Goal: Task Accomplishment & Management: Manage account settings

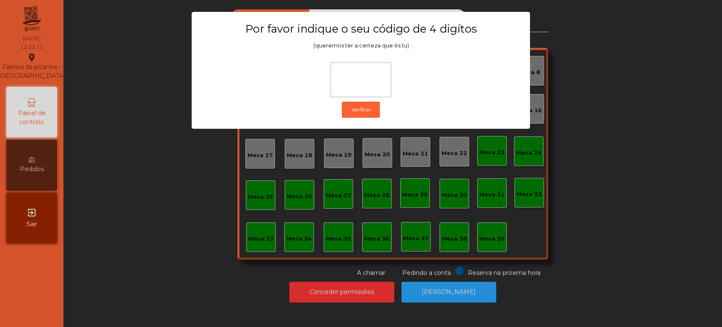
click at [555, 261] on div "1 2 3 keyboard_backspace 4 5 6 . - 7 8 9 keyboard_return 0" at bounding box center [361, 283] width 722 height 86
click at [459, 285] on ngb-modal-window "Por favor indique o seu código de 4 digítos (queremos ter a certeza que és tu) …" at bounding box center [361, 163] width 686 height 327
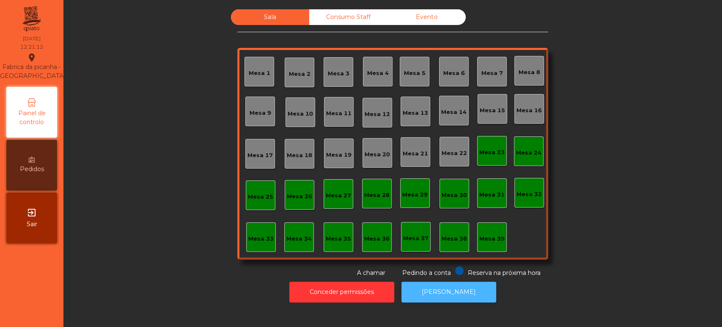
click at [454, 291] on button "[PERSON_NAME]" at bounding box center [449, 291] width 95 height 21
click at [462, 297] on button "[PERSON_NAME]" at bounding box center [449, 291] width 95 height 21
click at [479, 248] on div "Mesa 39" at bounding box center [492, 237] width 30 height 30
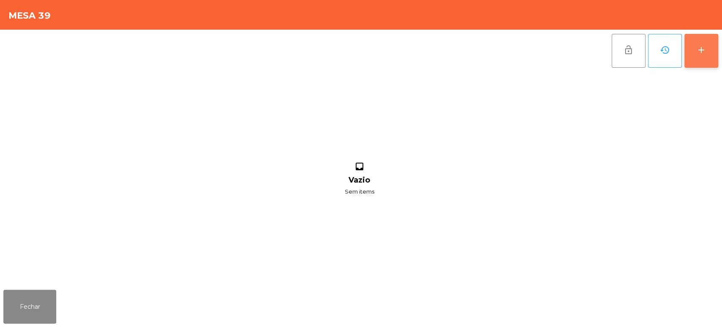
click at [690, 66] on button "add" at bounding box center [702, 51] width 34 height 34
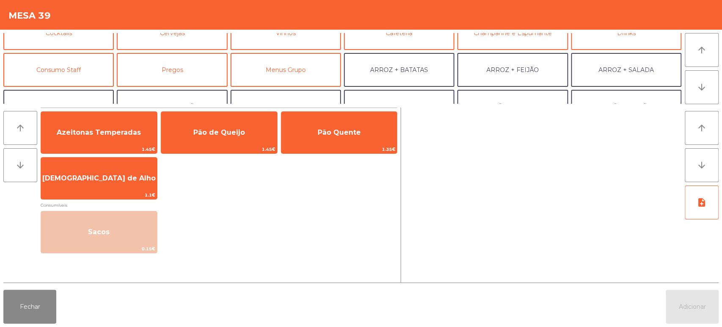
scroll to position [61, 0]
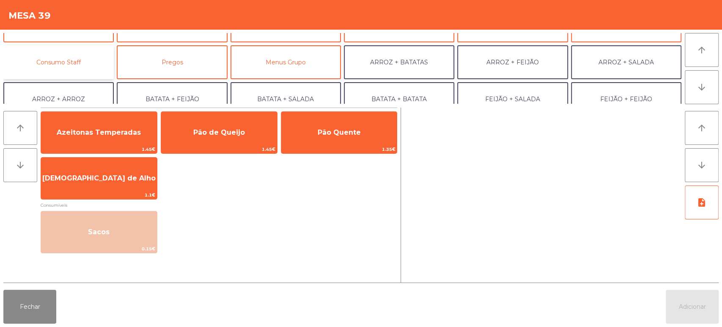
click at [84, 63] on button "Consumo Staff" at bounding box center [58, 62] width 110 height 34
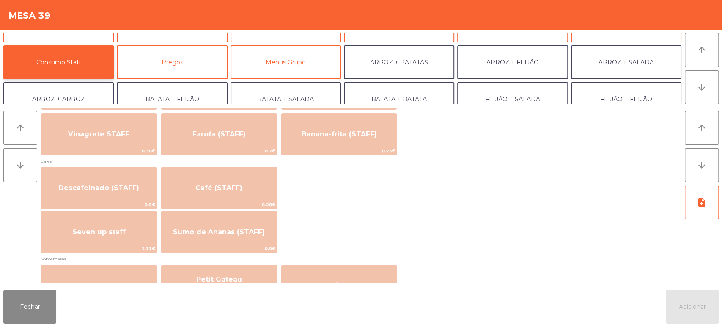
scroll to position [445, 0]
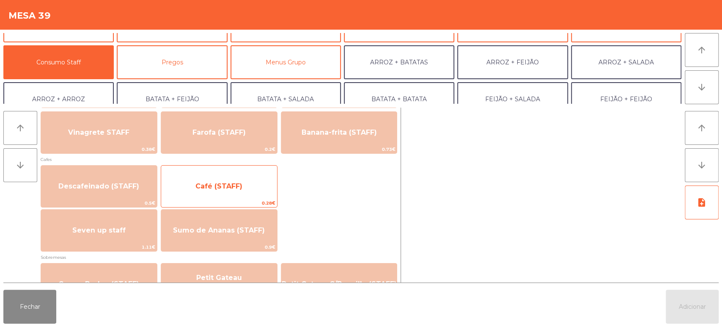
click at [237, 190] on span "Café (STAFF)" at bounding box center [218, 186] width 47 height 8
click at [244, 179] on span "Café (STAFF)" at bounding box center [219, 186] width 116 height 23
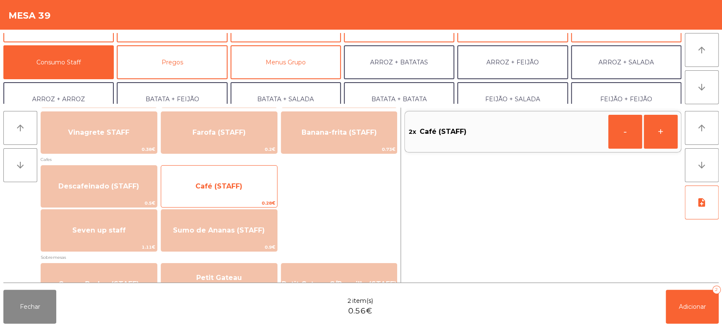
click at [248, 184] on span "Café (STAFF)" at bounding box center [219, 186] width 116 height 23
click at [245, 179] on span "Café (STAFF)" at bounding box center [219, 186] width 116 height 23
click at [240, 185] on span "Café (STAFF)" at bounding box center [218, 186] width 47 height 8
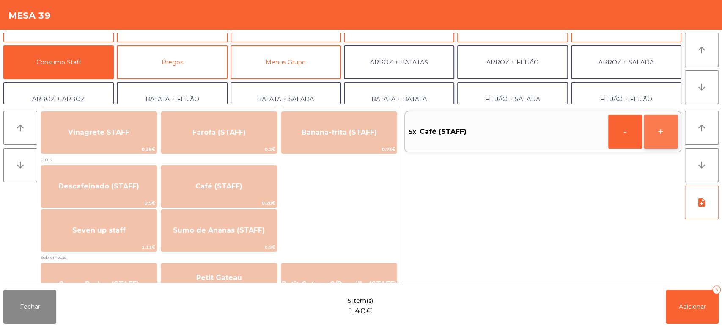
click at [660, 131] on button "+" at bounding box center [661, 132] width 34 height 34
click at [662, 130] on button "+" at bounding box center [661, 132] width 34 height 34
click at [684, 290] on button "Adicionar 7" at bounding box center [692, 306] width 53 height 34
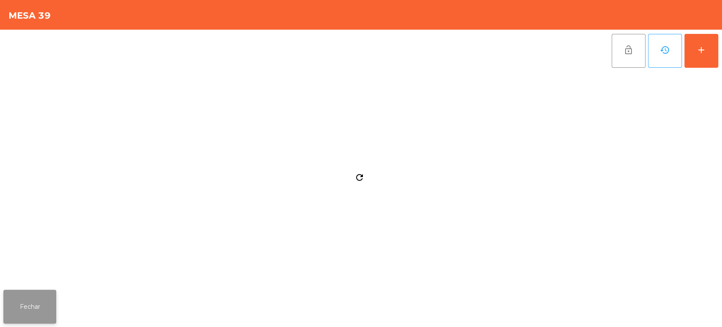
click at [41, 302] on button "Fechar" at bounding box center [29, 306] width 53 height 34
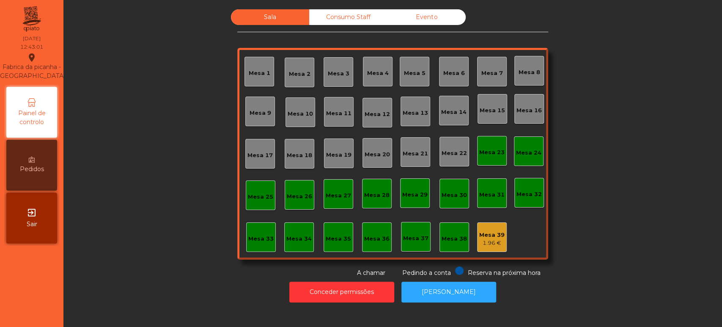
click at [267, 155] on div "Mesa 17" at bounding box center [260, 155] width 25 height 8
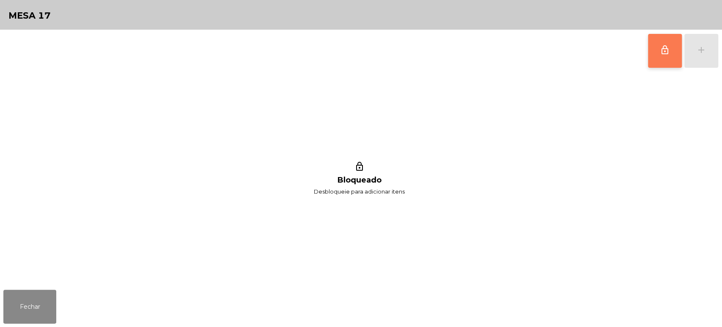
click at [677, 43] on button "lock_outline" at bounding box center [665, 51] width 34 height 34
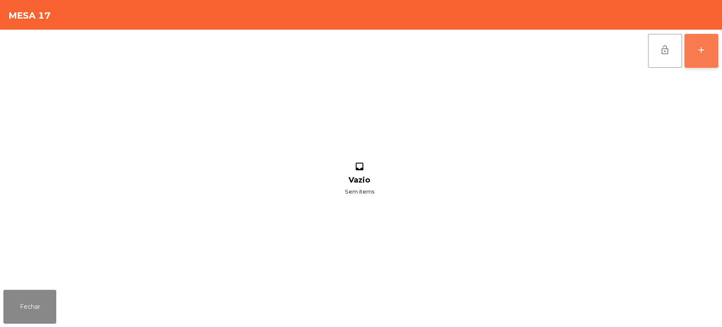
click at [700, 44] on button "add" at bounding box center [702, 51] width 34 height 34
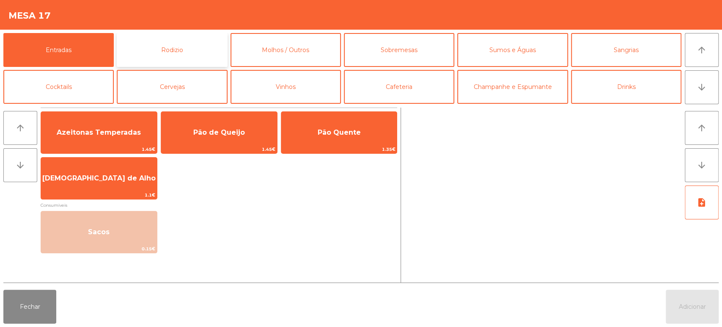
click at [166, 46] on button "Rodizio" at bounding box center [172, 50] width 110 height 34
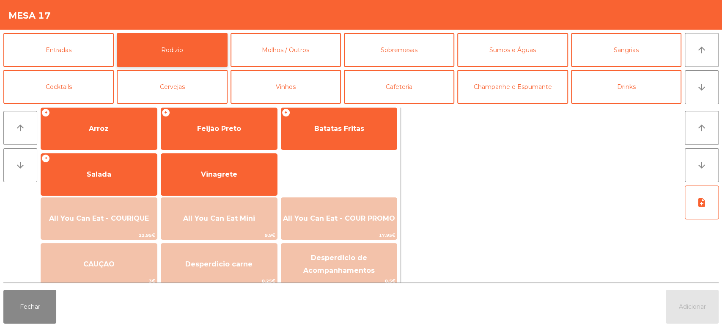
scroll to position [119, 0]
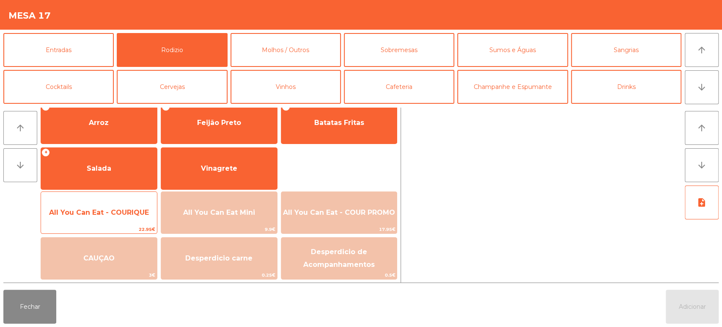
click at [99, 199] on div "All You Can Eat - COURIQUE 22.95€" at bounding box center [99, 212] width 117 height 42
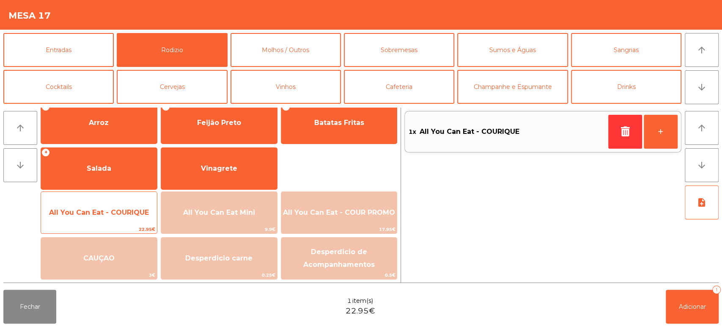
click at [96, 197] on div "All You Can Eat - COURIQUE 22.95€" at bounding box center [99, 212] width 117 height 42
click at [98, 200] on div "All You Can Eat - COURIQUE 22.95€" at bounding box center [99, 212] width 117 height 42
click at [97, 203] on span "All You Can Eat - COURIQUE" at bounding box center [99, 212] width 116 height 23
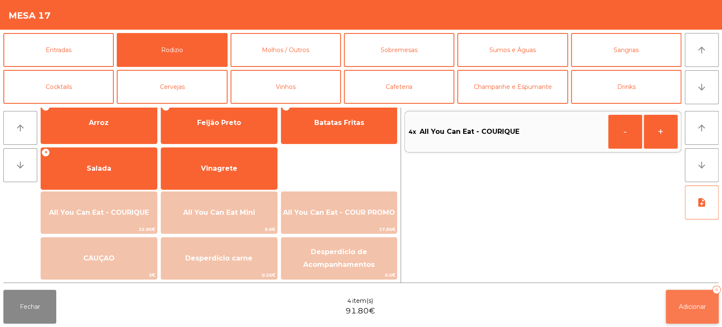
click at [679, 291] on button "Adicionar 4" at bounding box center [692, 306] width 53 height 34
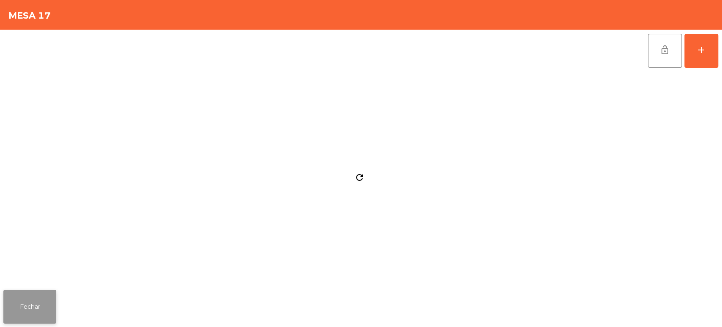
click at [30, 292] on button "Fechar" at bounding box center [29, 306] width 53 height 34
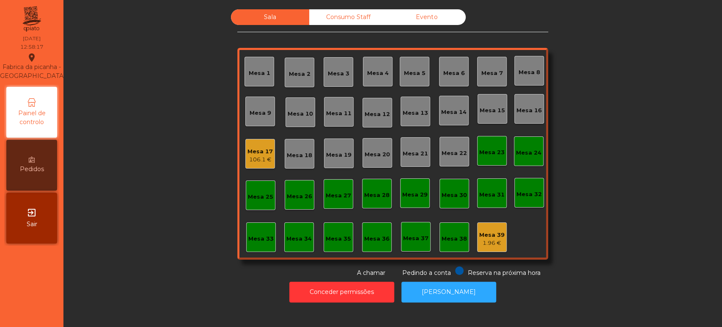
click at [367, 73] on div "Mesa 4" at bounding box center [378, 73] width 22 height 8
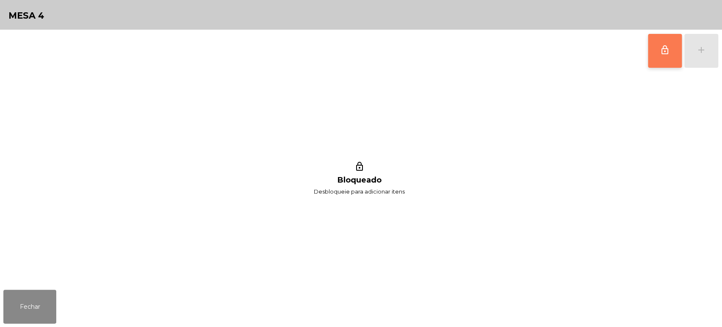
click at [663, 54] on span "lock_outline" at bounding box center [665, 50] width 10 height 10
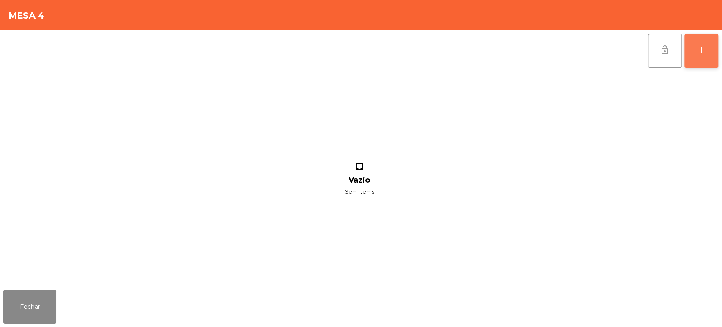
click at [703, 55] on button "add" at bounding box center [702, 51] width 34 height 34
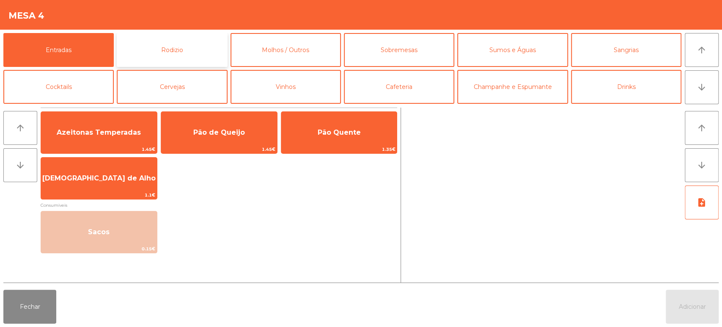
click at [187, 55] on button "Rodizio" at bounding box center [172, 50] width 110 height 34
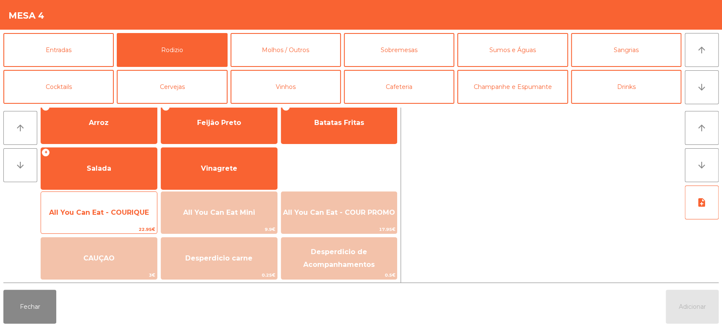
click at [111, 223] on div "All You Can Eat - COURIQUE 22.95€" at bounding box center [99, 212] width 117 height 42
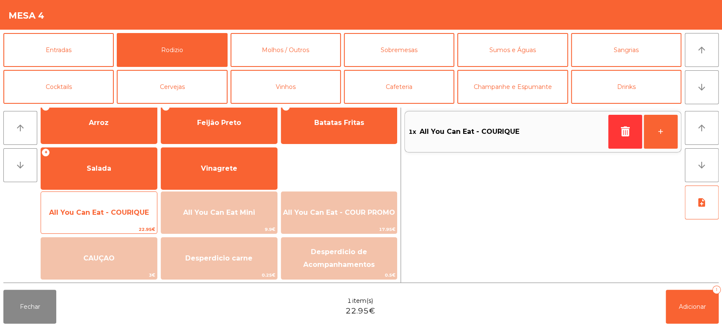
click at [107, 225] on span "22.95€" at bounding box center [99, 229] width 116 height 8
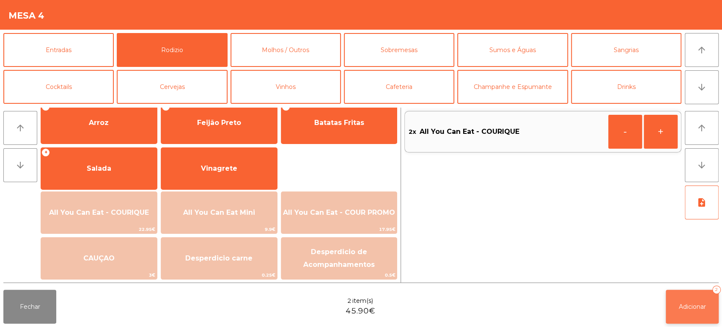
click at [701, 303] on span "Adicionar" at bounding box center [692, 307] width 27 height 8
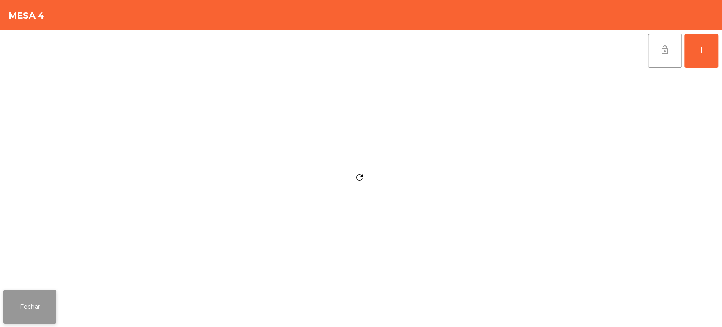
click at [49, 305] on button "Fechar" at bounding box center [29, 306] width 53 height 34
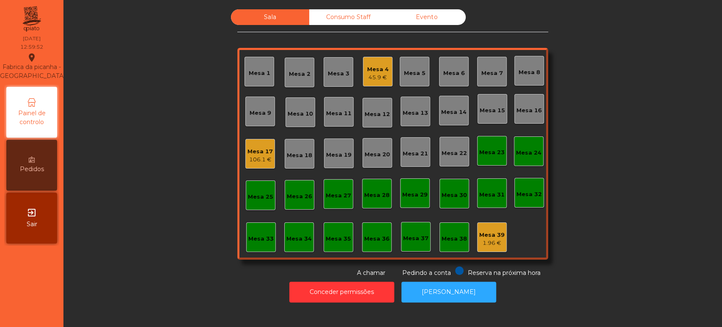
click at [324, 164] on div "Mesa 19" at bounding box center [339, 153] width 30 height 30
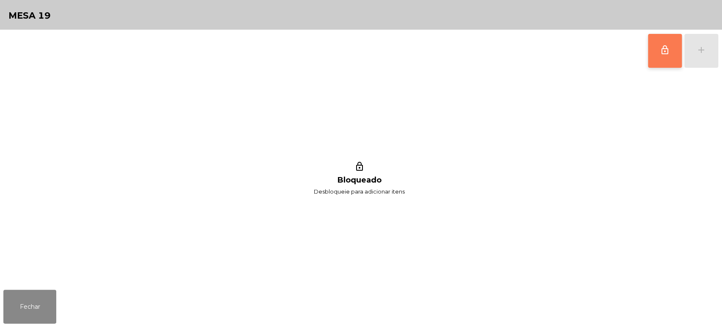
click at [662, 61] on button "lock_outline" at bounding box center [665, 51] width 34 height 34
click at [687, 46] on button "add" at bounding box center [702, 51] width 34 height 34
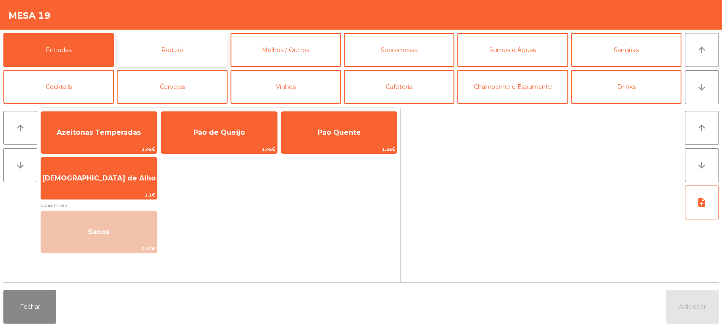
click at [158, 63] on button "Rodizio" at bounding box center [172, 50] width 110 height 34
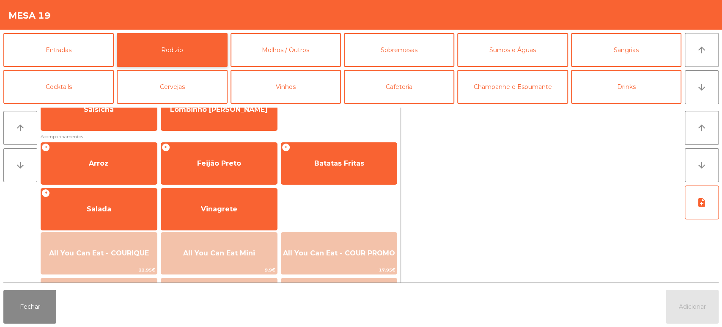
scroll to position [97, 0]
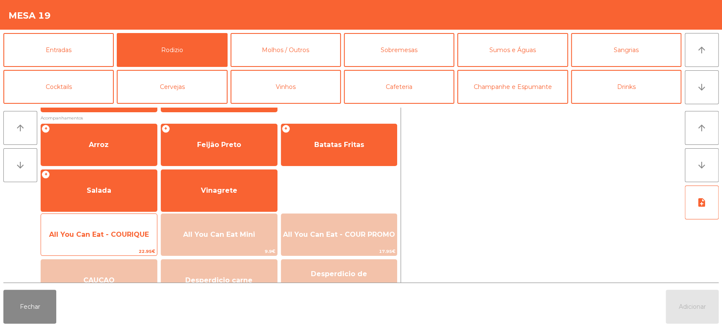
click at [89, 245] on span "All You Can Eat - COURIQUE" at bounding box center [99, 234] width 116 height 23
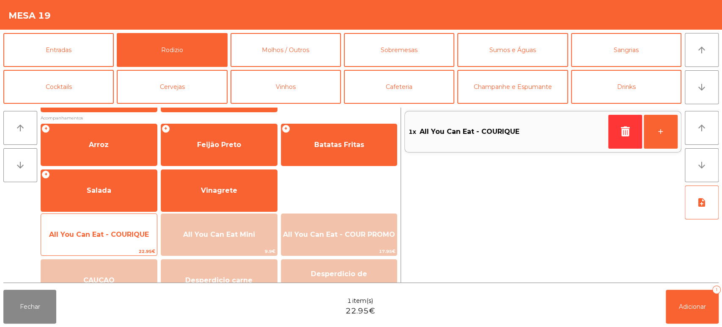
click at [95, 231] on span "All You Can Eat - COURIQUE" at bounding box center [99, 234] width 100 height 8
click at [116, 229] on span "All You Can Eat - COURIQUE" at bounding box center [99, 234] width 116 height 23
click at [109, 230] on span "All You Can Eat - COURIQUE" at bounding box center [99, 234] width 100 height 8
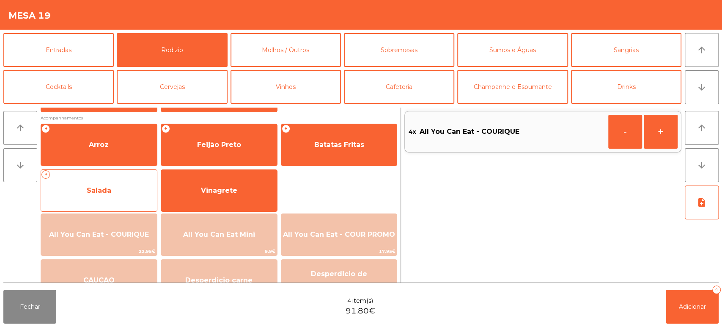
click at [119, 210] on div "+ Salada" at bounding box center [99, 190] width 117 height 42
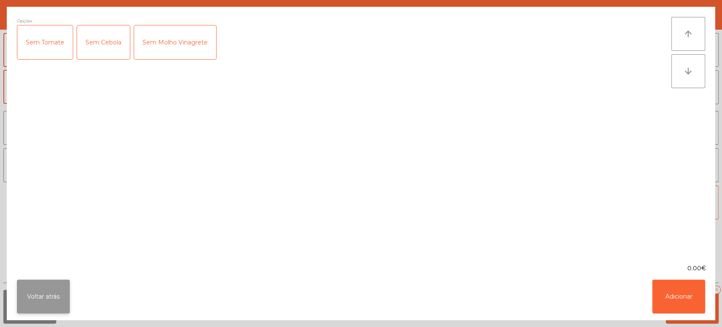
click at [52, 302] on button "Voltar atrás" at bounding box center [43, 296] width 53 height 34
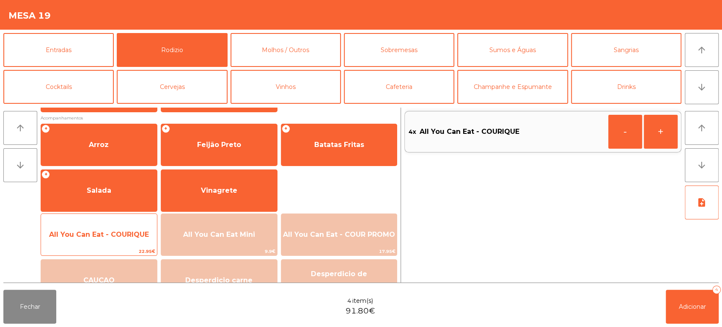
click at [115, 230] on span "All You Can Eat - COURIQUE" at bounding box center [99, 234] width 100 height 8
click at [123, 237] on span "All You Can Eat - COURIQUE" at bounding box center [99, 234] width 100 height 8
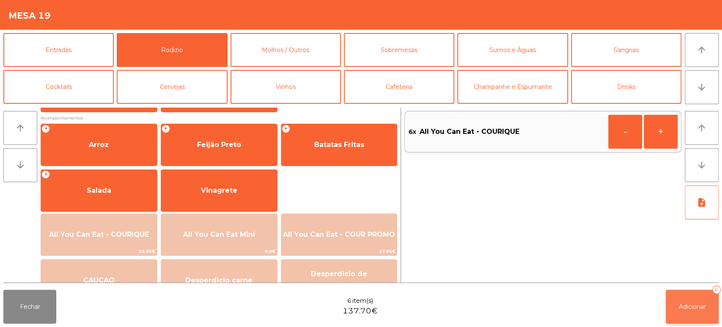
click at [695, 316] on button "Adicionar 6" at bounding box center [692, 306] width 53 height 34
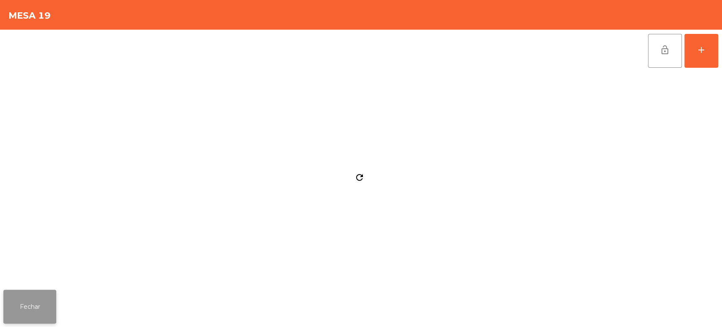
click at [45, 293] on button "Fechar" at bounding box center [29, 306] width 53 height 34
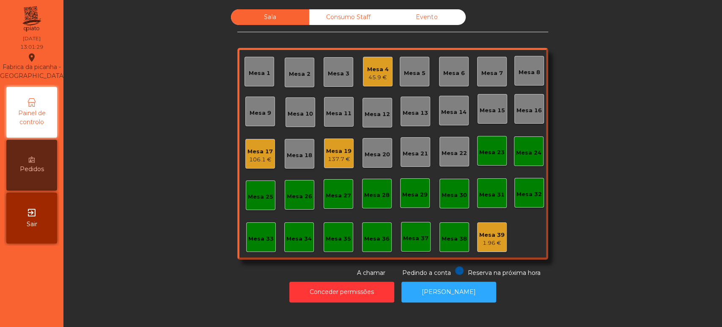
click at [649, 239] on div "Sala Consumo Staff Evento Mesa 1 Mesa 2 Mesa 3 Mesa 4 45.9 € Mesa 5 Mesa 6 Mesa…" at bounding box center [393, 143] width 636 height 268
click at [384, 76] on div "45.9 €" at bounding box center [378, 77] width 22 height 8
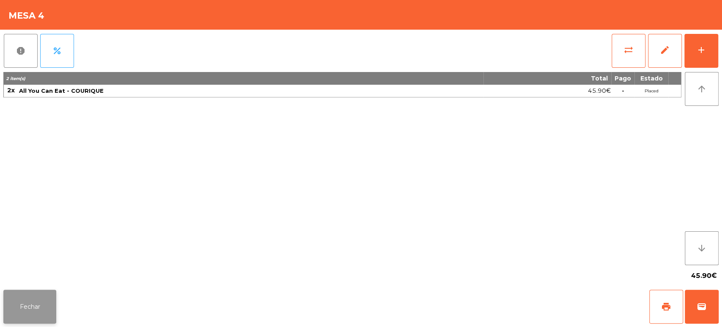
click at [45, 297] on button "Fechar" at bounding box center [29, 306] width 53 height 34
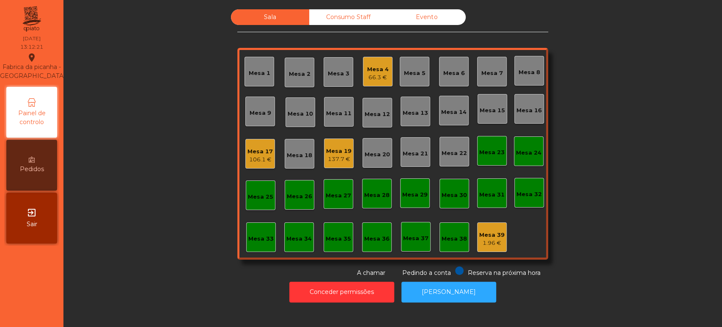
click at [324, 148] on div "Mesa 19 137.7 €" at bounding box center [339, 153] width 30 height 30
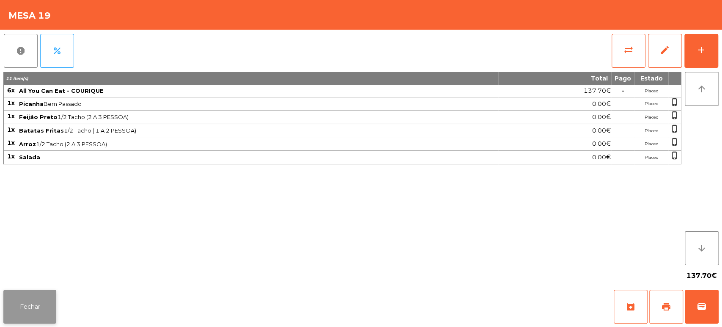
click at [35, 311] on button "Fechar" at bounding box center [29, 306] width 53 height 34
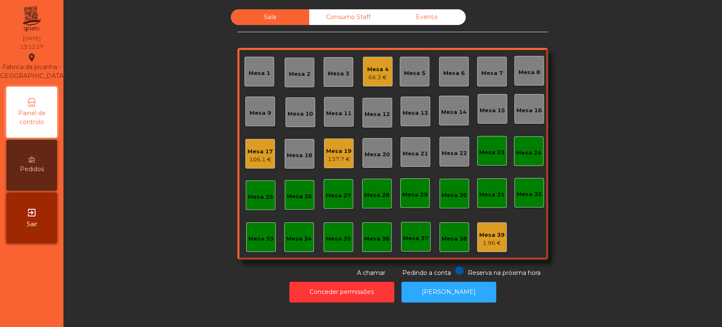
click at [342, 166] on div "Mesa 19 137.7 €" at bounding box center [339, 153] width 30 height 30
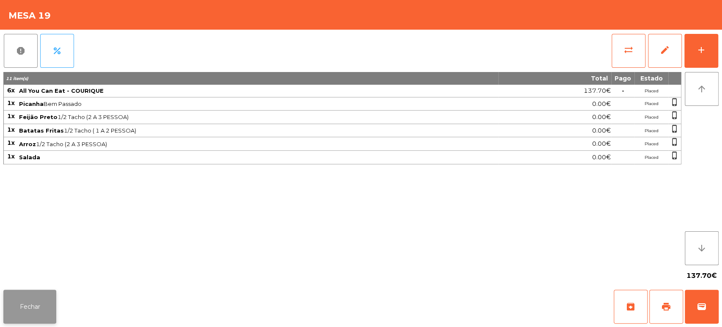
click at [44, 306] on button "Fechar" at bounding box center [29, 306] width 53 height 34
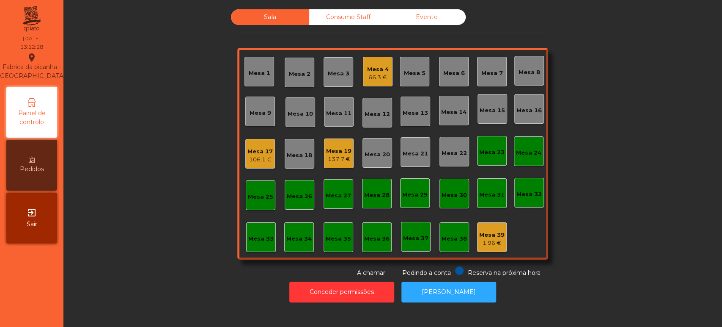
click at [385, 102] on div "Mesa 12" at bounding box center [378, 113] width 30 height 30
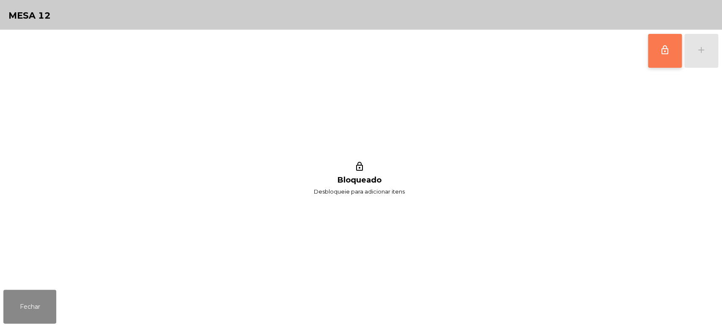
click at [659, 55] on button "lock_outline" at bounding box center [665, 51] width 34 height 34
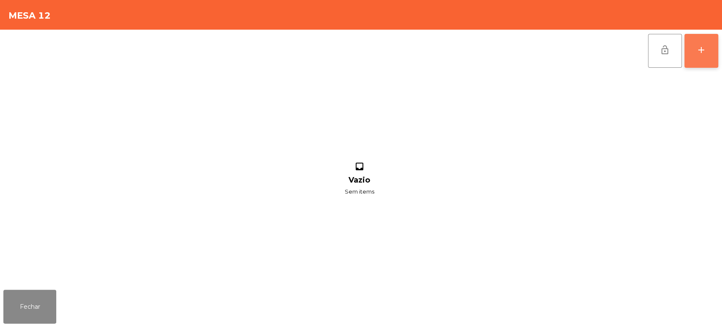
click at [700, 55] on button "add" at bounding box center [702, 51] width 34 height 34
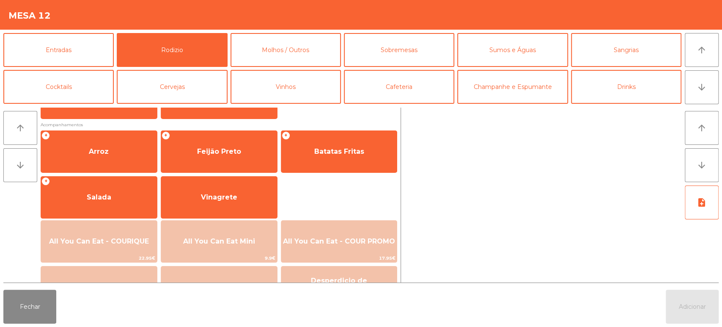
scroll to position [118, 0]
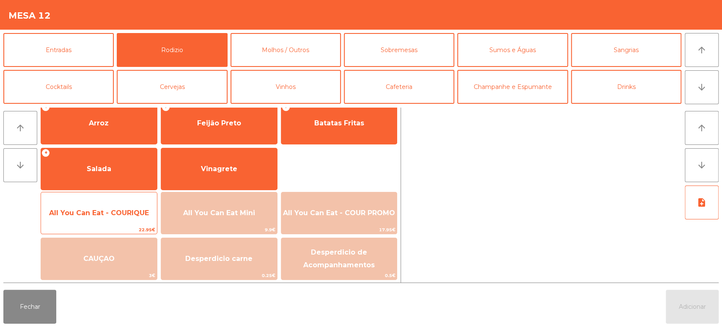
click at [117, 220] on span "All You Can Eat - COURIQUE" at bounding box center [99, 212] width 116 height 23
click at [129, 210] on span "All You Can Eat - COURIQUE" at bounding box center [99, 213] width 100 height 8
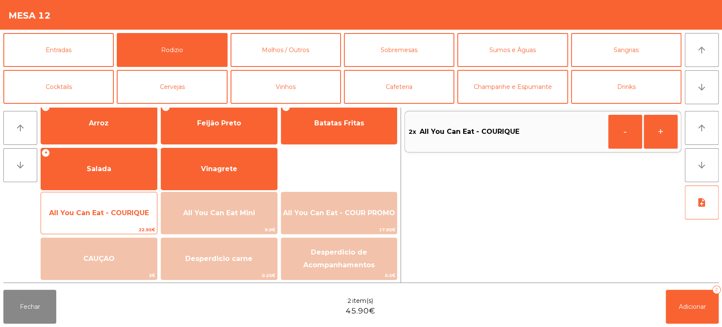
click at [121, 214] on span "All You Can Eat - COURIQUE" at bounding box center [99, 213] width 100 height 8
click at [115, 215] on span "All You Can Eat - COURIQUE" at bounding box center [99, 213] width 100 height 8
click at [116, 212] on span "All You Can Eat - COURIQUE" at bounding box center [99, 213] width 100 height 8
click at [118, 205] on span "All You Can Eat - COURIQUE" at bounding box center [99, 212] width 116 height 23
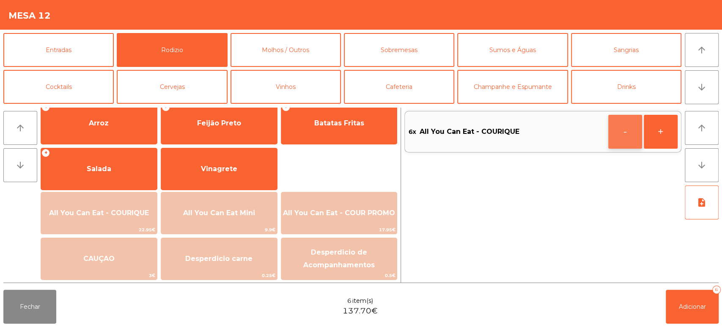
click at [621, 128] on button "-" at bounding box center [625, 132] width 34 height 34
click at [698, 270] on div "note_add" at bounding box center [702, 232] width 34 height 94
click at [674, 292] on button "Adicionar 5" at bounding box center [692, 306] width 53 height 34
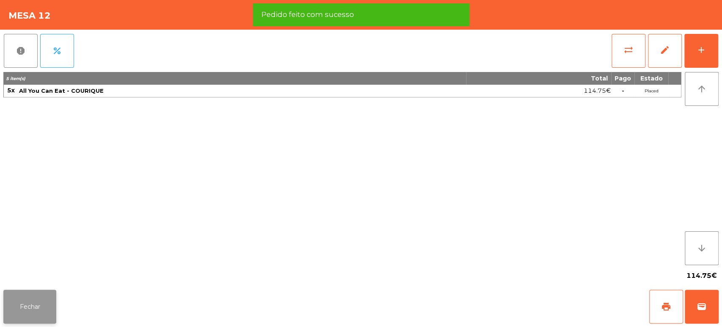
click at [44, 316] on button "Fechar" at bounding box center [29, 306] width 53 height 34
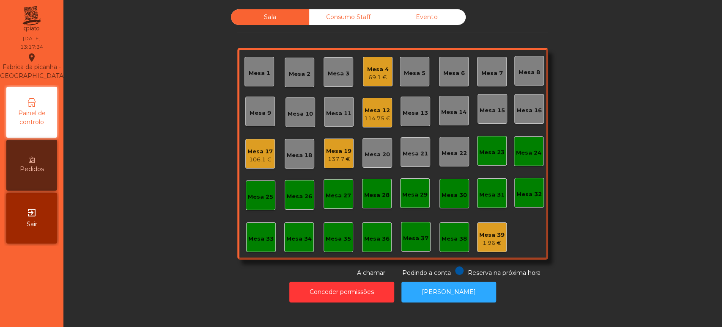
click at [369, 106] on div "Mesa 12" at bounding box center [377, 110] width 26 height 8
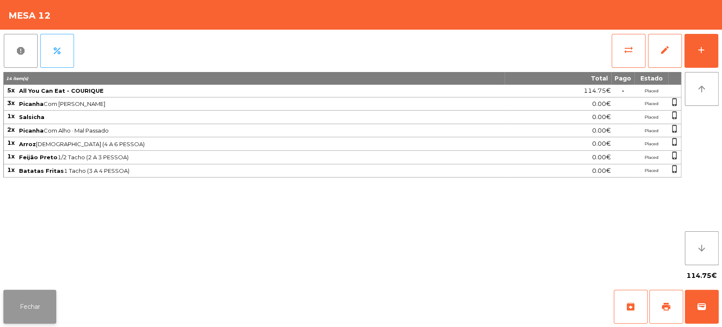
click at [7, 307] on button "Fechar" at bounding box center [29, 306] width 53 height 34
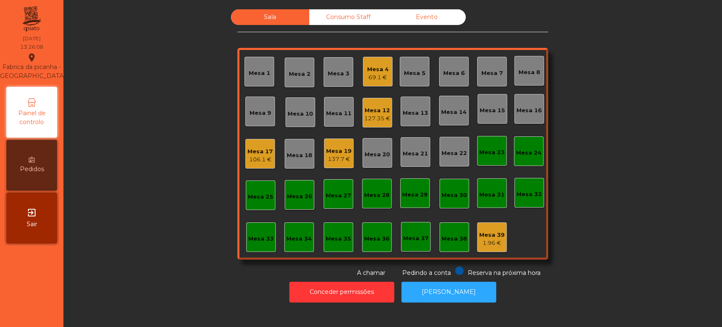
click at [291, 61] on div "Mesa 2" at bounding box center [300, 73] width 30 height 30
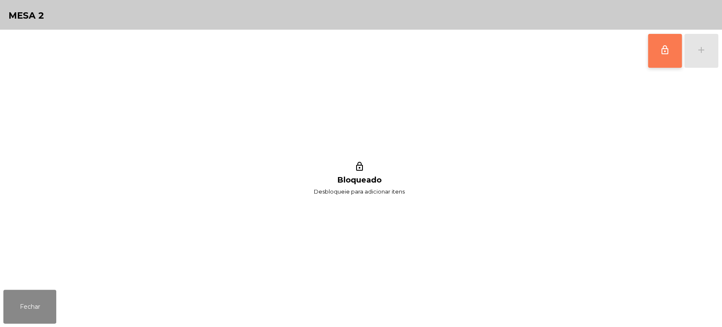
click at [660, 59] on button "lock_outline" at bounding box center [665, 51] width 34 height 34
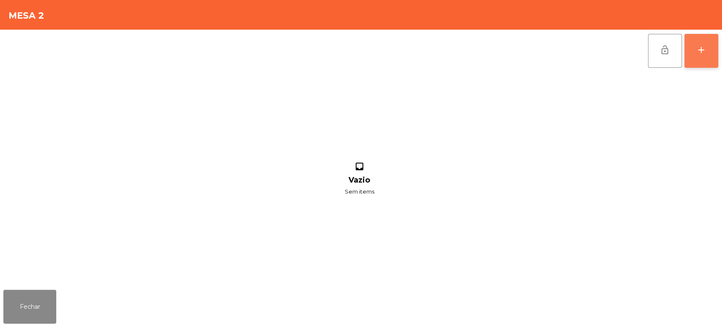
click at [706, 54] on div "add" at bounding box center [701, 50] width 10 height 10
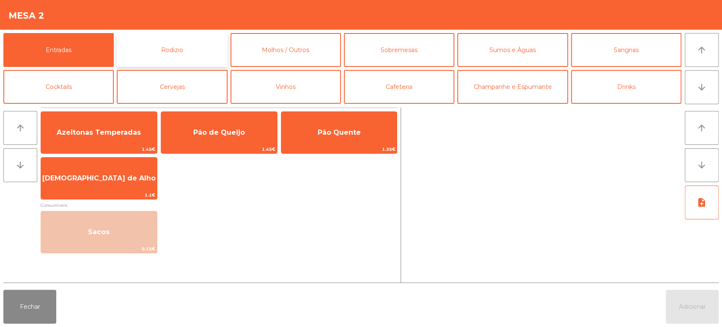
click at [192, 50] on button "Rodizio" at bounding box center [172, 50] width 110 height 34
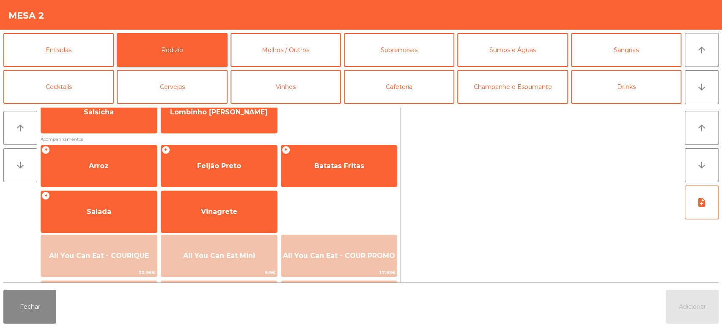
scroll to position [119, 0]
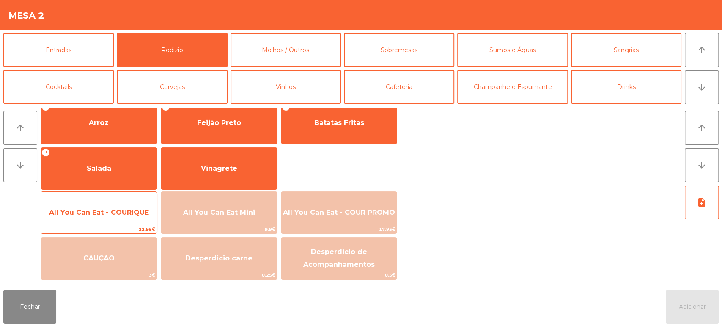
click at [128, 211] on span "All You Can Eat - COURIQUE" at bounding box center [99, 212] width 100 height 8
click at [115, 215] on span "All You Can Eat - COURIQUE" at bounding box center [99, 212] width 100 height 8
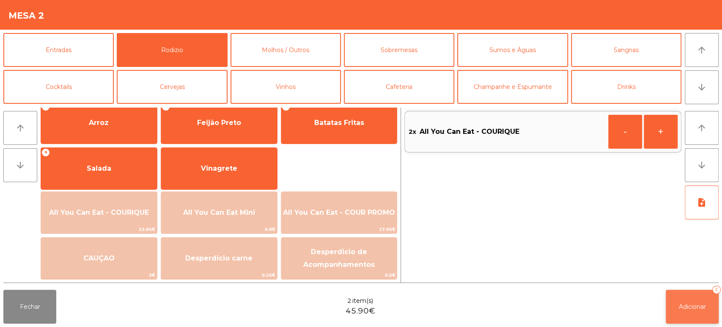
click at [688, 307] on span "Adicionar" at bounding box center [692, 307] width 27 height 8
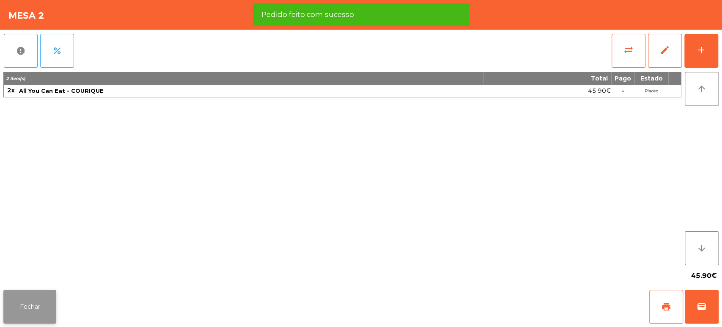
click at [45, 309] on button "Fechar" at bounding box center [29, 306] width 53 height 34
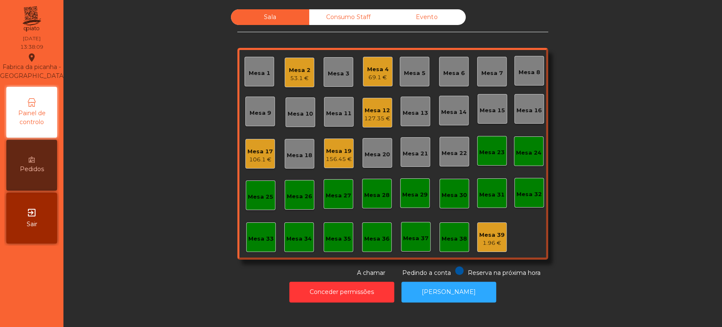
click at [265, 260] on div "Sala Consumo Staff Evento Mesa 1 Mesa 2 53.1 € Mesa 3 Mesa 4 69.1 € Mesa 5 Mesa…" at bounding box center [392, 143] width 311 height 268
click at [257, 235] on div "Mesa 33" at bounding box center [260, 238] width 25 height 8
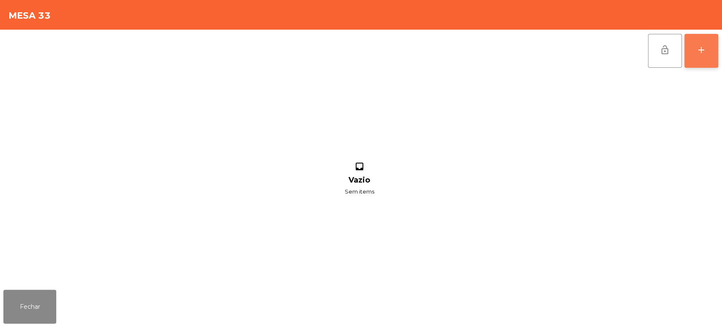
click at [700, 62] on button "add" at bounding box center [702, 51] width 34 height 34
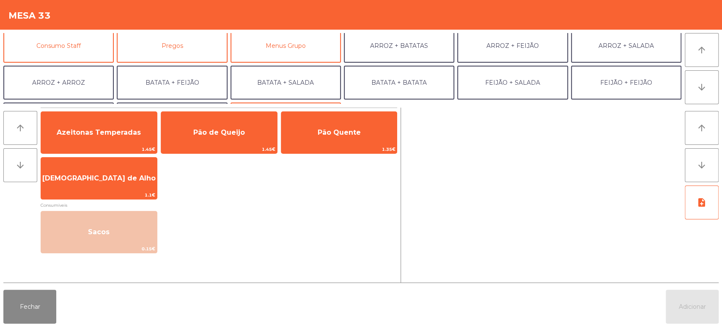
scroll to position [76, 0]
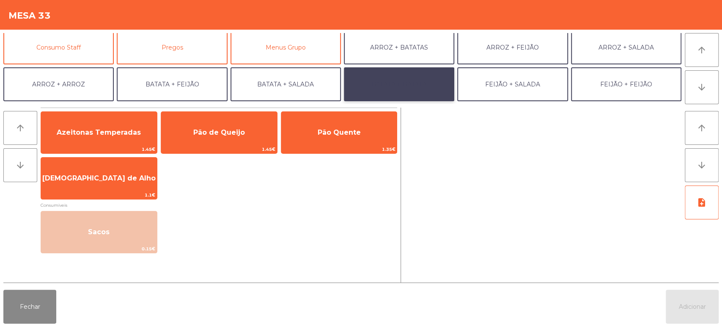
click at [445, 81] on button "BATATA + BATATA" at bounding box center [399, 84] width 110 height 34
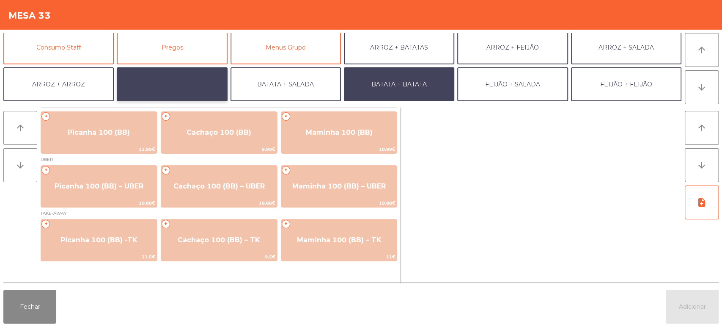
click at [196, 88] on button "BATATA + FEIJÃO" at bounding box center [172, 84] width 110 height 34
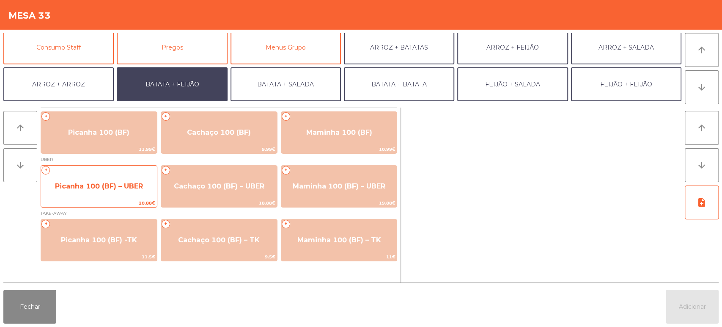
click at [109, 203] on span "20.88€" at bounding box center [99, 203] width 116 height 8
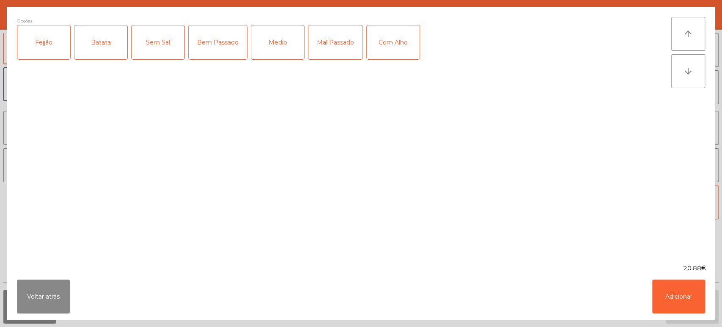
click at [41, 40] on div "Feijão" at bounding box center [43, 42] width 53 height 34
click at [91, 36] on div "Batata" at bounding box center [100, 42] width 53 height 34
click at [278, 41] on div "Medio" at bounding box center [277, 42] width 53 height 34
click at [681, 291] on button "Adicionar" at bounding box center [678, 296] width 53 height 34
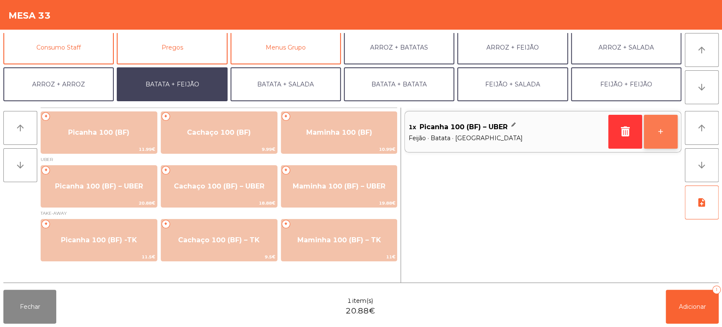
click at [674, 130] on button "+" at bounding box center [661, 132] width 34 height 34
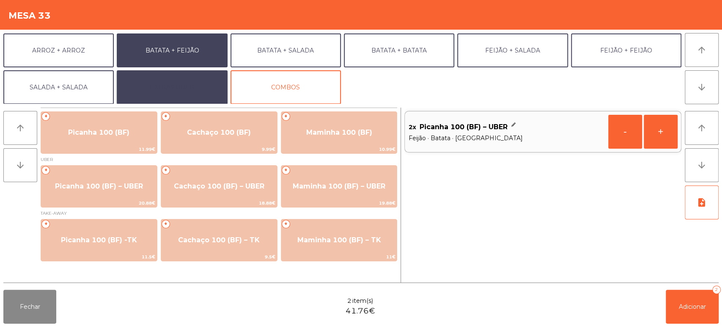
click at [195, 72] on button "EXTRAS UBER" at bounding box center [172, 87] width 110 height 34
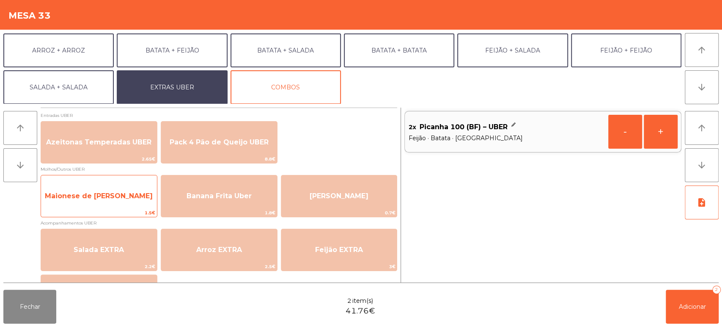
click at [133, 198] on span "Maionese de Alho UBER" at bounding box center [99, 196] width 108 height 8
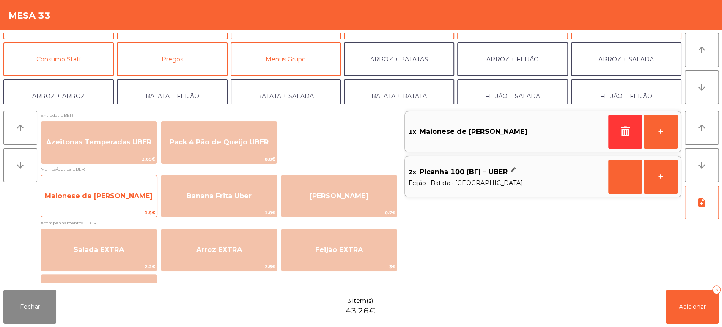
scroll to position [63, 0]
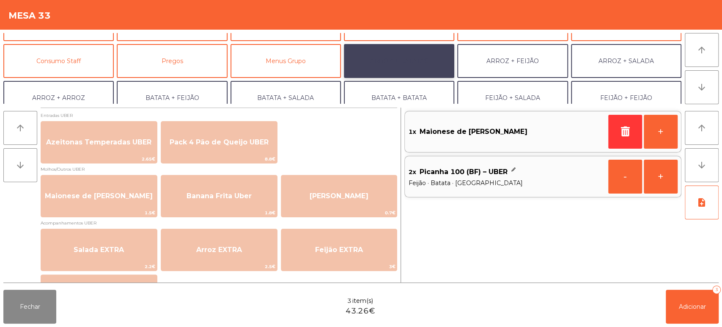
click at [423, 53] on button "ARROZ + BATATAS" at bounding box center [399, 61] width 110 height 34
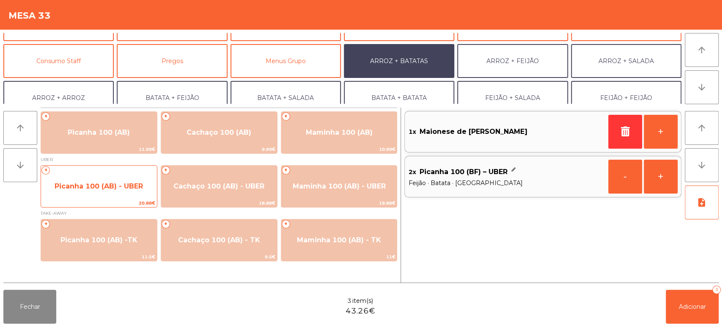
click at [113, 198] on div "+ Picanha 100 (AB) - UBER 20.88€" at bounding box center [99, 186] width 117 height 42
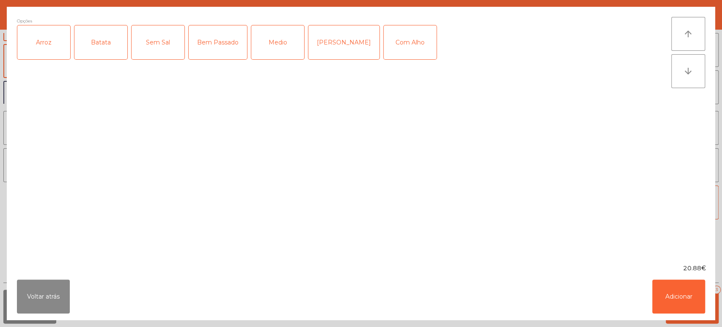
click at [56, 44] on div "Arroz" at bounding box center [43, 42] width 53 height 34
click at [98, 39] on div "Batata" at bounding box center [100, 42] width 53 height 34
click at [281, 33] on div "Medio" at bounding box center [277, 42] width 53 height 34
click at [680, 298] on button "Adicionar" at bounding box center [678, 296] width 53 height 34
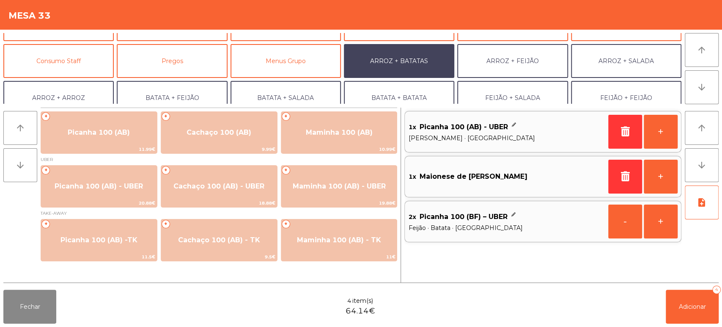
scroll to position [110, 0]
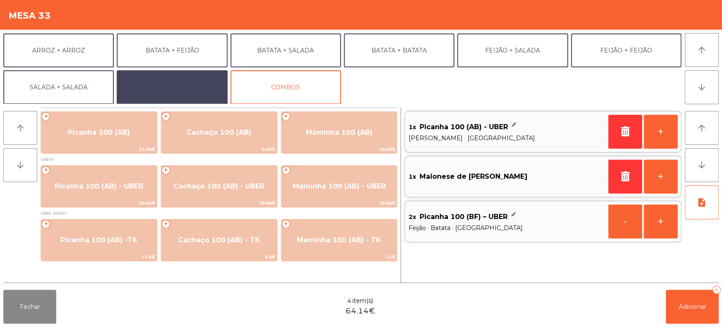
click at [201, 81] on button "EXTRAS UBER" at bounding box center [172, 87] width 110 height 34
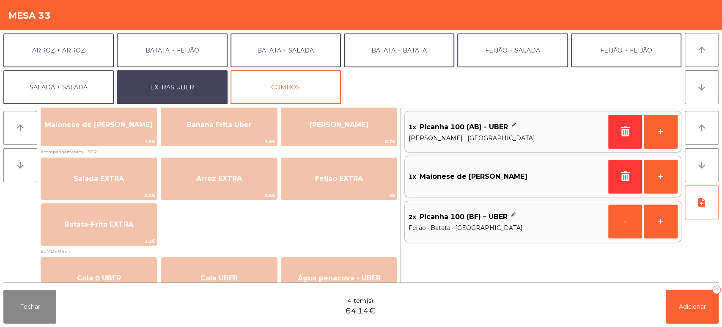
scroll to position [72, 0]
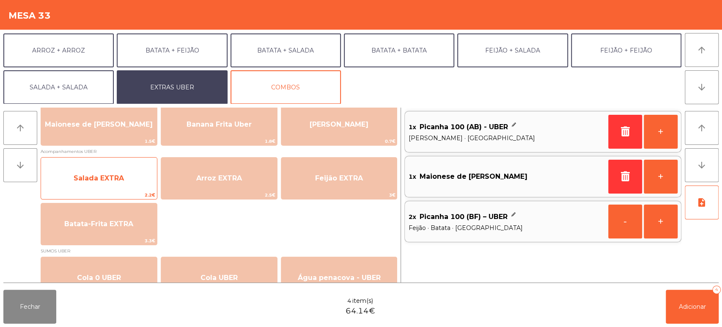
click at [115, 178] on span "Salada EXTRA" at bounding box center [99, 178] width 50 height 8
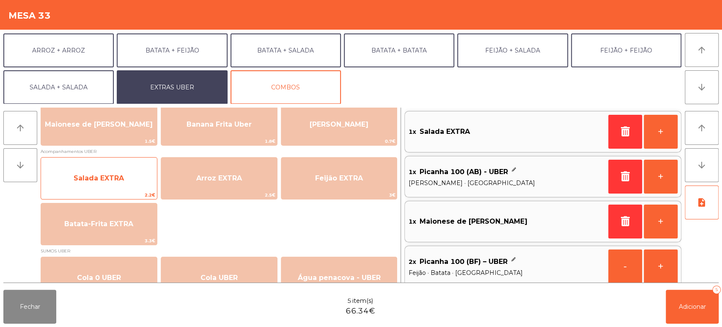
click at [121, 174] on span "Salada EXTRA" at bounding box center [99, 178] width 50 height 8
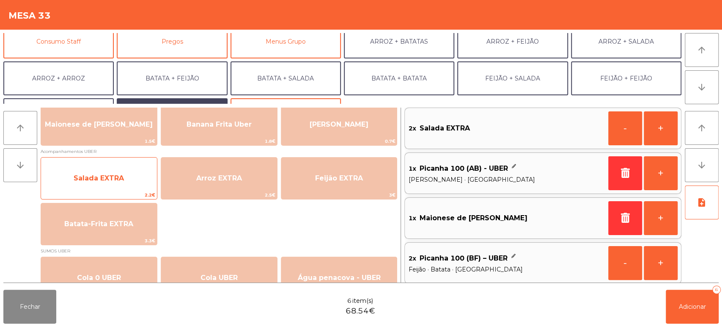
scroll to position [83, 0]
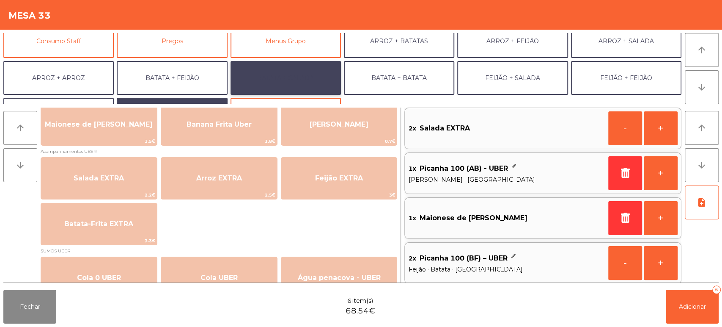
click at [293, 79] on button "BATATA + SALADA" at bounding box center [286, 78] width 110 height 34
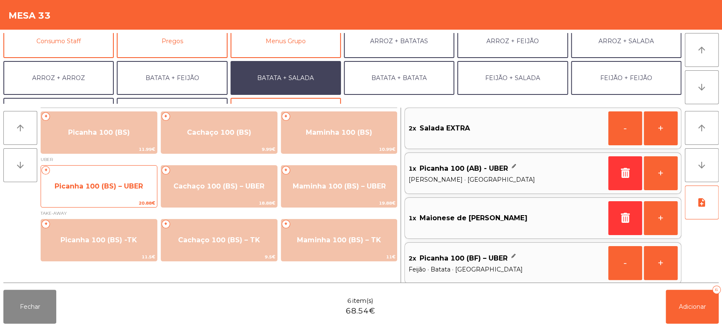
click at [115, 184] on span "Picanha 100 (BS) – UBER" at bounding box center [99, 186] width 88 height 8
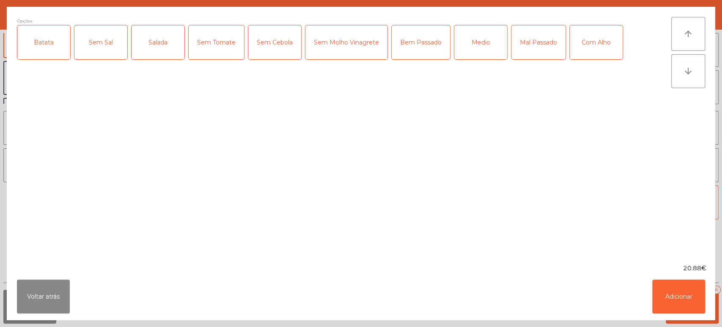
click at [48, 43] on div "Batata" at bounding box center [43, 42] width 53 height 34
click at [168, 35] on div "Salada" at bounding box center [158, 42] width 53 height 34
click at [472, 39] on div "Medio" at bounding box center [480, 42] width 53 height 34
click at [696, 291] on button "Adicionar" at bounding box center [678, 296] width 53 height 34
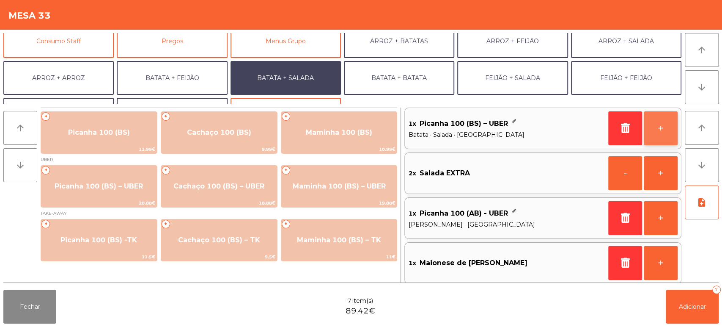
click at [651, 133] on button "+" at bounding box center [661, 128] width 34 height 34
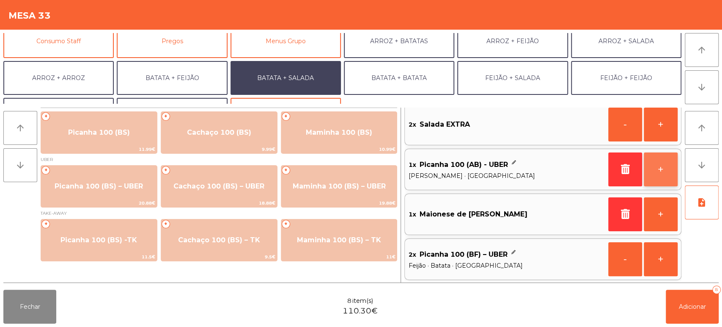
click at [660, 175] on button "+" at bounding box center [661, 169] width 34 height 34
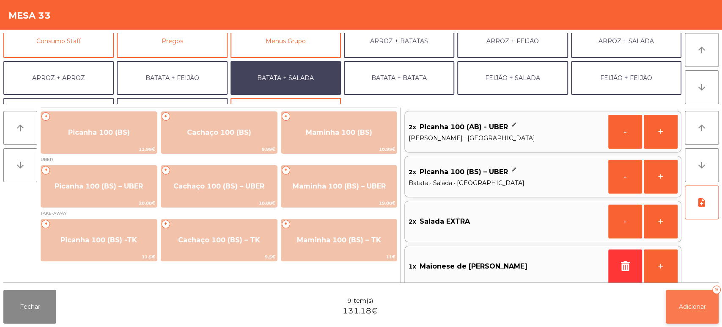
click at [696, 311] on button "Adicionar 9" at bounding box center [692, 306] width 53 height 34
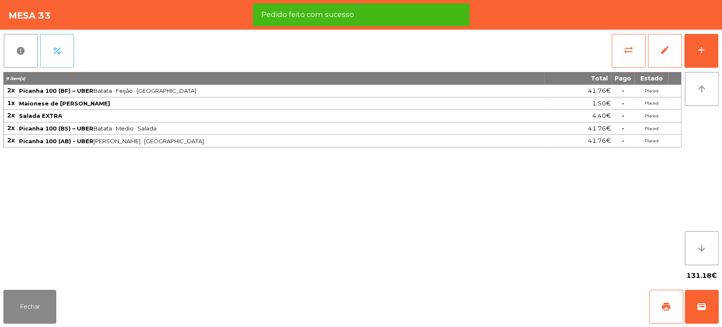
click at [57, 44] on button "percent" at bounding box center [57, 51] width 34 height 34
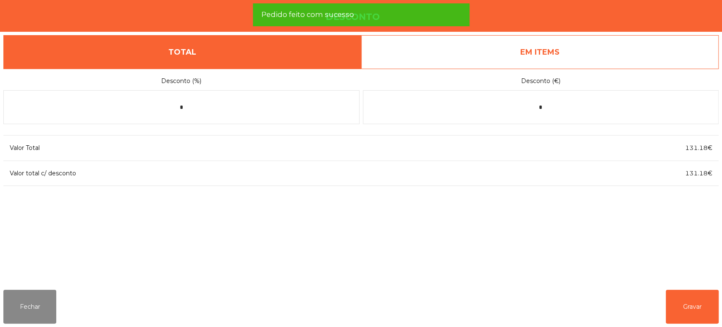
click at [604, 60] on link "EM ITEMS" at bounding box center [540, 52] width 358 height 34
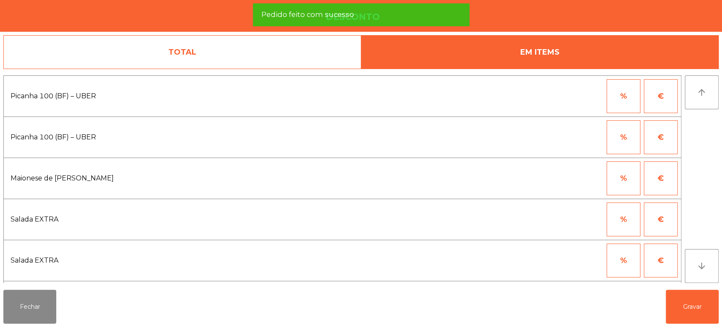
click at [623, 99] on button "%" at bounding box center [624, 96] width 34 height 34
click at [569, 98] on input "*" at bounding box center [582, 96] width 42 height 34
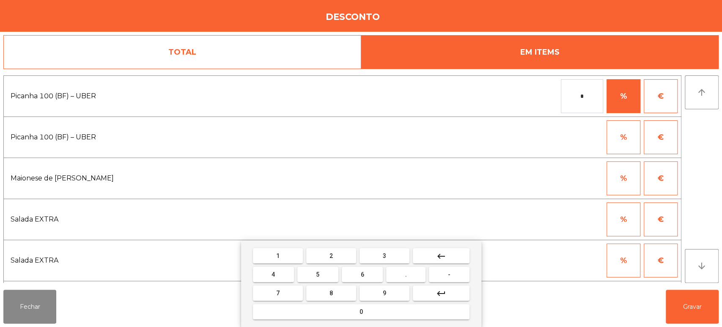
click at [278, 255] on span "1" at bounding box center [277, 255] width 3 height 7
click at [297, 320] on mat-keyboard-key "0" at bounding box center [361, 311] width 220 height 19
click at [327, 310] on button "0" at bounding box center [361, 311] width 217 height 15
type input "***"
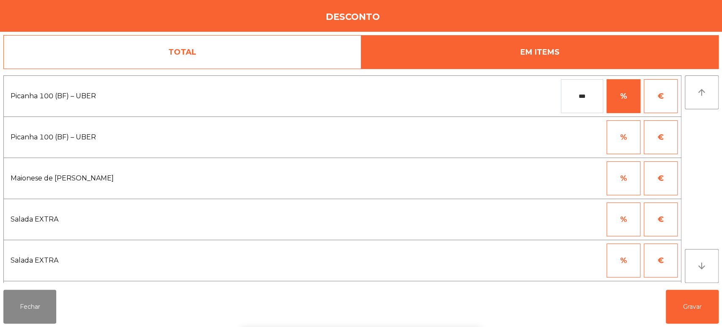
click at [553, 176] on div "% €" at bounding box center [509, 178] width 337 height 34
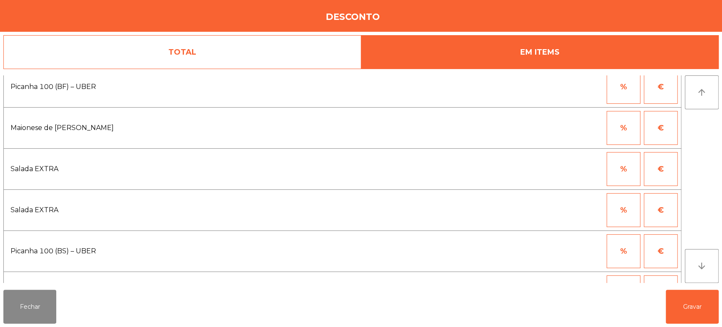
scroll to position [100, 0]
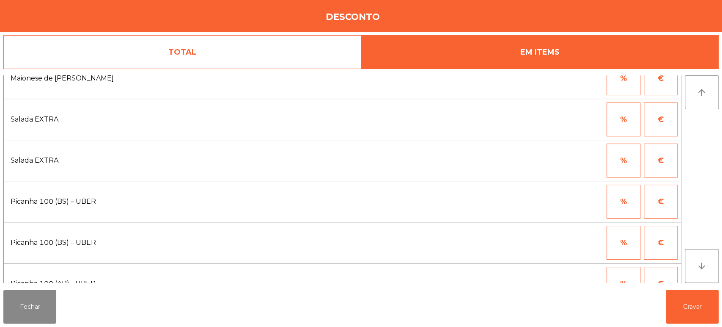
click at [622, 193] on button "%" at bounding box center [624, 201] width 34 height 34
click at [566, 202] on input "*" at bounding box center [582, 201] width 42 height 34
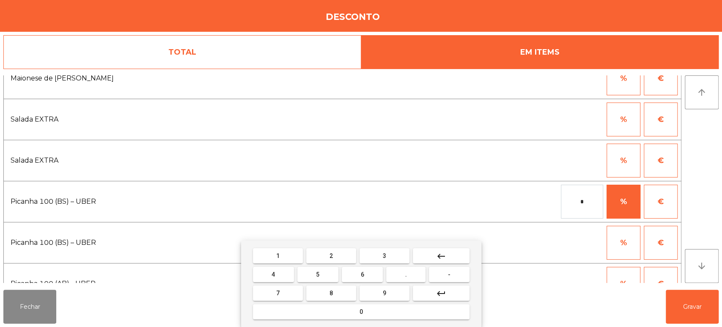
click at [278, 255] on span "1" at bounding box center [277, 255] width 3 height 7
click at [289, 317] on button "0" at bounding box center [361, 311] width 217 height 15
type input "***"
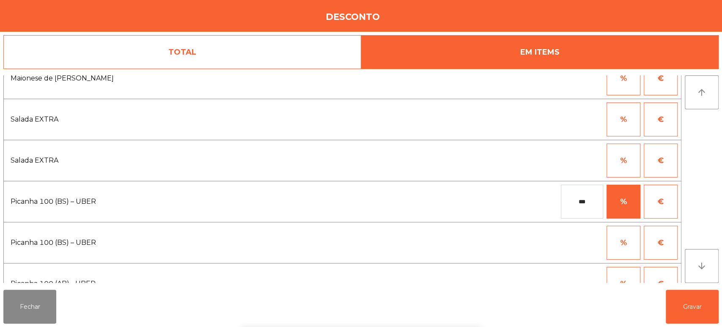
click at [447, 182] on div "Picanha 100 (BS) – UBER *** % €" at bounding box center [342, 201] width 678 height 41
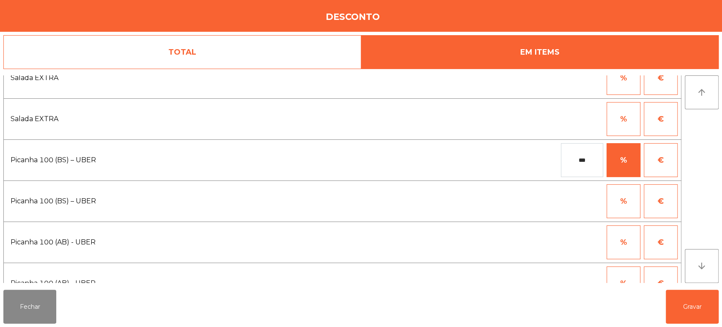
scroll to position [162, 0]
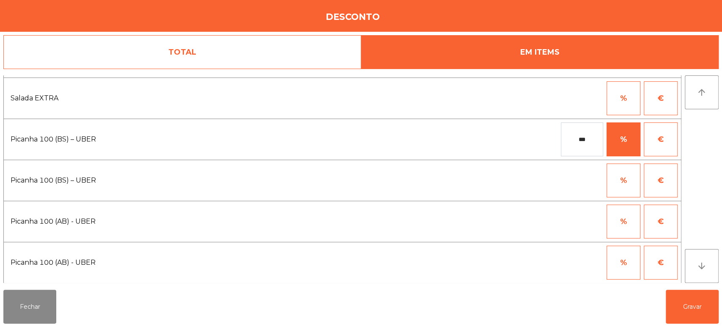
click at [627, 206] on button "%" at bounding box center [624, 221] width 34 height 34
click at [578, 220] on input "*" at bounding box center [582, 221] width 42 height 34
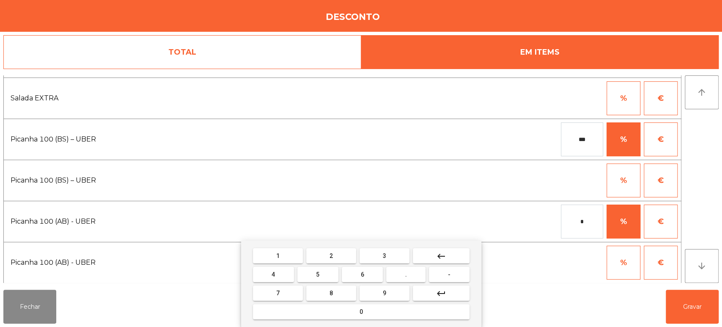
click at [286, 252] on button "1" at bounding box center [278, 255] width 50 height 15
click at [285, 308] on button "0" at bounding box center [361, 311] width 217 height 15
type input "***"
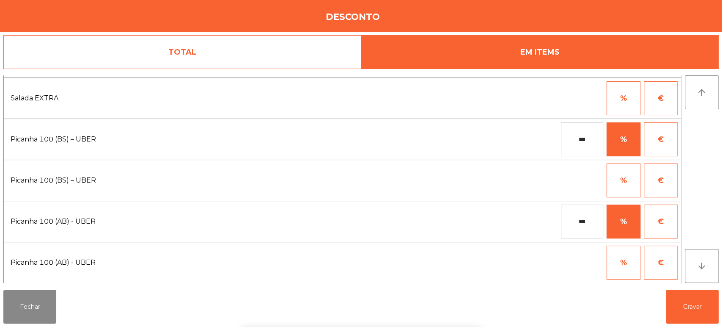
click at [443, 184] on div "% €" at bounding box center [505, 180] width 346 height 34
click at [695, 305] on button "Gravar" at bounding box center [692, 306] width 53 height 34
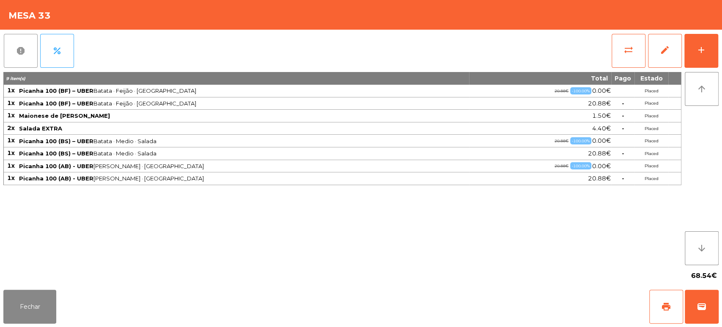
click at [23, 37] on button "report" at bounding box center [21, 51] width 34 height 34
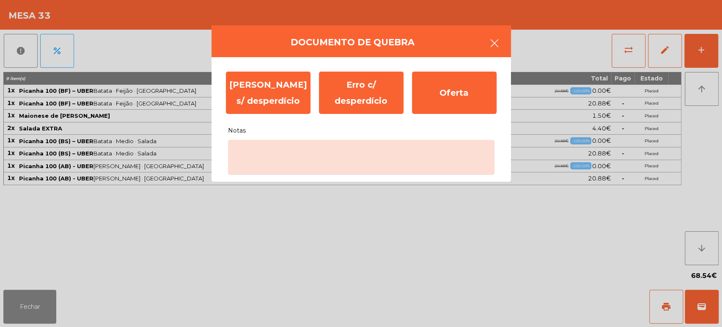
click at [485, 50] on button "button" at bounding box center [495, 43] width 24 height 25
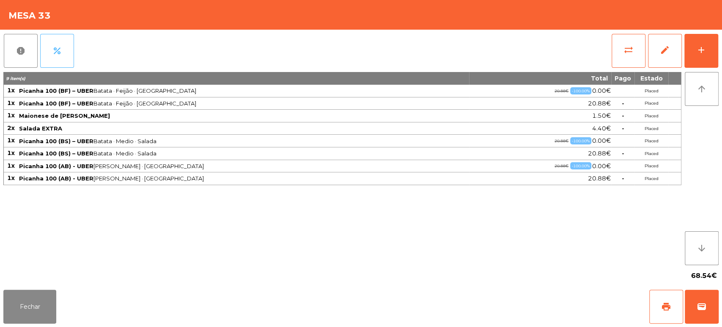
click at [63, 55] on button "percent" at bounding box center [57, 51] width 34 height 34
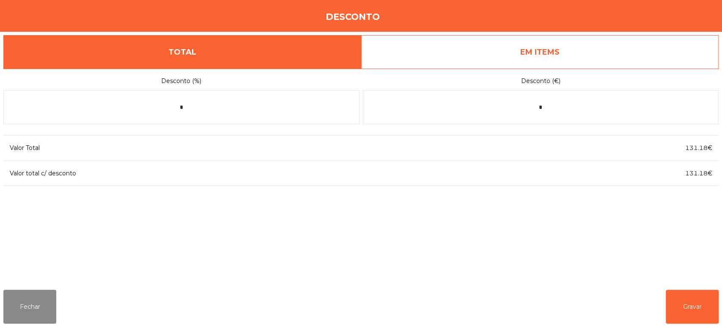
click at [550, 37] on link "EM ITEMS" at bounding box center [540, 52] width 358 height 34
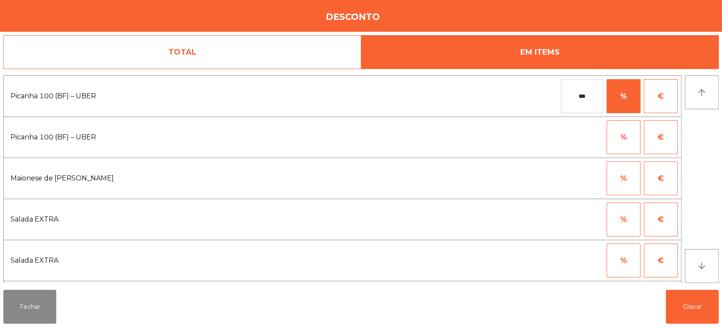
click at [686, 170] on div "arrow_upward arrow_downward" at bounding box center [702, 178] width 34 height 207
click at [662, 176] on button "€" at bounding box center [661, 178] width 34 height 34
click at [596, 176] on input "*" at bounding box center [582, 178] width 42 height 34
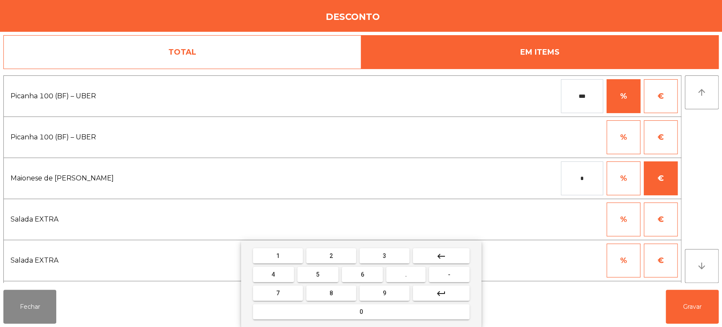
click at [378, 305] on button "0" at bounding box center [361, 311] width 217 height 15
click at [415, 272] on button "." at bounding box center [405, 274] width 39 height 15
click at [362, 310] on span "0" at bounding box center [361, 311] width 3 height 7
click at [376, 268] on button "6" at bounding box center [362, 274] width 41 height 15
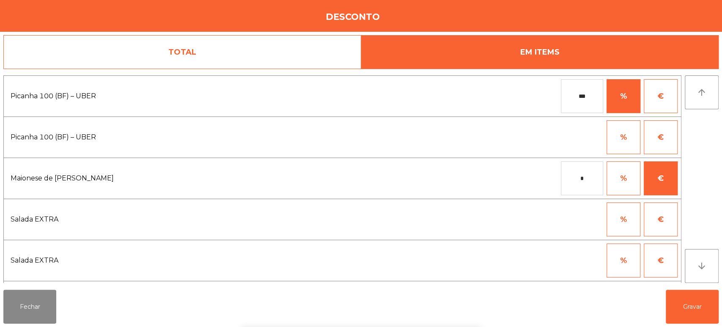
click at [697, 302] on div "1 2 3 keyboard_backspace 4 5 6 . - 7 8 9 keyboard_return 0" at bounding box center [361, 283] width 722 height 86
click at [704, 302] on button "Gravar" at bounding box center [692, 306] width 53 height 34
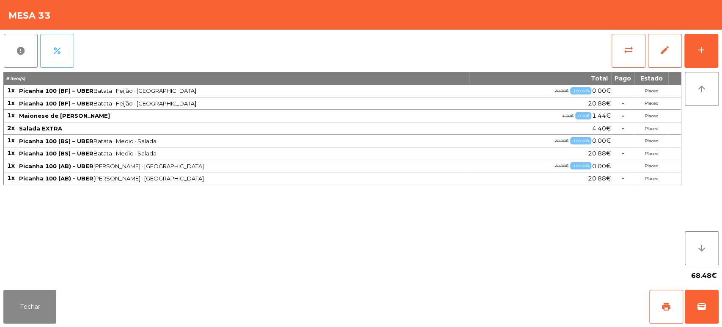
click at [59, 46] on span "percent" at bounding box center [57, 51] width 10 height 10
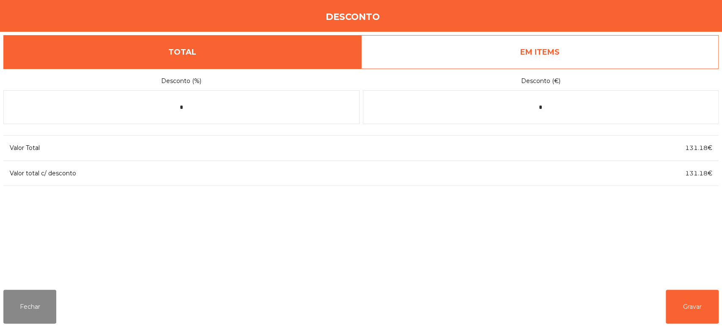
click at [573, 44] on link "EM ITEMS" at bounding box center [540, 52] width 358 height 34
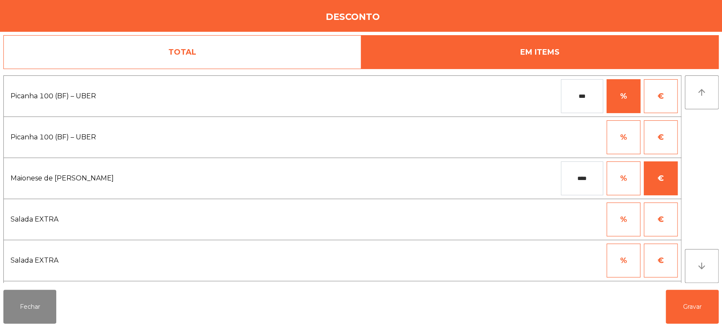
click at [595, 176] on input "****" at bounding box center [582, 178] width 42 height 34
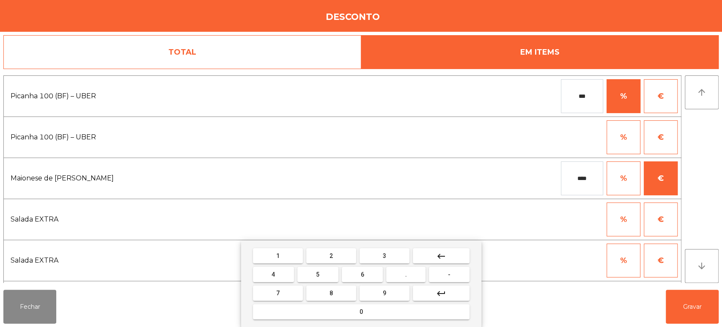
click at [440, 257] on mat-icon "keyboard_backspace" at bounding box center [441, 256] width 10 height 10
click at [433, 250] on button "keyboard_backspace" at bounding box center [441, 255] width 57 height 15
click at [324, 312] on button "0" at bounding box center [361, 311] width 217 height 15
click at [312, 276] on button "5" at bounding box center [317, 274] width 41 height 15
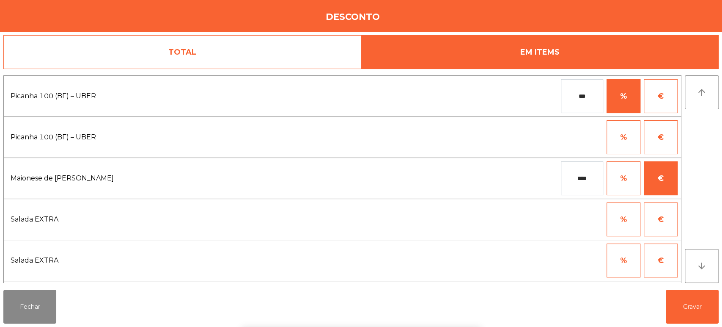
click at [700, 305] on div "1 2 3 keyboard_backspace 4 5 6 . - 7 8 9 keyboard_return 0" at bounding box center [361, 283] width 722 height 86
click at [690, 309] on button "Gravar" at bounding box center [692, 306] width 53 height 34
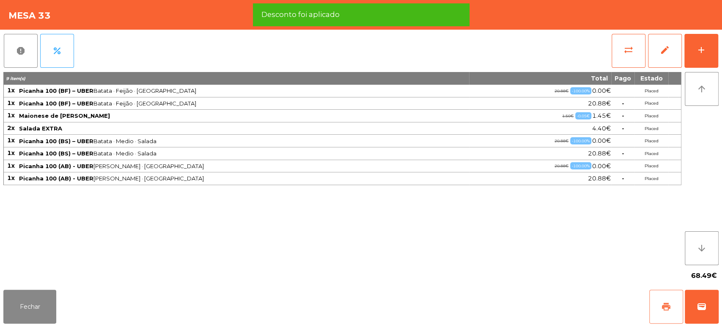
click at [650, 308] on button "print" at bounding box center [666, 306] width 34 height 34
click at [699, 308] on span "wallet" at bounding box center [702, 306] width 10 height 10
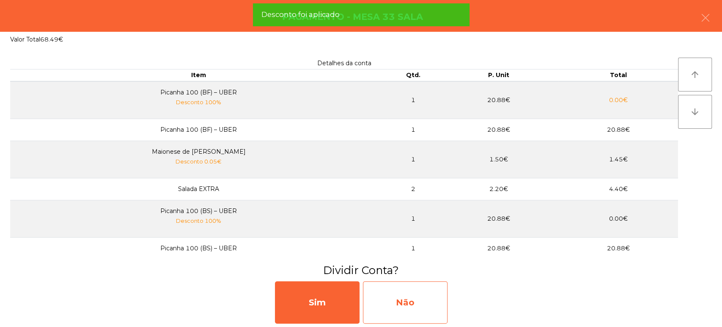
click at [402, 311] on div "Não" at bounding box center [405, 302] width 85 height 42
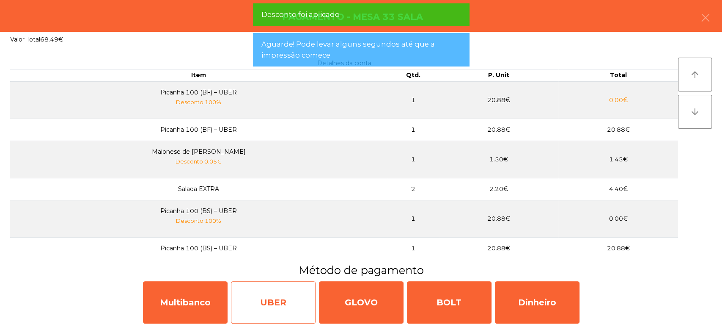
click at [286, 301] on div "UBER" at bounding box center [273, 302] width 85 height 42
select select "**"
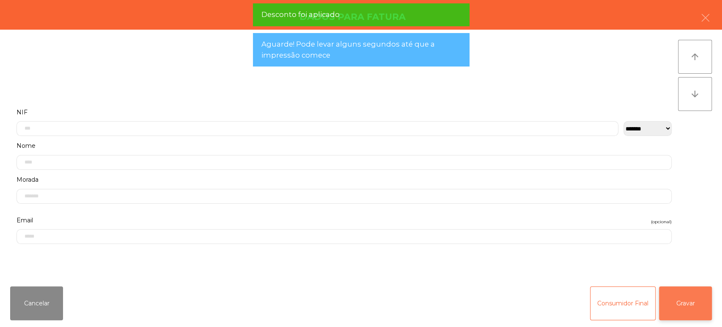
click at [690, 296] on button "Gravar" at bounding box center [685, 303] width 53 height 34
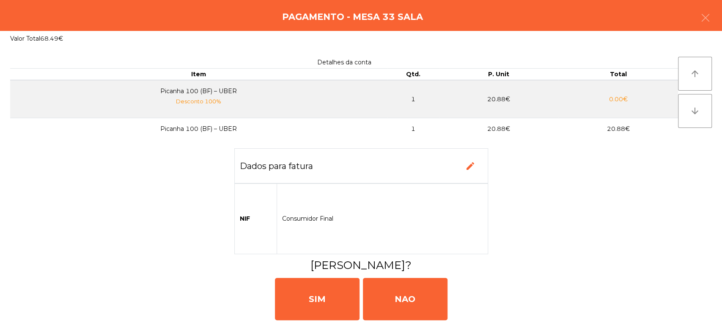
click at [719, 10] on div "Pagamento - Mesa 33 Sala" at bounding box center [361, 15] width 722 height 31
click at [701, 14] on icon "button" at bounding box center [706, 18] width 10 height 10
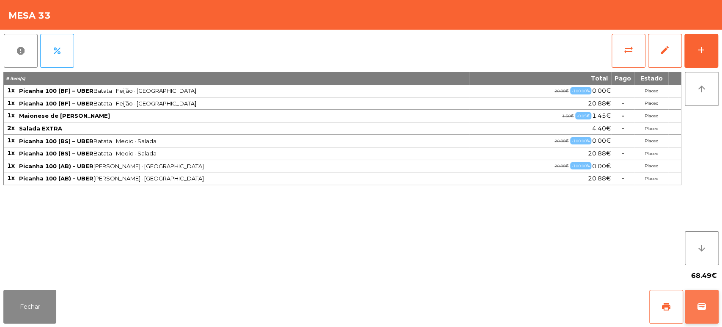
click at [710, 295] on button "wallet" at bounding box center [702, 306] width 34 height 34
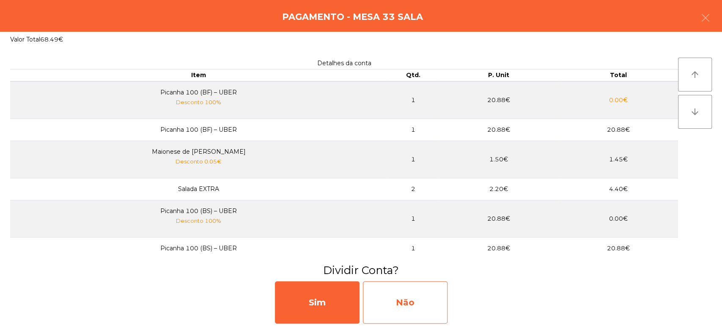
click at [393, 305] on div "Não" at bounding box center [405, 302] width 85 height 42
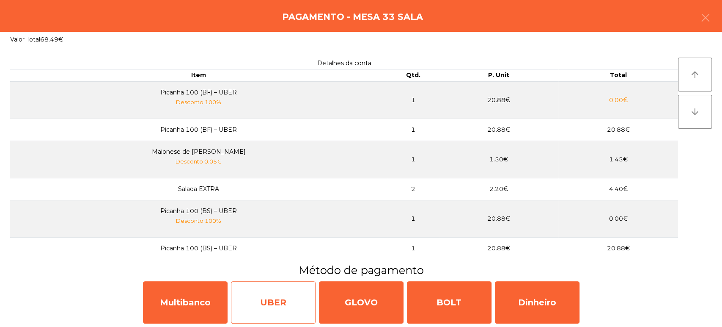
click at [271, 295] on div "UBER" at bounding box center [273, 302] width 85 height 42
select select "**"
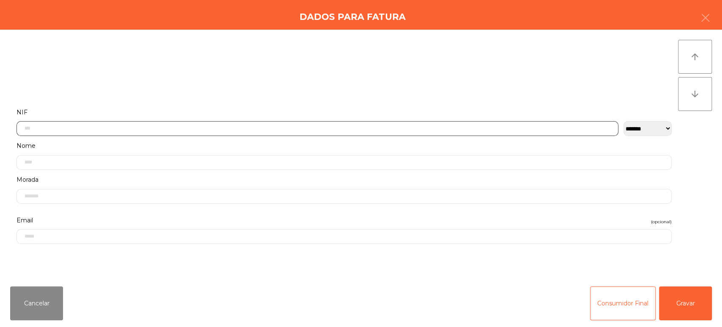
click at [342, 127] on input "text" at bounding box center [318, 128] width 602 height 15
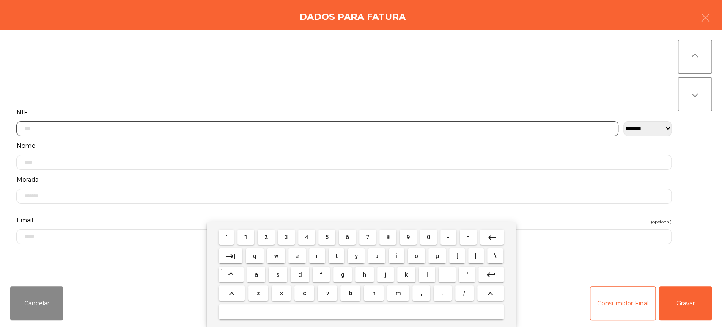
scroll to position [66, 0]
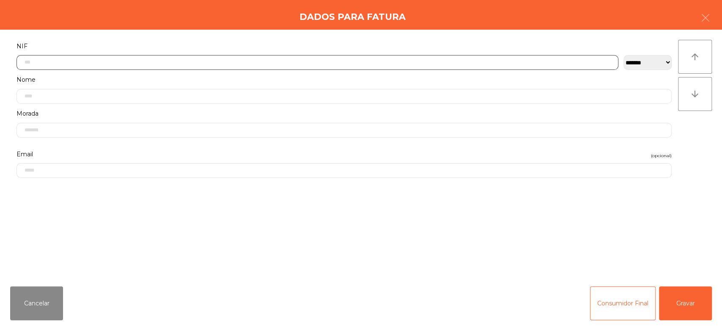
click at [346, 59] on input "text" at bounding box center [318, 62] width 602 height 15
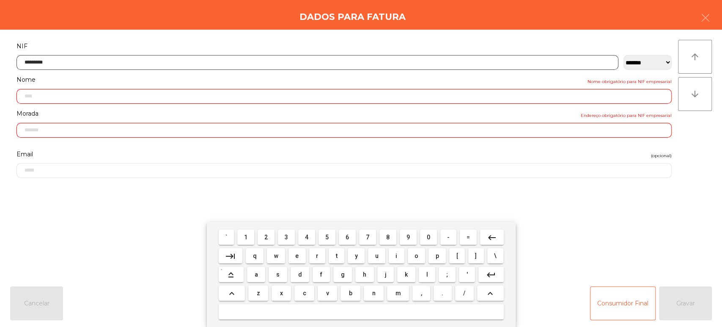
type input "*********"
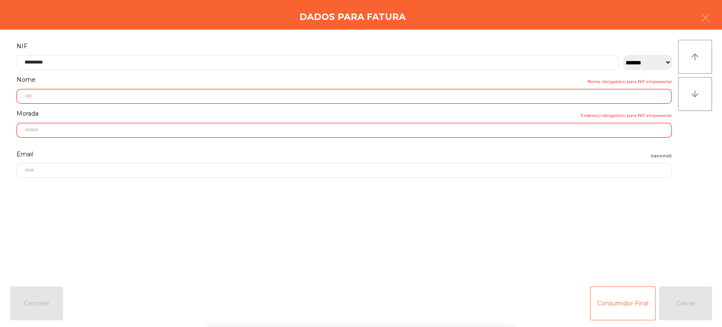
click at [696, 311] on div "` 1 2 3 4 5 6 7 8 9 0 - = keyboard_backspace keyboard_tab q w e r t y u i o p […" at bounding box center [361, 274] width 722 height 105
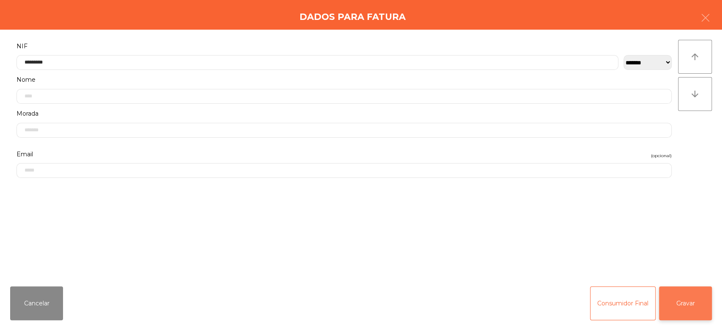
click at [673, 305] on button "Gravar" at bounding box center [685, 303] width 53 height 34
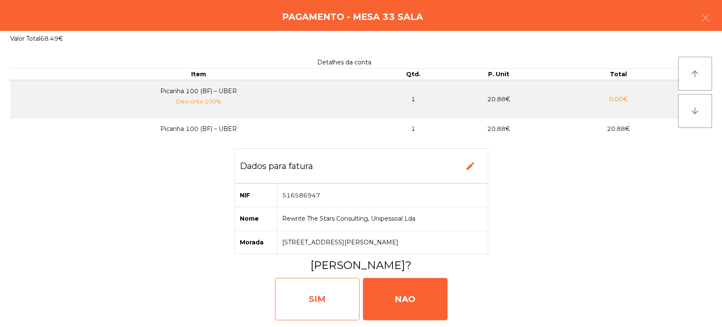
click at [328, 296] on div "SIM" at bounding box center [317, 299] width 85 height 42
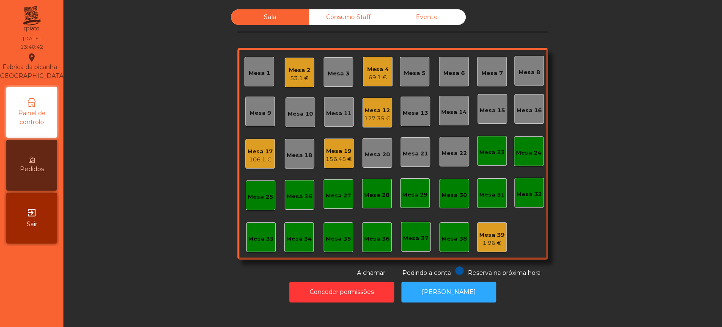
click at [245, 149] on div "Mesa 17 106.1 €" at bounding box center [260, 154] width 30 height 30
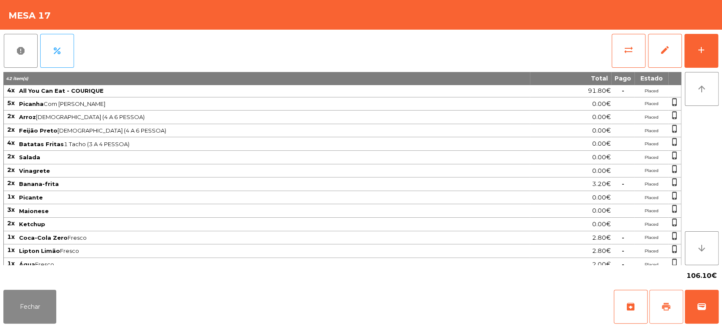
click at [666, 297] on button "print" at bounding box center [666, 306] width 34 height 34
click at [16, 308] on button "Fechar" at bounding box center [29, 306] width 53 height 34
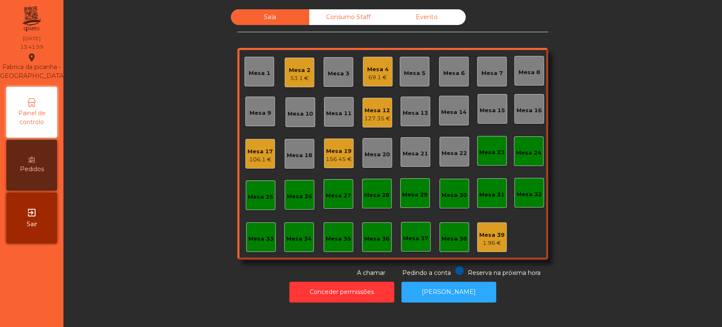
click at [245, 148] on div "Mesa 17 106.1 €" at bounding box center [260, 154] width 30 height 30
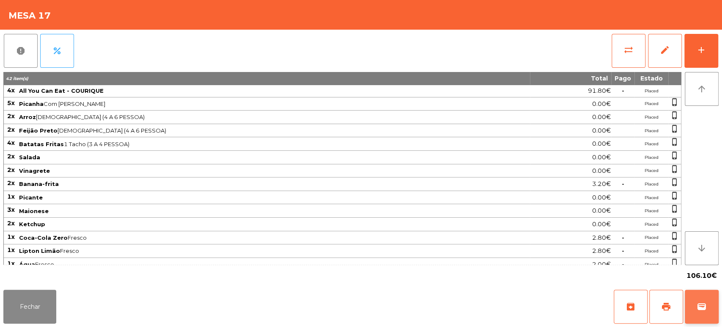
click at [703, 292] on button "wallet" at bounding box center [702, 306] width 34 height 34
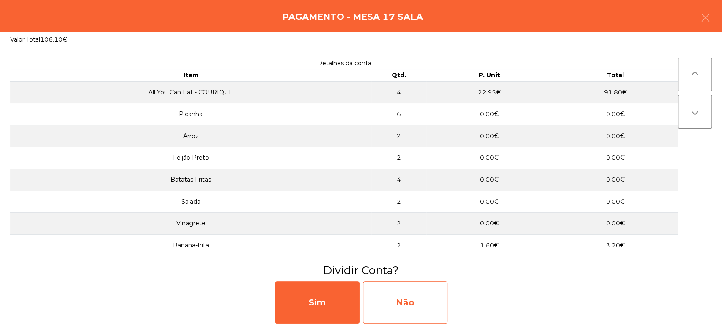
click at [405, 299] on div "Não" at bounding box center [405, 302] width 85 height 42
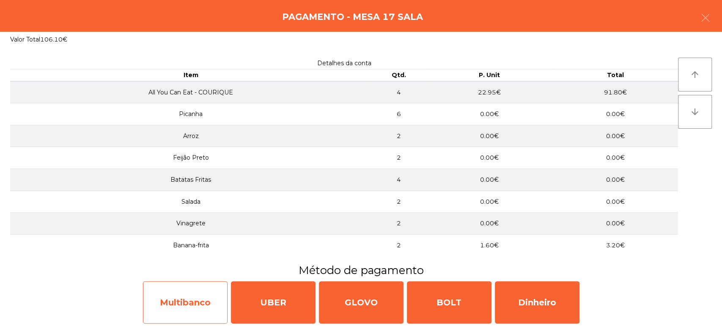
click at [201, 295] on div "Multibanco" at bounding box center [185, 302] width 85 height 42
select select "**"
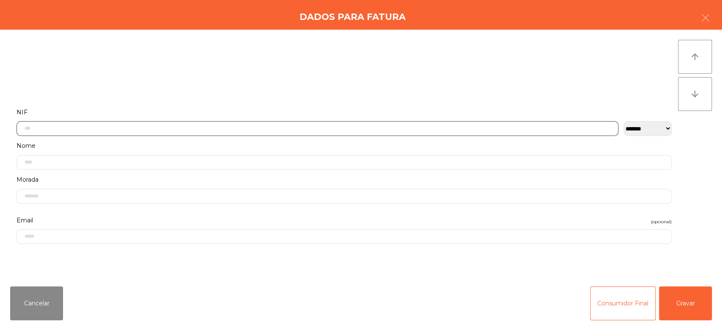
click at [451, 125] on input "text" at bounding box center [318, 128] width 602 height 15
click at [42, 292] on div "` 1 2 3 4 5 6 7 8 9 0 - = keyboard_backspace keyboard_tab q w e r t y u i o p […" at bounding box center [361, 274] width 722 height 105
click at [43, 294] on div "` 1 2 3 4 5 6 7 8 9 0 - = keyboard_backspace keyboard_tab q w e r t y u i o p […" at bounding box center [361, 274] width 722 height 105
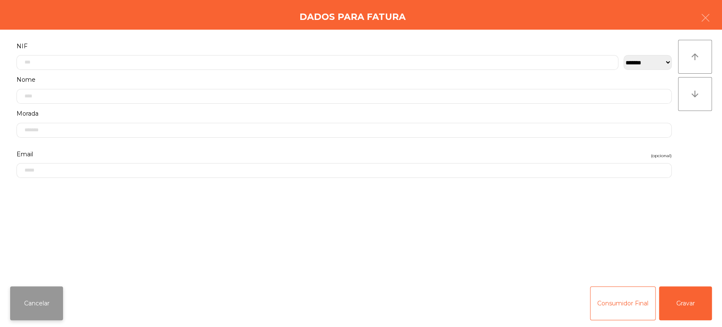
click at [42, 296] on button "Cancelar" at bounding box center [36, 303] width 53 height 34
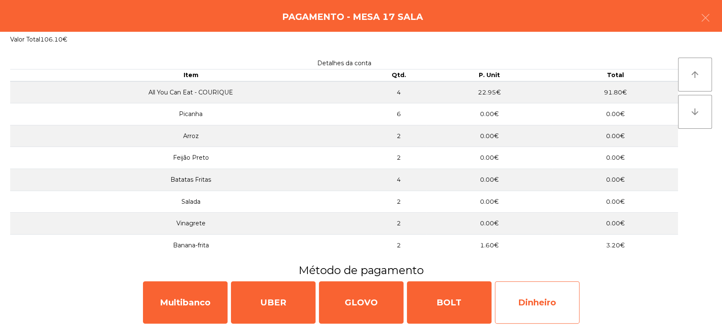
click at [537, 293] on div "Dinheiro" at bounding box center [537, 302] width 85 height 42
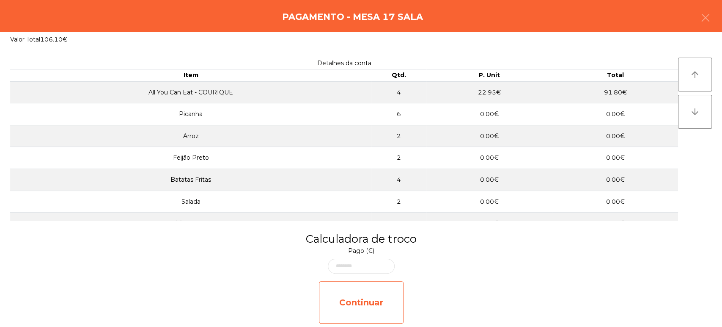
click at [367, 294] on div "Continuar" at bounding box center [361, 302] width 85 height 42
select select "**"
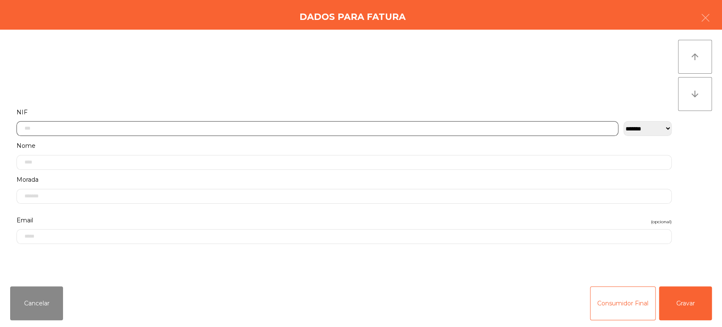
click at [359, 121] on input "text" at bounding box center [318, 128] width 602 height 15
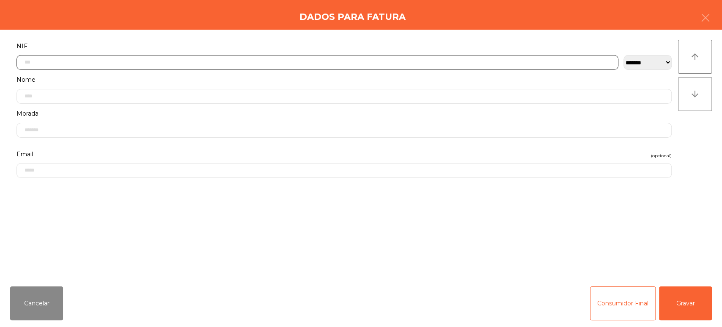
click at [474, 61] on input "text" at bounding box center [318, 62] width 602 height 15
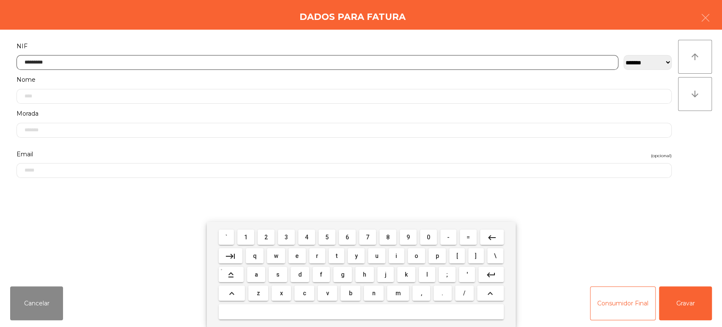
type input "*********"
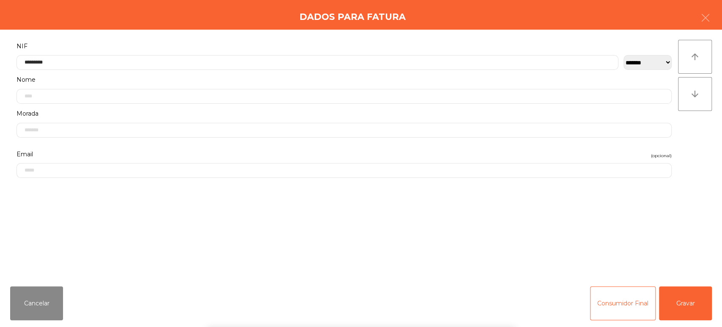
click at [701, 308] on div "` 1 2 3 4 5 6 7 8 9 0 - = keyboard_backspace keyboard_tab q w e r t y u i o p […" at bounding box center [361, 274] width 722 height 105
click at [679, 301] on div "` 1 2 3 4 5 6 7 8 9 0 - = keyboard_backspace keyboard_tab q w e r t y u i o p […" at bounding box center [361, 274] width 722 height 105
click at [691, 297] on button "Gravar" at bounding box center [685, 303] width 53 height 34
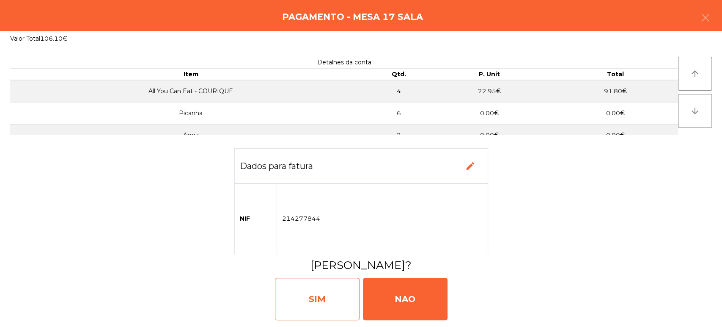
click at [331, 292] on div "SIM" at bounding box center [317, 299] width 85 height 42
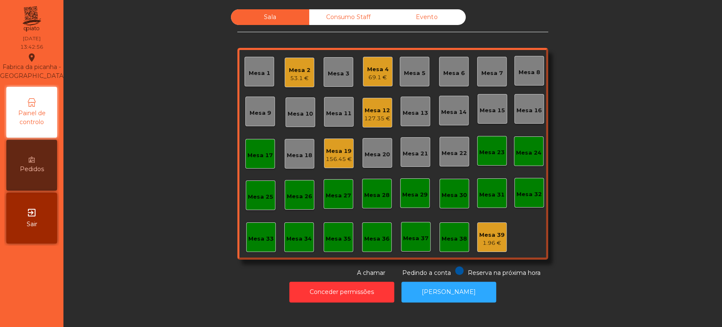
click at [254, 141] on div "Mesa 17" at bounding box center [260, 154] width 30 height 30
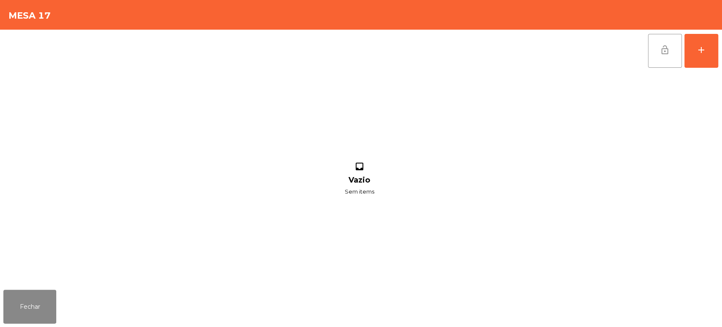
click at [657, 50] on button "lock_open" at bounding box center [665, 51] width 34 height 34
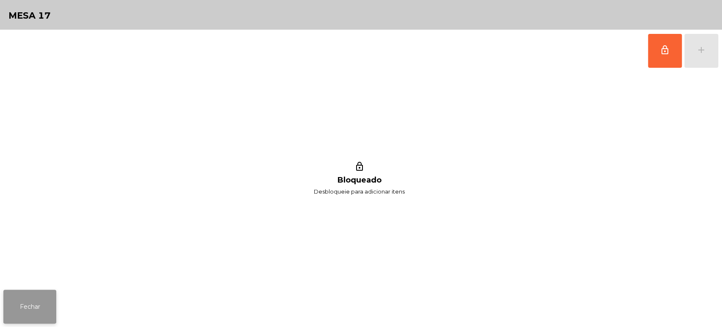
click at [42, 303] on button "Fechar" at bounding box center [29, 306] width 53 height 34
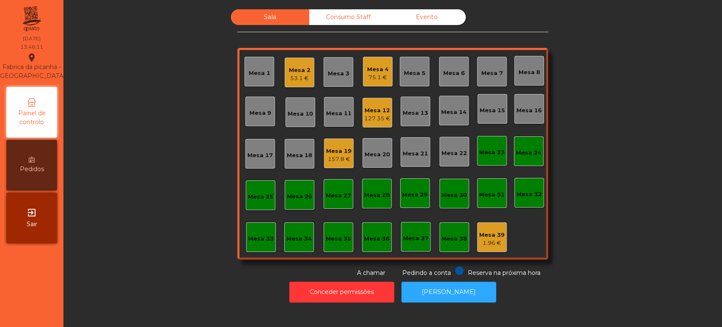
click at [488, 239] on div "1.96 €" at bounding box center [491, 243] width 25 height 8
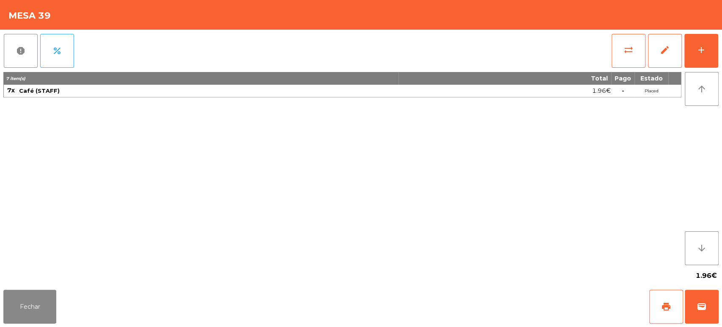
click at [721, 50] on div "report percent sync_alt edit add 7 item(s) Total Pago Estado 7x Café (STAFF) 1.…" at bounding box center [361, 158] width 722 height 256
click at [694, 44] on button "add" at bounding box center [702, 51] width 34 height 34
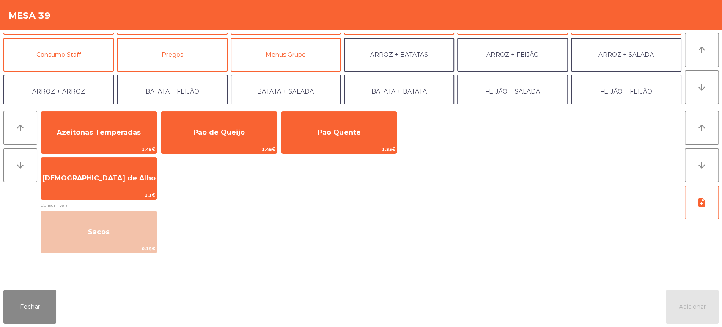
scroll to position [110, 0]
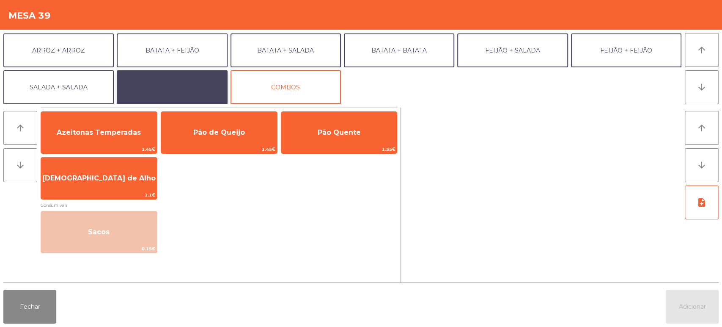
click at [179, 73] on button "EXTRAS UBER" at bounding box center [172, 87] width 110 height 34
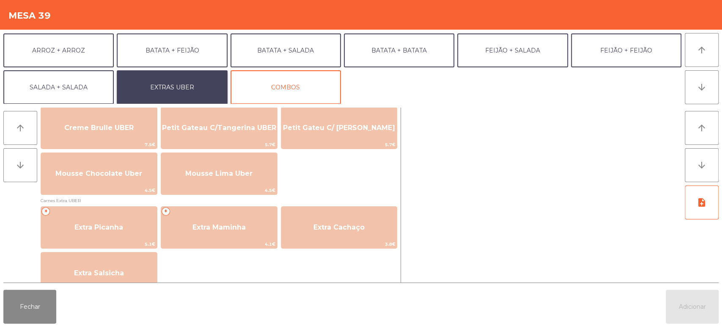
scroll to position [367, 0]
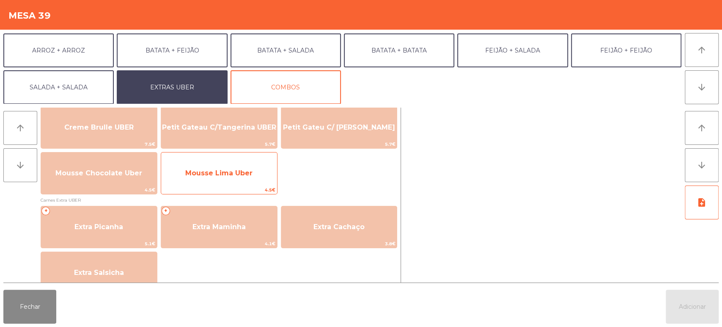
click at [238, 177] on span "Mousse Lima Uber" at bounding box center [219, 173] width 116 height 23
click at [233, 171] on span "Mousse Lima Uber" at bounding box center [218, 173] width 67 height 8
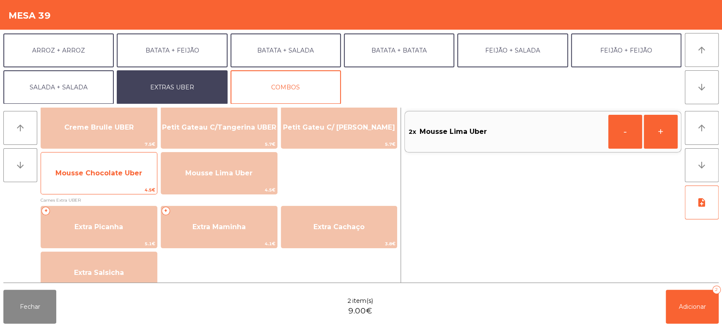
click at [127, 168] on span "Mousse Chocolate Uber" at bounding box center [99, 173] width 116 height 23
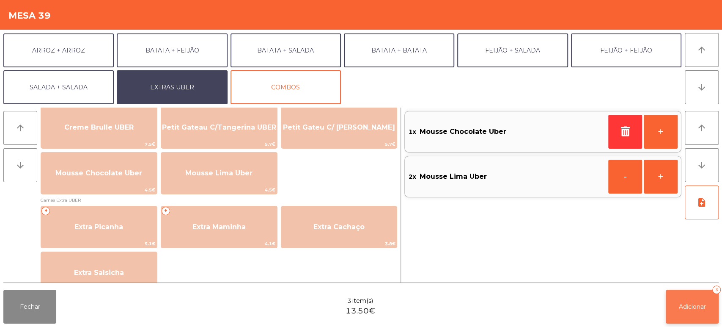
click at [670, 292] on button "Adicionar 3" at bounding box center [692, 306] width 53 height 34
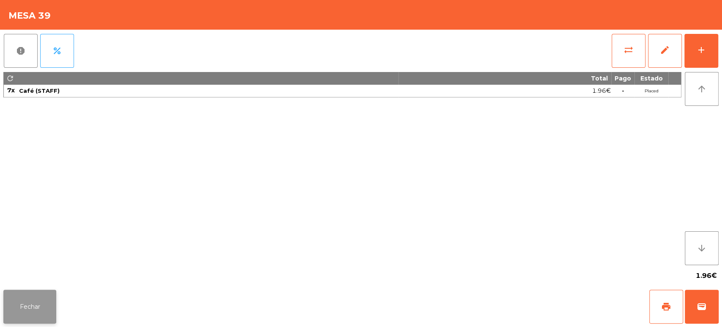
click at [23, 309] on button "Fechar" at bounding box center [29, 306] width 53 height 34
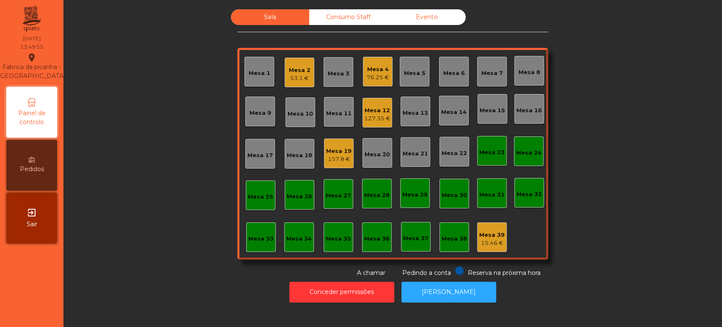
click at [272, 243] on div "Mesa 33" at bounding box center [261, 237] width 30 height 30
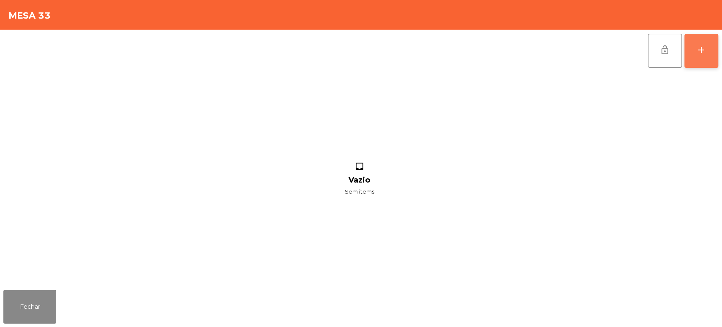
click at [702, 50] on div "add" at bounding box center [701, 50] width 10 height 10
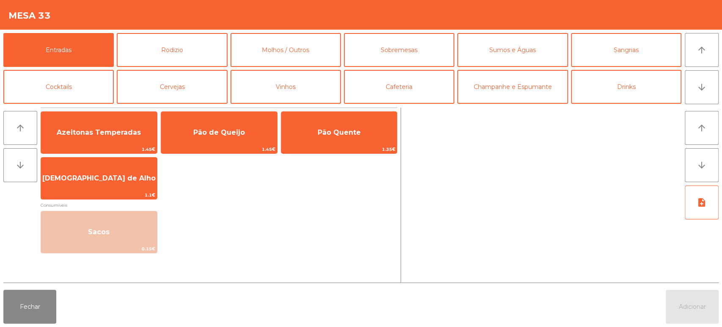
scroll to position [110, 0]
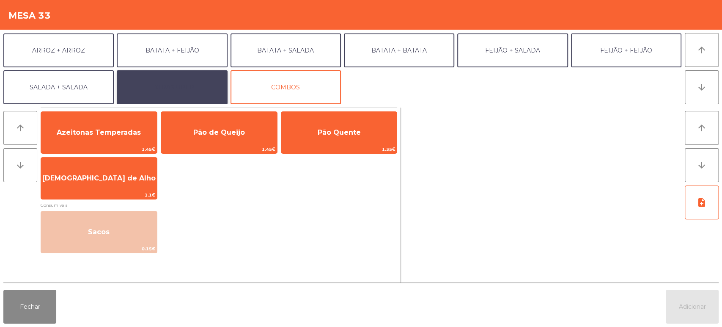
click at [204, 98] on button "EXTRAS UBER" at bounding box center [172, 87] width 110 height 34
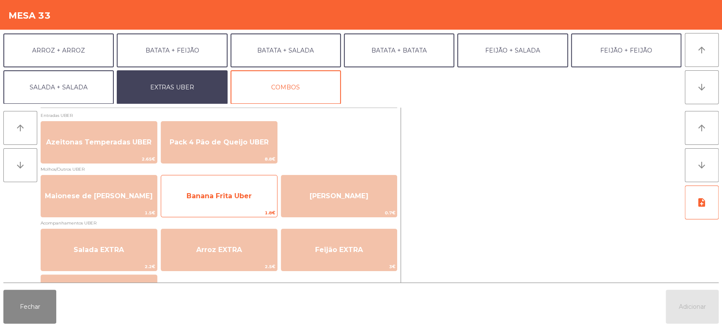
click at [239, 192] on span "Banana Frita Uber" at bounding box center [219, 196] width 65 height 8
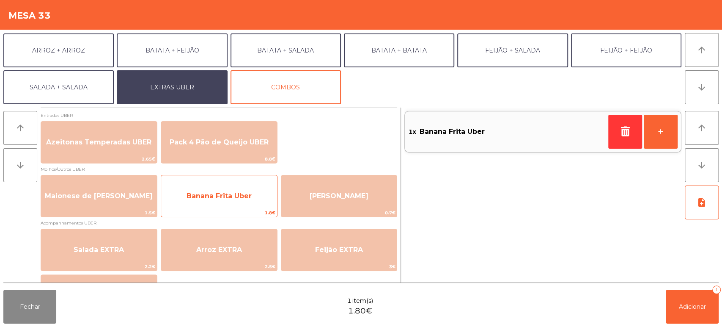
click at [228, 201] on span "Banana Frita Uber" at bounding box center [219, 195] width 116 height 23
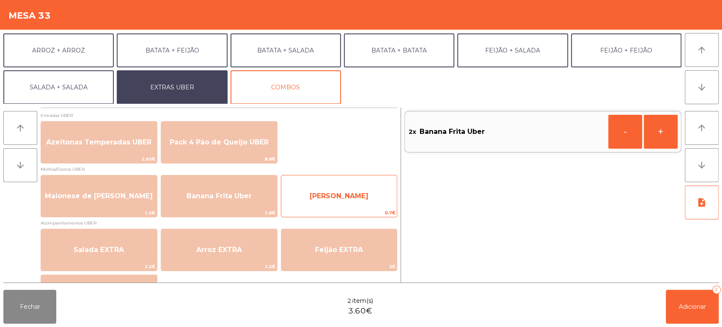
click at [333, 195] on span "Farofa Uber" at bounding box center [339, 196] width 59 height 8
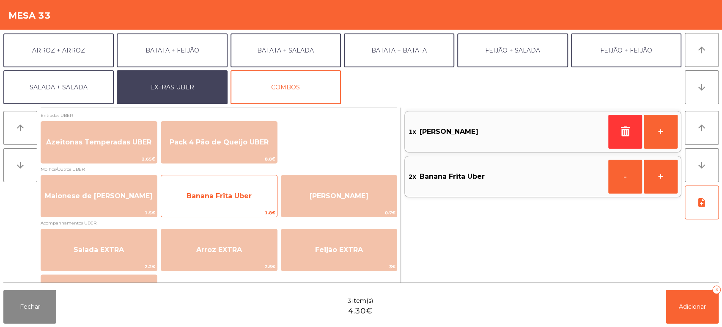
click at [232, 193] on span "Banana Frita Uber" at bounding box center [219, 196] width 65 height 8
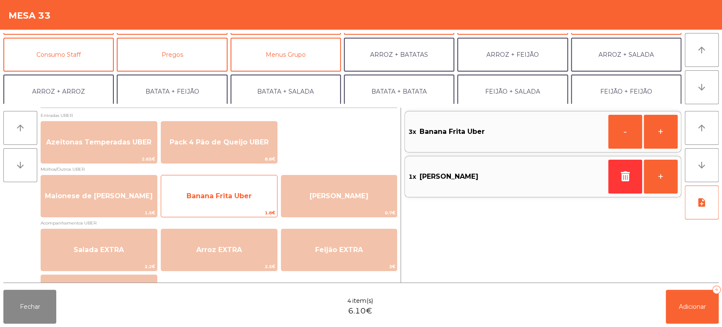
scroll to position [64, 0]
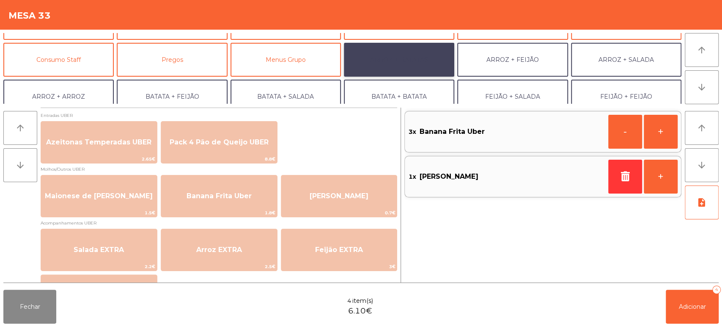
click at [413, 64] on button "ARROZ + BATATAS" at bounding box center [399, 60] width 110 height 34
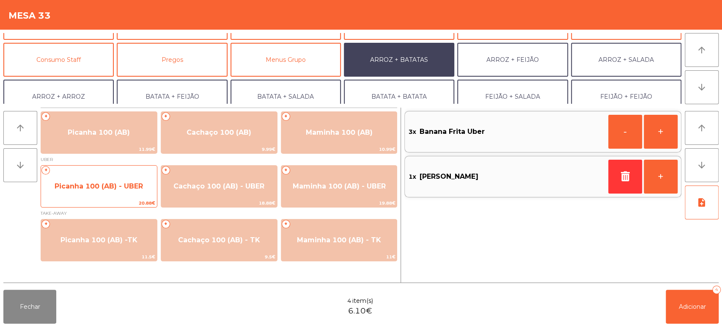
click at [109, 188] on span "Picanha 100 (AB) - UBER" at bounding box center [99, 186] width 88 height 8
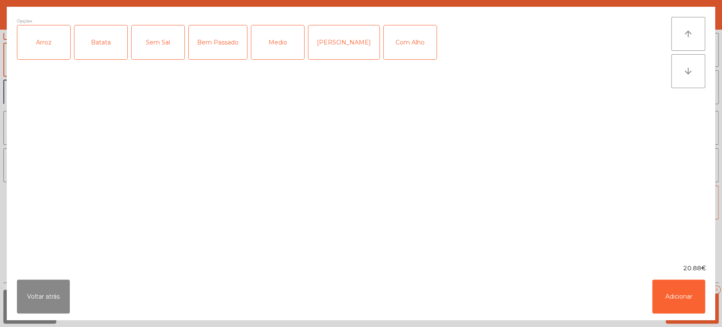
click at [61, 38] on div "Arroz" at bounding box center [43, 42] width 53 height 34
click at [99, 35] on div "Batata" at bounding box center [100, 42] width 53 height 34
click at [340, 43] on div "Mal Pssado" at bounding box center [343, 42] width 71 height 34
click at [683, 289] on button "Adicionar" at bounding box center [678, 296] width 53 height 34
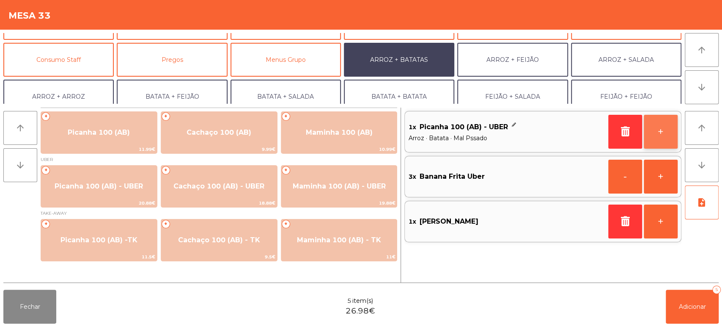
click at [655, 140] on button "+" at bounding box center [661, 132] width 34 height 34
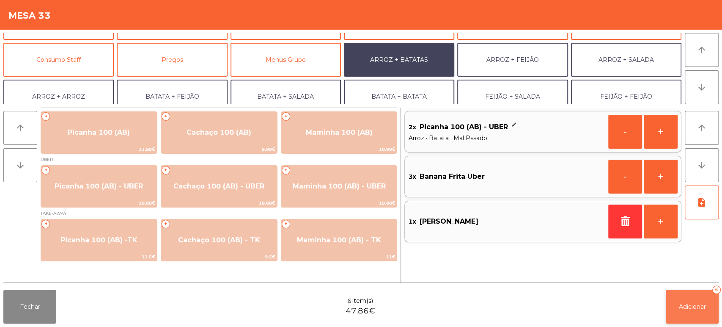
click at [675, 306] on button "Adicionar 6" at bounding box center [692, 306] width 53 height 34
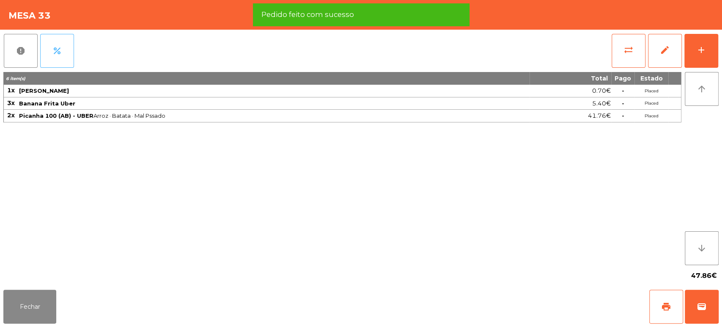
click at [70, 49] on button "percent" at bounding box center [57, 51] width 34 height 34
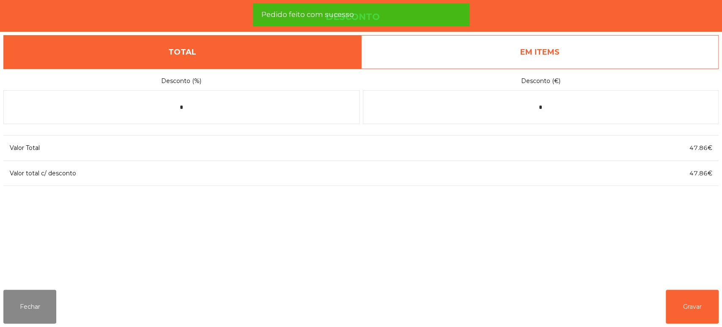
click at [590, 69] on form "Desconto (%) * Desconto (€) *" at bounding box center [360, 99] width 715 height 60
click at [644, 47] on link "EM ITEMS" at bounding box center [540, 52] width 358 height 34
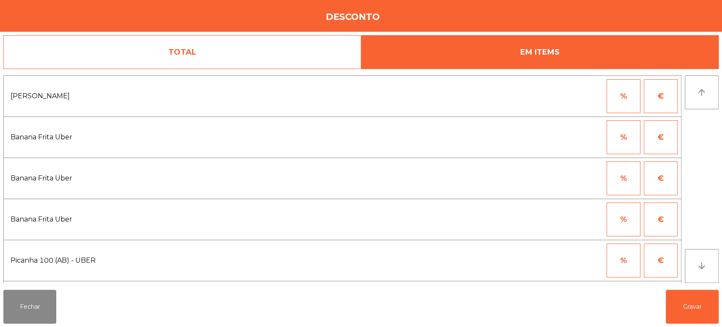
scroll to position [39, 0]
click at [619, 206] on button "%" at bounding box center [624, 221] width 34 height 34
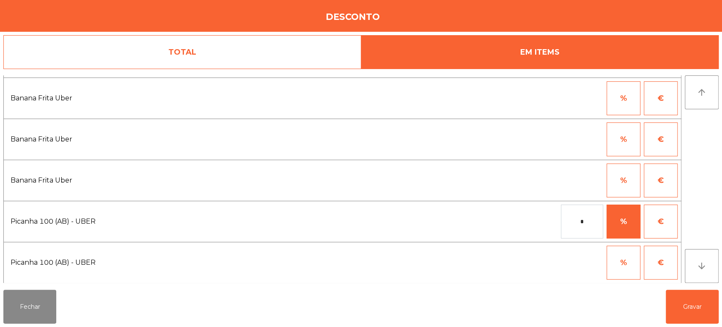
click at [569, 217] on input "*" at bounding box center [582, 221] width 42 height 34
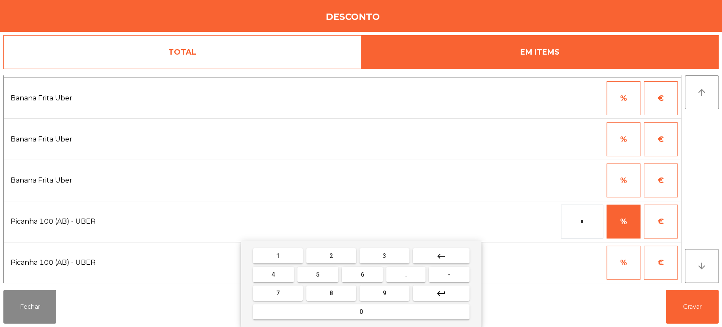
click at [275, 256] on button "1" at bounding box center [278, 255] width 50 height 15
click at [332, 308] on button "0" at bounding box center [361, 311] width 217 height 15
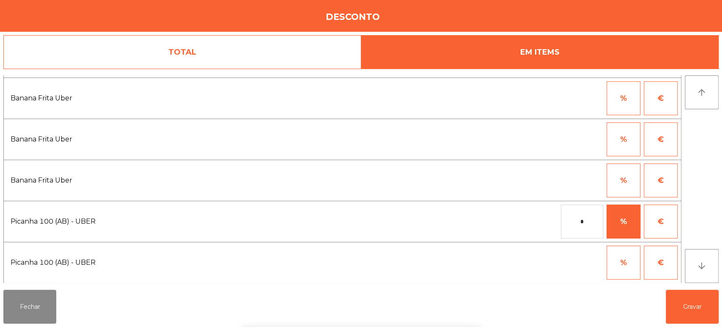
click at [687, 308] on div "1 2 3 keyboard_backspace 4 5 6 . - 7 8 9 keyboard_return 0" at bounding box center [361, 283] width 722 height 86
click at [678, 294] on button "Gravar" at bounding box center [692, 306] width 53 height 34
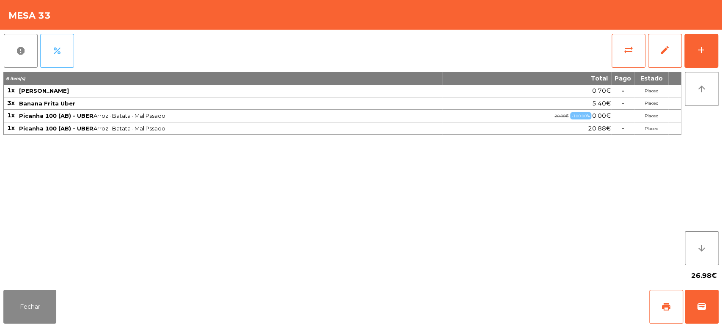
click at [54, 43] on button "percent" at bounding box center [57, 51] width 34 height 34
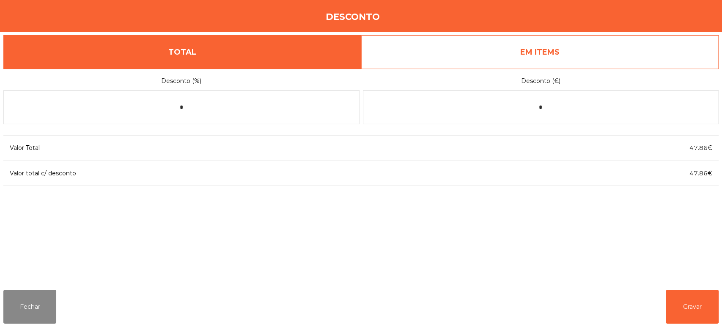
click at [557, 50] on link "EM ITEMS" at bounding box center [540, 52] width 358 height 34
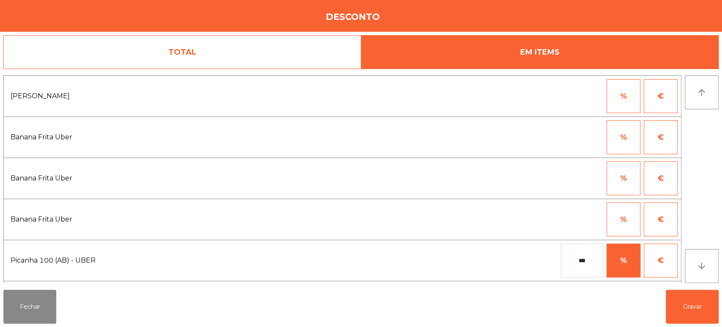
click at [657, 135] on button "€" at bounding box center [661, 137] width 34 height 34
click at [575, 135] on input "*" at bounding box center [582, 137] width 42 height 34
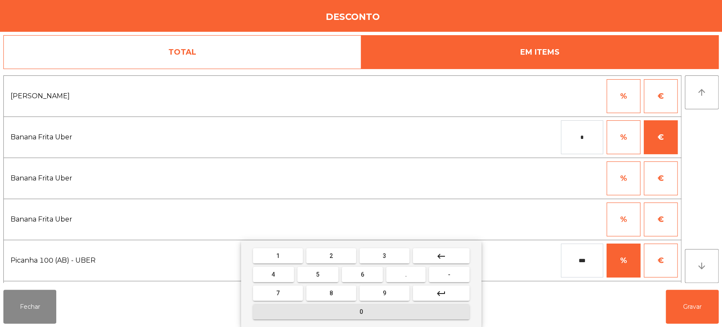
click at [341, 315] on button "0" at bounding box center [361, 311] width 217 height 15
click at [406, 273] on span "." at bounding box center [406, 274] width 2 height 7
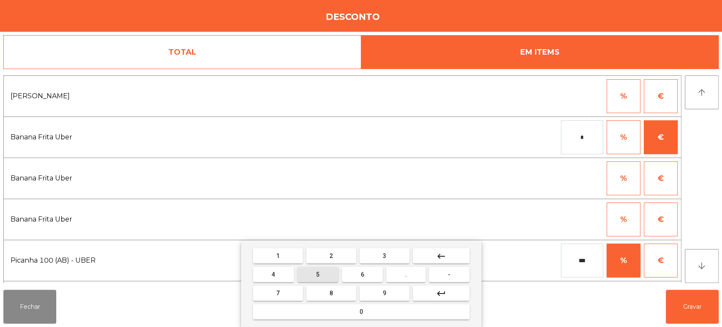
click at [330, 270] on button "5" at bounding box center [317, 274] width 41 height 15
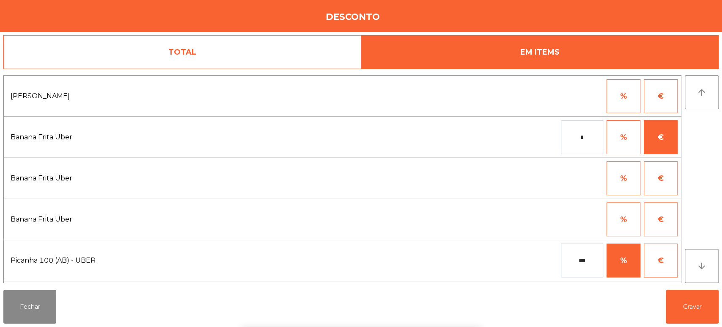
click at [699, 311] on div "1 2 3 keyboard_backspace 4 5 6 . - 7 8 9 keyboard_return 0" at bounding box center [361, 283] width 722 height 86
click at [692, 309] on button "Gravar" at bounding box center [692, 306] width 53 height 34
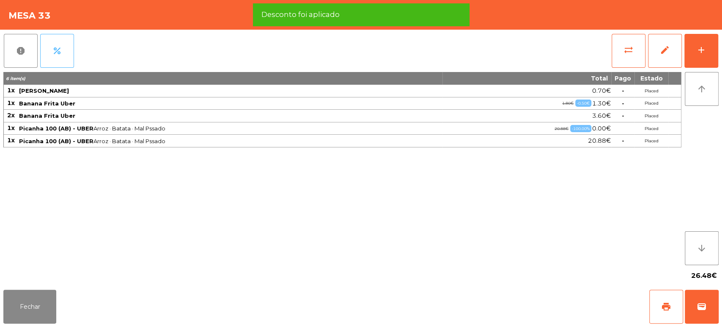
click at [59, 37] on button "percent" at bounding box center [57, 51] width 34 height 34
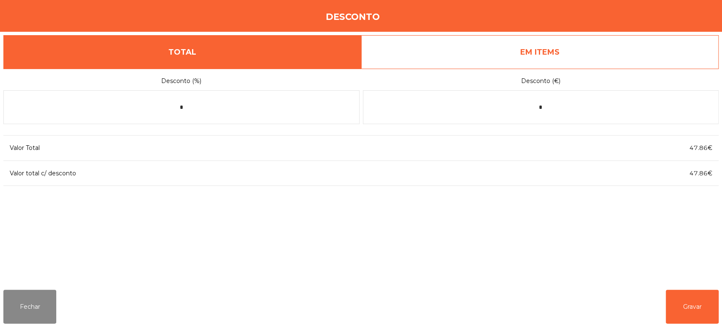
click at [620, 50] on link "EM ITEMS" at bounding box center [540, 52] width 358 height 34
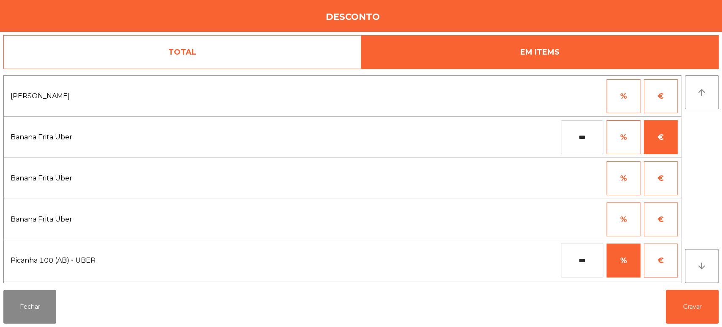
click at [589, 133] on input "***" at bounding box center [582, 137] width 42 height 34
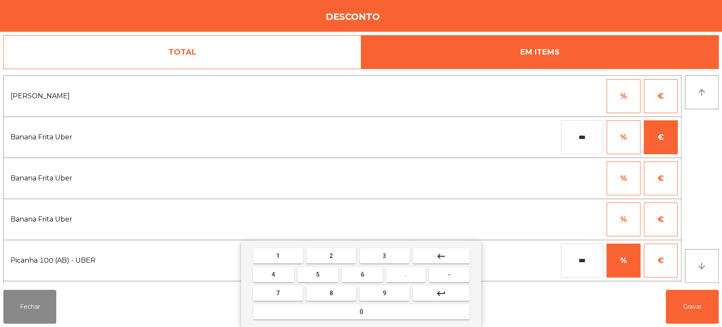
click at [464, 252] on button "keyboard_backspace" at bounding box center [441, 255] width 57 height 15
click at [374, 275] on button "6" at bounding box center [362, 274] width 41 height 15
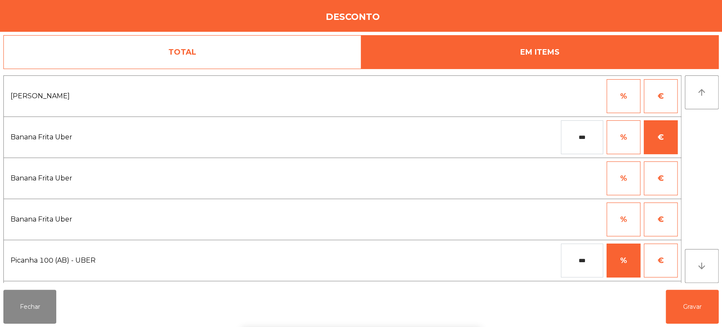
click at [717, 319] on div "1 2 3 keyboard_backspace 4 5 6 . - 7 8 9 keyboard_return 0" at bounding box center [361, 283] width 722 height 86
click at [698, 308] on button "Gravar" at bounding box center [692, 306] width 53 height 34
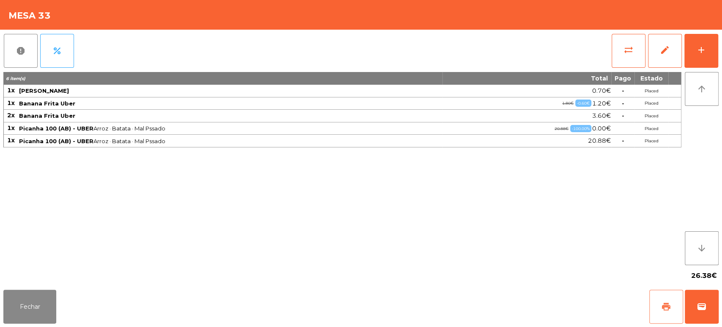
click at [651, 305] on button "print" at bounding box center [666, 306] width 34 height 34
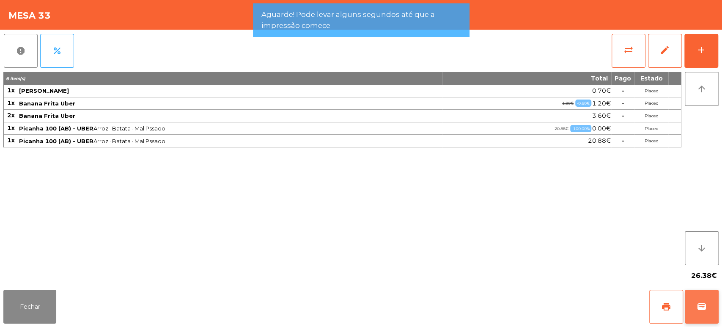
click at [700, 305] on span "wallet" at bounding box center [702, 306] width 10 height 10
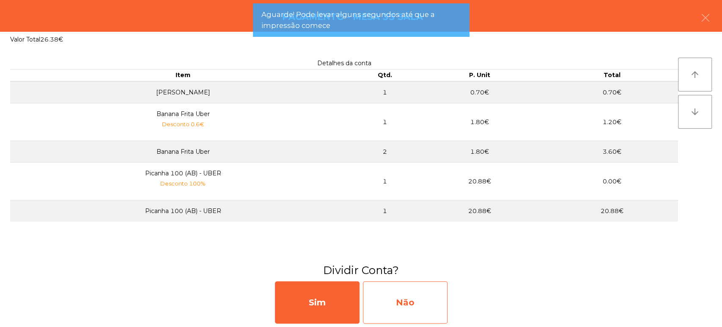
click at [390, 294] on div "Não" at bounding box center [405, 302] width 85 height 42
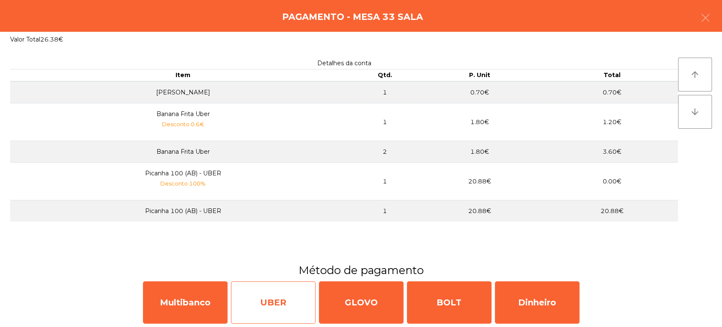
click at [286, 298] on div "UBER" at bounding box center [273, 302] width 85 height 42
select select "**"
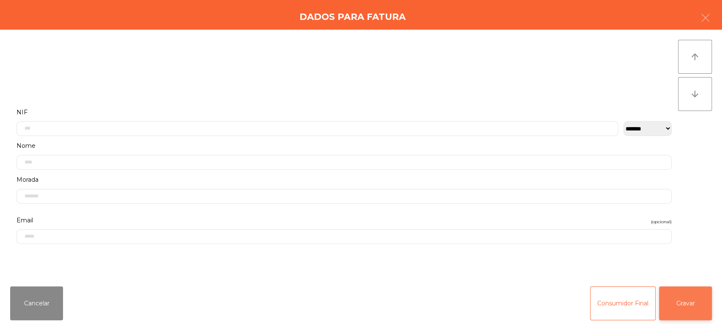
click at [703, 287] on button "Gravar" at bounding box center [685, 303] width 53 height 34
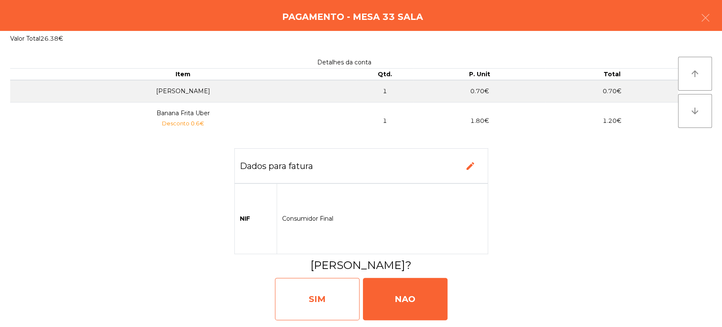
click at [311, 285] on div "SIM" at bounding box center [317, 299] width 85 height 42
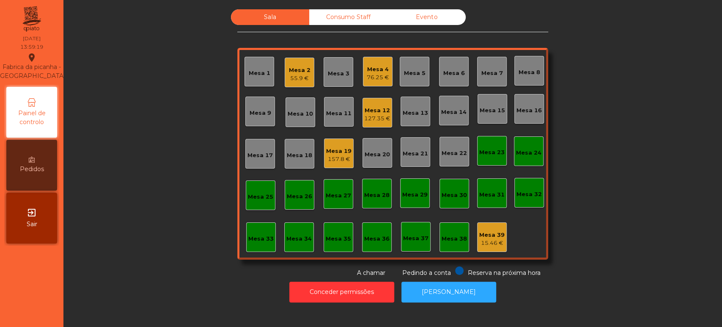
click at [439, 100] on div "Mesa 14" at bounding box center [454, 111] width 30 height 30
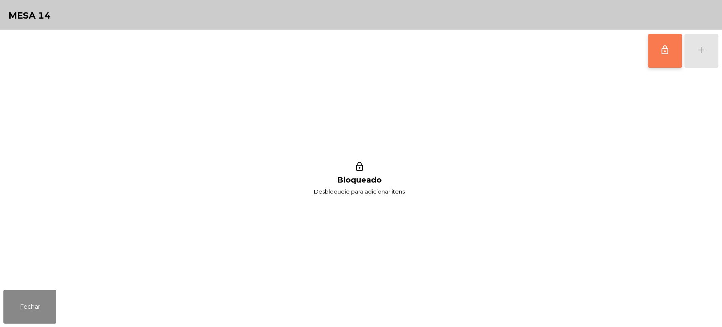
click at [650, 41] on button "lock_outline" at bounding box center [665, 51] width 34 height 34
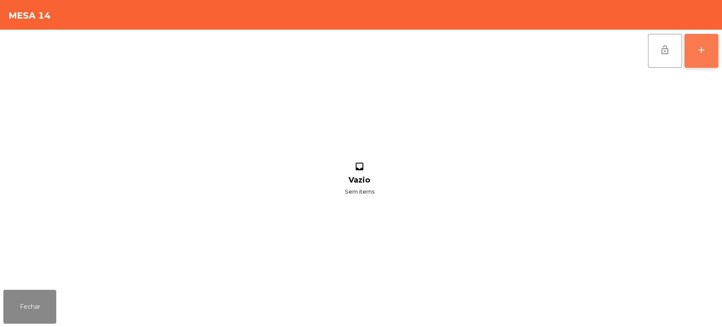
click at [701, 44] on button "add" at bounding box center [702, 51] width 34 height 34
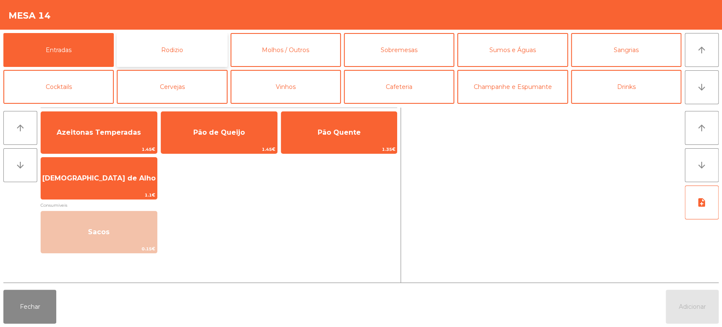
click at [145, 48] on button "Rodizio" at bounding box center [172, 50] width 110 height 34
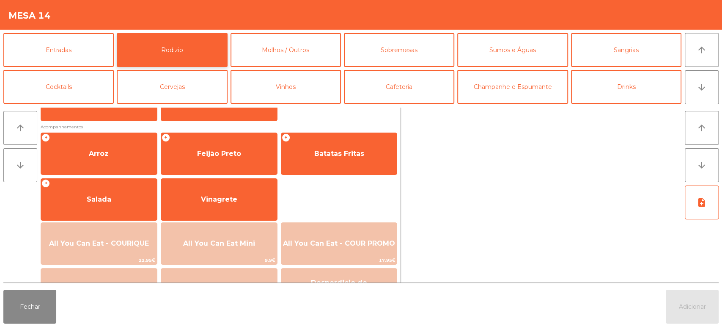
scroll to position [88, 0]
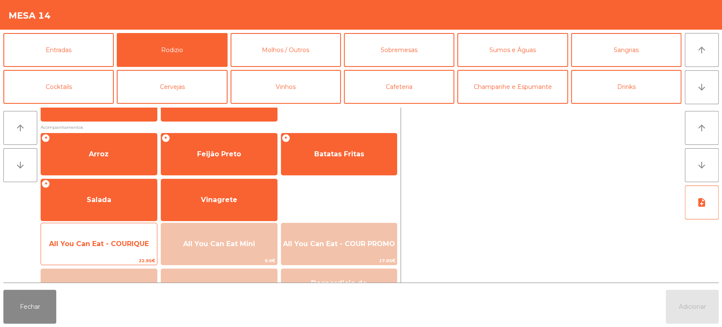
click at [121, 233] on span "All You Can Eat - COURIQUE" at bounding box center [99, 243] width 116 height 23
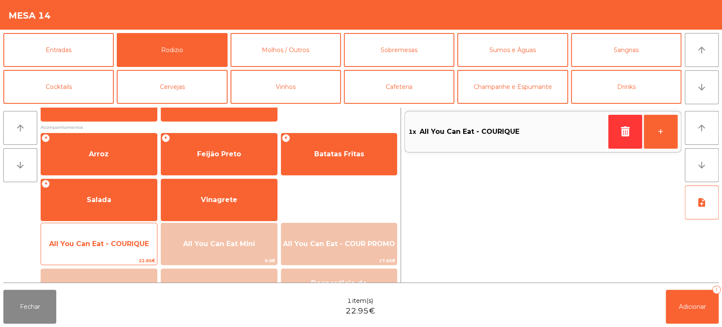
click at [116, 238] on span "All You Can Eat - COURIQUE" at bounding box center [99, 243] width 116 height 23
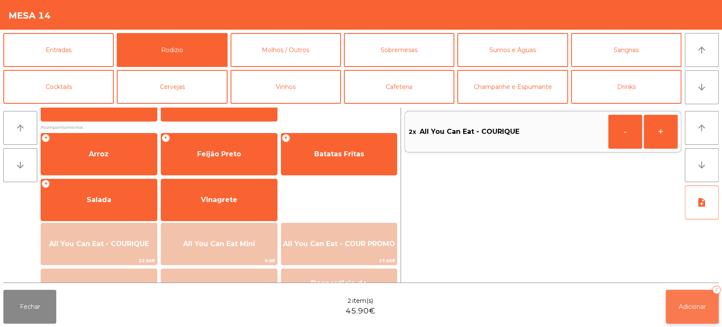
click at [671, 289] on button "Adicionar 2" at bounding box center [692, 306] width 53 height 34
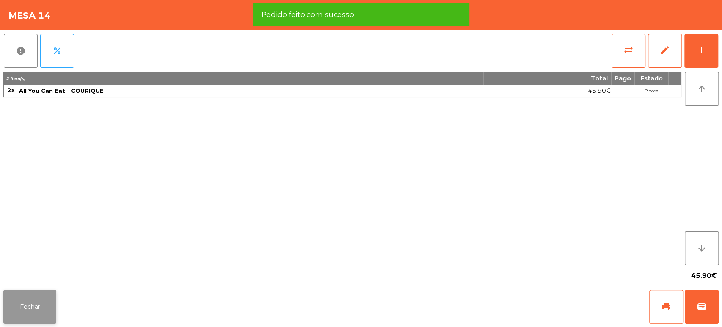
click at [17, 292] on button "Fechar" at bounding box center [29, 306] width 53 height 34
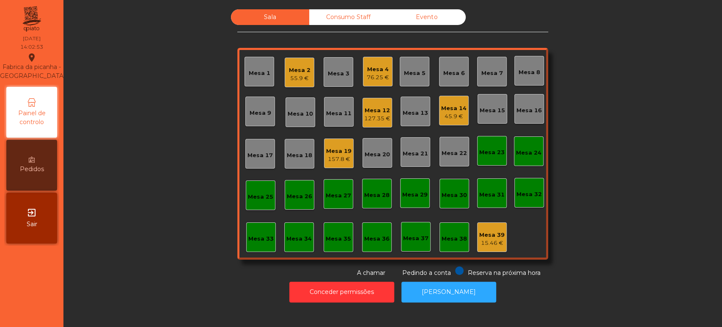
click at [455, 118] on div "45.9 €" at bounding box center [453, 116] width 25 height 8
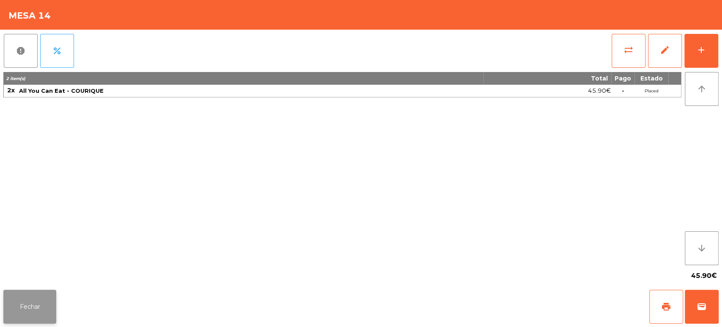
click at [37, 296] on button "Fechar" at bounding box center [29, 306] width 53 height 34
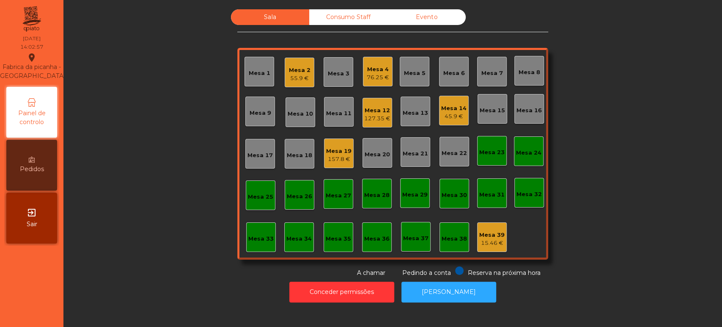
click at [463, 123] on div "Mesa 14 45.9 €" at bounding box center [454, 111] width 30 height 30
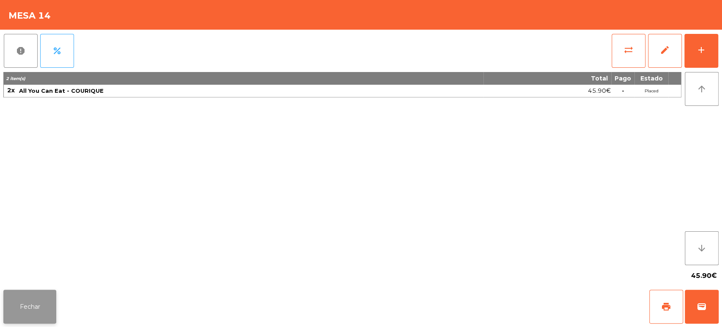
click at [29, 294] on button "Fechar" at bounding box center [29, 306] width 53 height 34
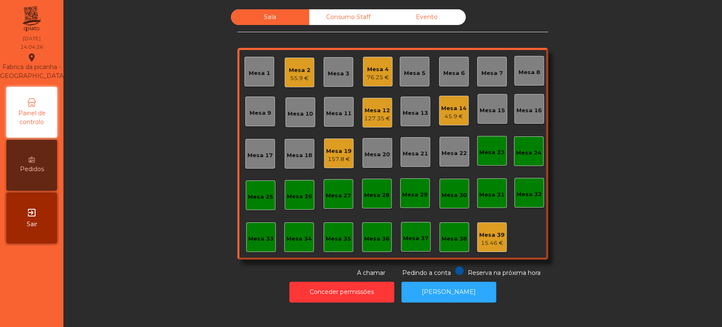
click at [382, 66] on div "Mesa 4" at bounding box center [378, 69] width 22 height 8
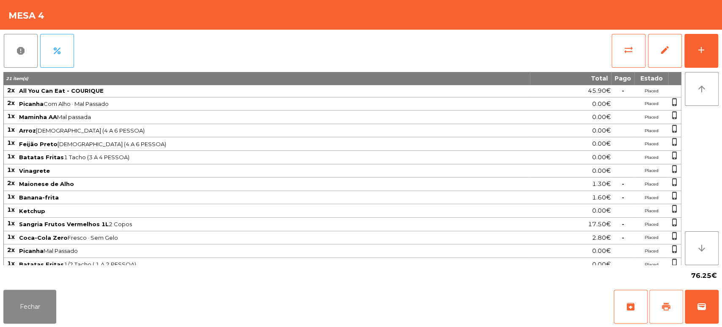
click at [666, 306] on span "print" at bounding box center [666, 306] width 10 height 10
click at [13, 293] on button "Fechar" at bounding box center [29, 306] width 53 height 34
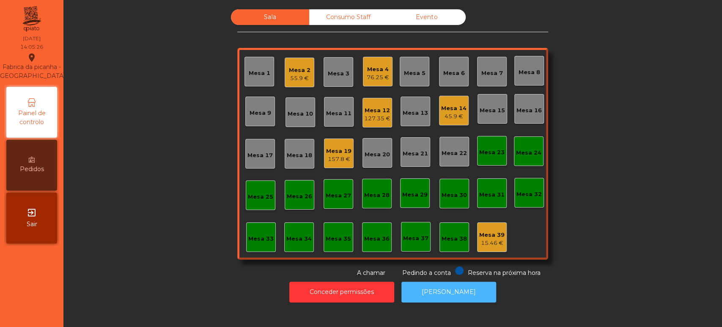
click at [435, 300] on button "[PERSON_NAME]" at bounding box center [449, 291] width 95 height 21
click at [258, 166] on div "Mesa 17" at bounding box center [260, 154] width 30 height 30
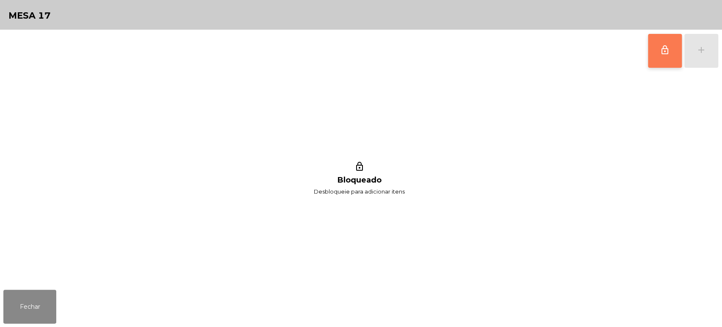
click at [658, 64] on button "lock_outline" at bounding box center [665, 51] width 34 height 34
click at [701, 45] on div "add" at bounding box center [701, 50] width 10 height 10
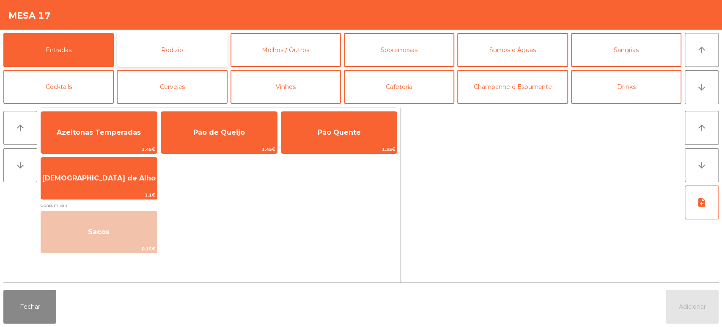
click at [176, 58] on button "Rodizio" at bounding box center [172, 50] width 110 height 34
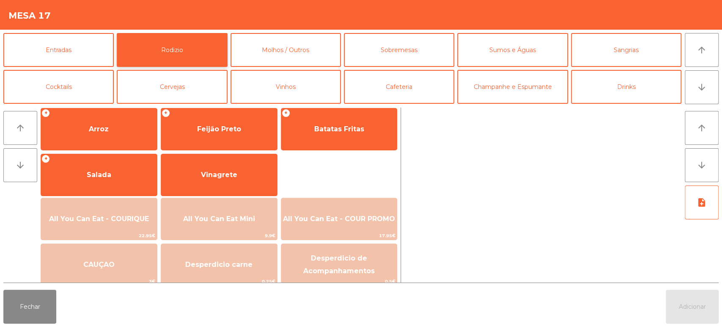
scroll to position [119, 0]
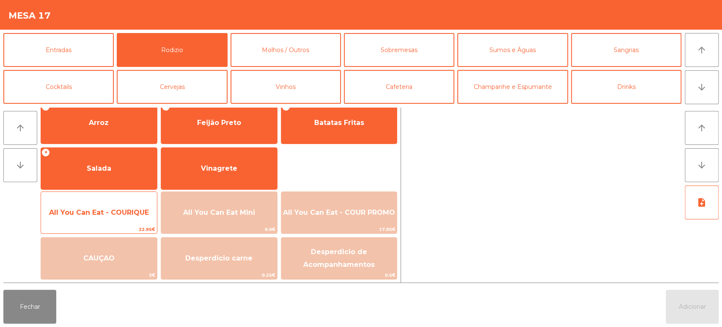
click at [136, 213] on span "All You Can Eat - COURIQUE" at bounding box center [99, 212] width 100 height 8
click at [129, 215] on span "All You Can Eat - COURIQUE" at bounding box center [99, 212] width 100 height 8
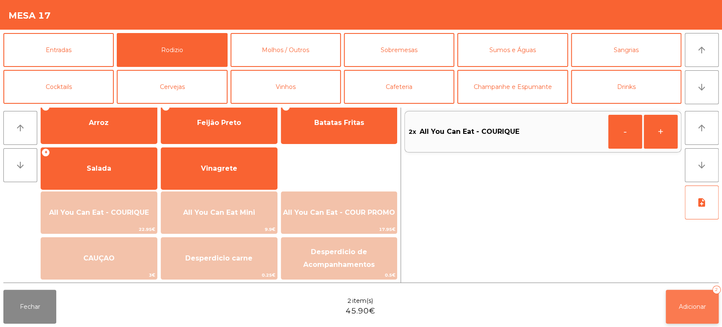
click at [699, 311] on button "Adicionar 2" at bounding box center [692, 306] width 53 height 34
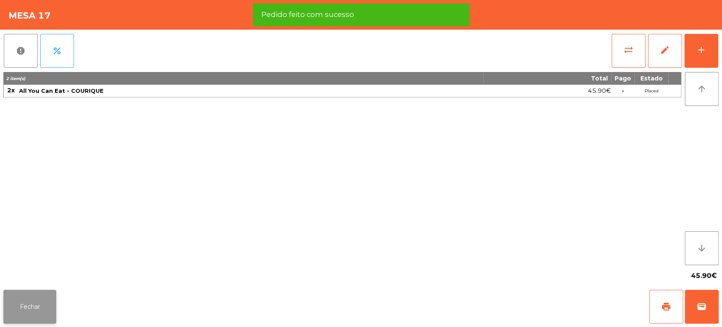
click at [51, 300] on button "Fechar" at bounding box center [29, 306] width 53 height 34
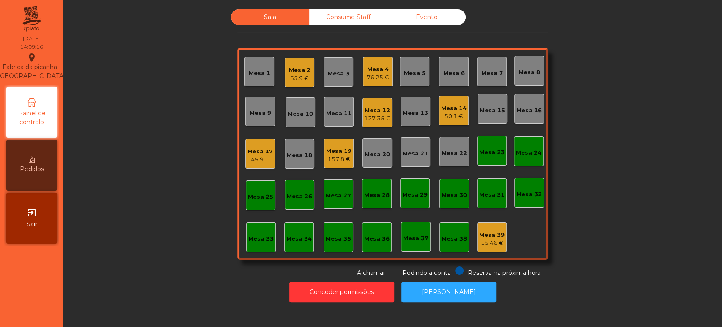
click at [257, 162] on div "45.9 €" at bounding box center [260, 159] width 25 height 8
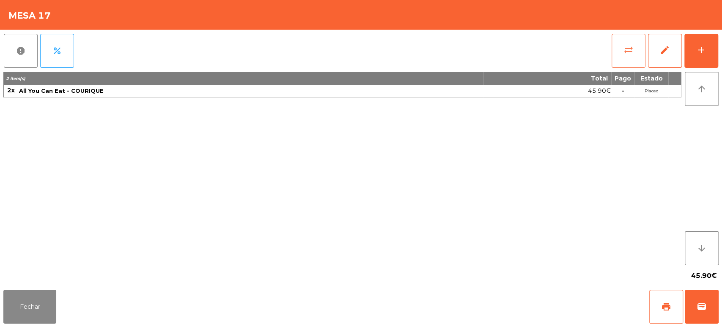
click at [622, 48] on button "sync_alt" at bounding box center [629, 51] width 34 height 34
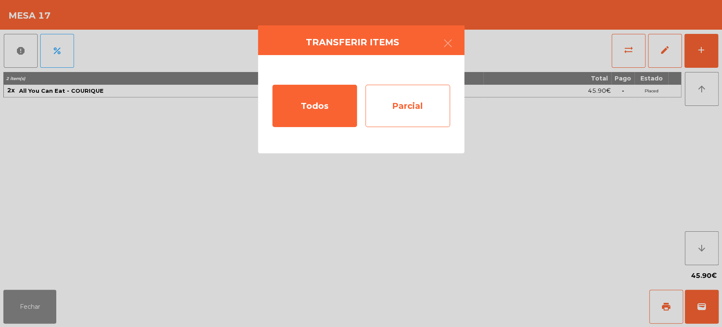
click at [415, 106] on div "Parcial" at bounding box center [408, 106] width 85 height 42
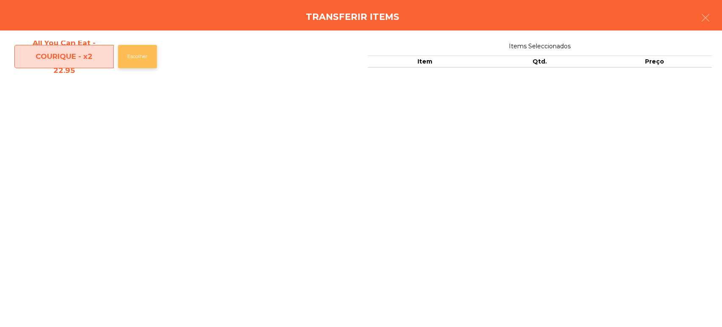
click at [130, 58] on button "Escolher" at bounding box center [137, 56] width 39 height 23
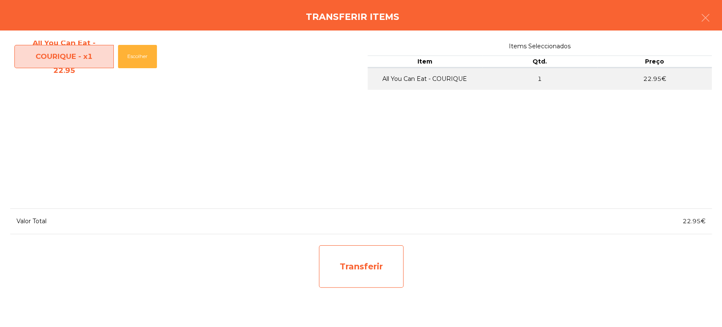
click at [388, 286] on div "Transferir" at bounding box center [361, 266] width 85 height 42
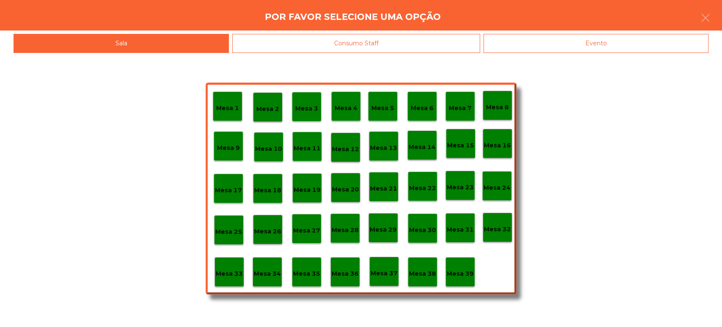
click at [376, 274] on p "Mesa 37" at bounding box center [384, 273] width 27 height 10
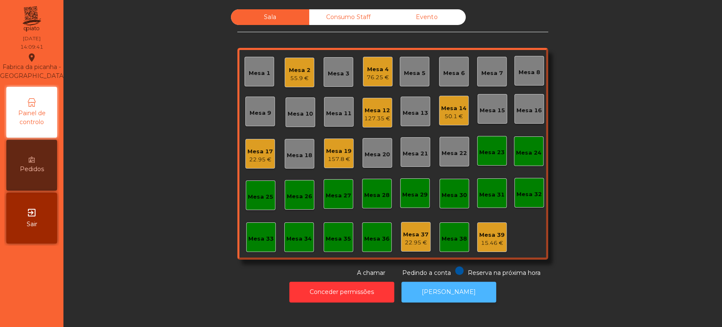
click at [452, 301] on button "[PERSON_NAME]" at bounding box center [449, 291] width 95 height 21
click at [288, 99] on div "Mesa 10" at bounding box center [301, 112] width 30 height 30
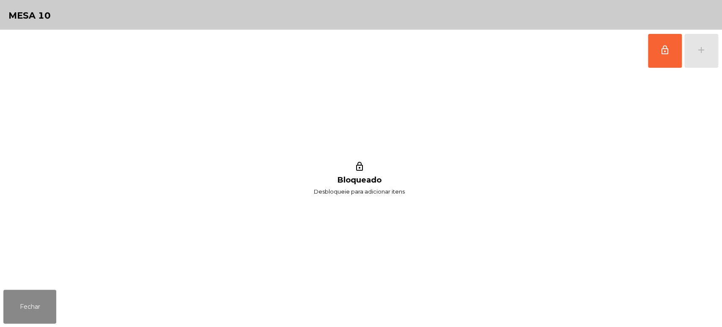
click at [715, 52] on div "lock_outline add" at bounding box center [683, 51] width 71 height 42
click at [45, 303] on button "Fechar" at bounding box center [29, 306] width 53 height 34
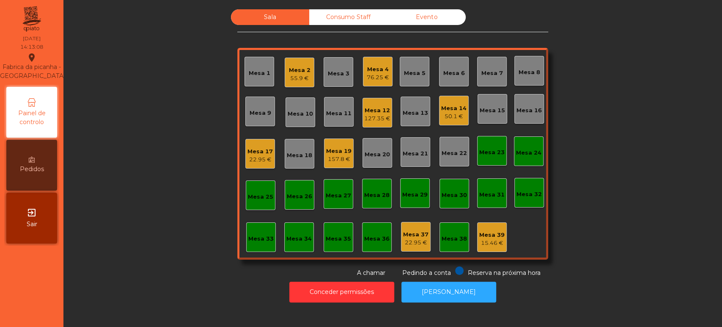
click at [300, 85] on div "Mesa 2 55.9 €" at bounding box center [300, 73] width 30 height 30
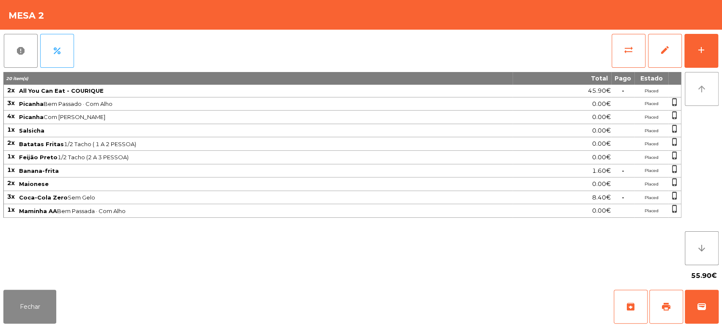
click at [699, 81] on button "arrow_upward" at bounding box center [702, 89] width 34 height 34
click at [693, 57] on button "add" at bounding box center [702, 51] width 34 height 34
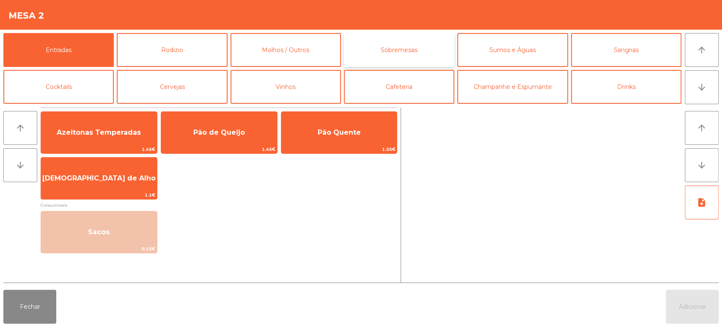
click at [359, 61] on button "Sobremesas" at bounding box center [399, 50] width 110 height 34
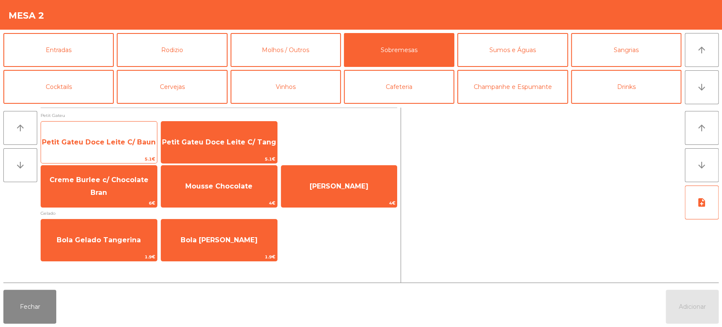
click at [127, 140] on span "Petit Gateu Doce Leite C/ Baun" at bounding box center [99, 142] width 114 height 8
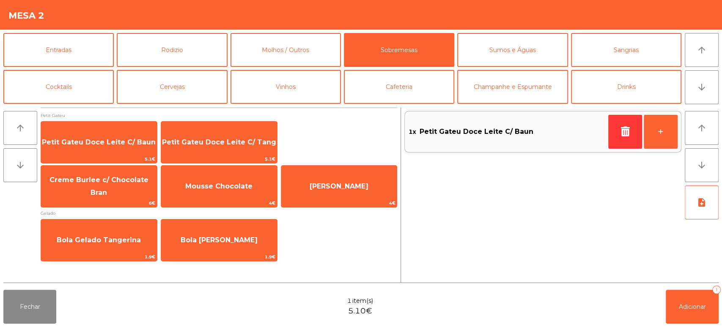
click at [721, 311] on div "Fechar 1 item(s) 5.10€ Adicionar 1" at bounding box center [361, 306] width 722 height 41
click at [684, 293] on button "Adicionar 1" at bounding box center [692, 306] width 53 height 34
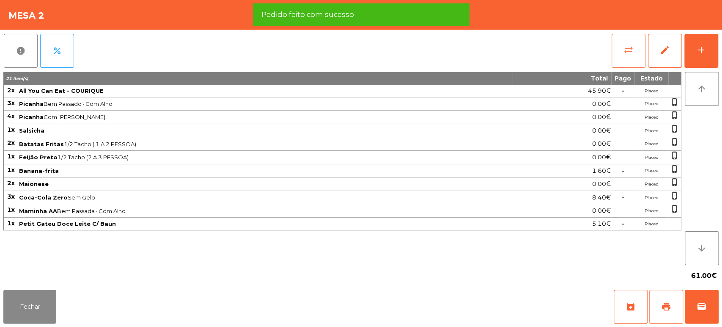
click at [618, 58] on button "sync_alt" at bounding box center [629, 51] width 34 height 34
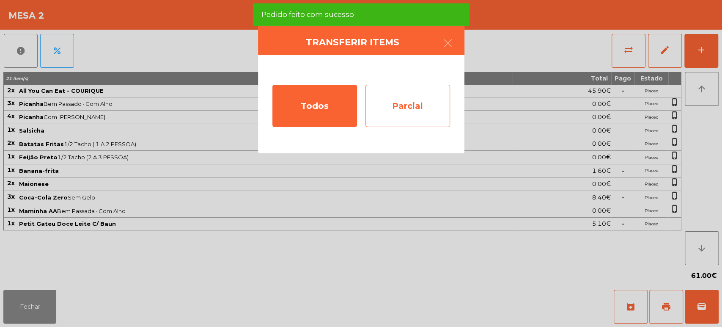
click at [407, 94] on div "Parcial" at bounding box center [408, 106] width 85 height 42
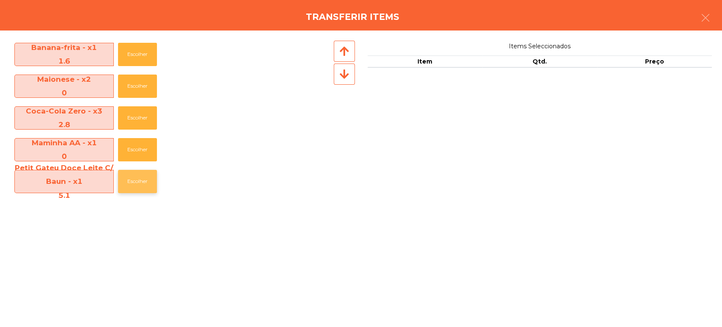
click at [127, 177] on button "Escolher" at bounding box center [137, 181] width 39 height 23
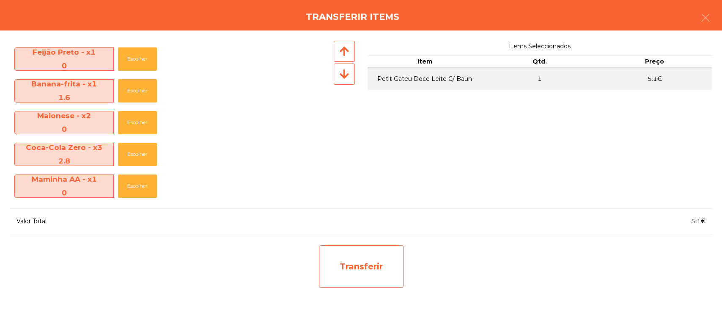
click at [347, 277] on div "Transferir" at bounding box center [361, 266] width 85 height 42
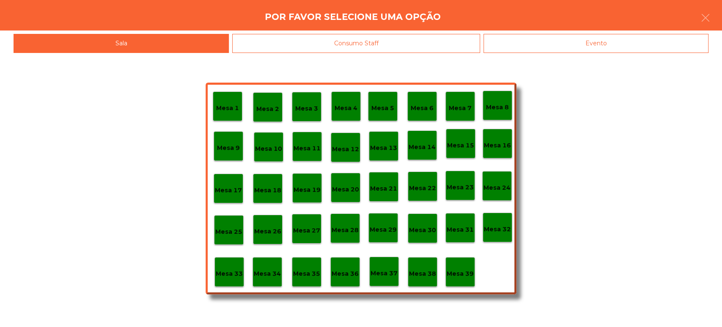
click at [471, 278] on p "Mesa 39" at bounding box center [460, 274] width 27 height 10
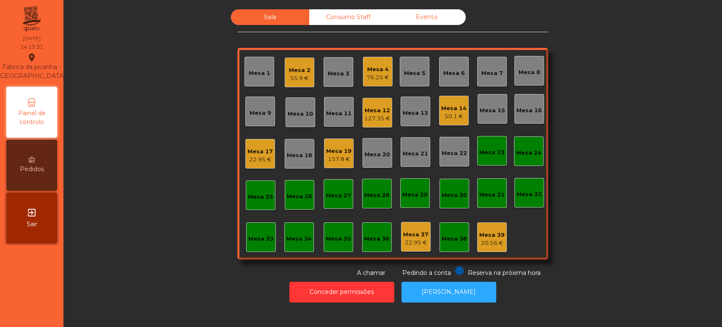
click at [294, 78] on div "55.9 €" at bounding box center [300, 78] width 22 height 8
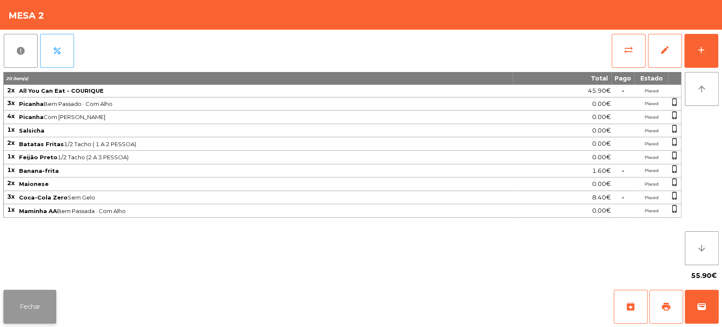
click at [44, 294] on button "Fechar" at bounding box center [29, 306] width 53 height 34
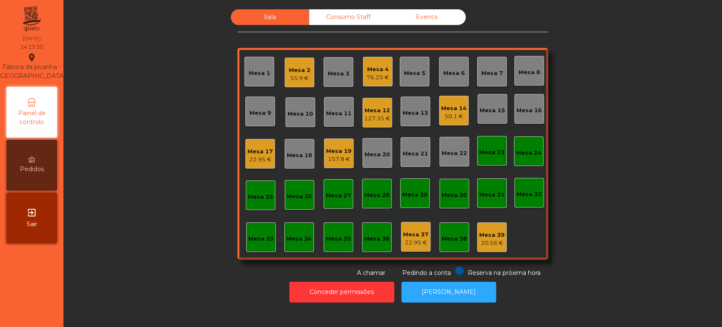
click at [498, 239] on div "20.56 €" at bounding box center [491, 243] width 25 height 8
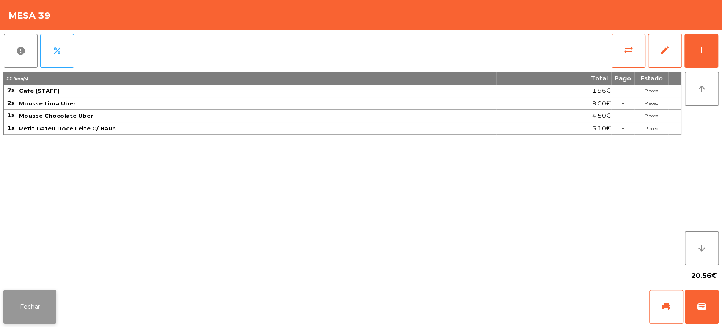
click at [41, 308] on button "Fechar" at bounding box center [29, 306] width 53 height 34
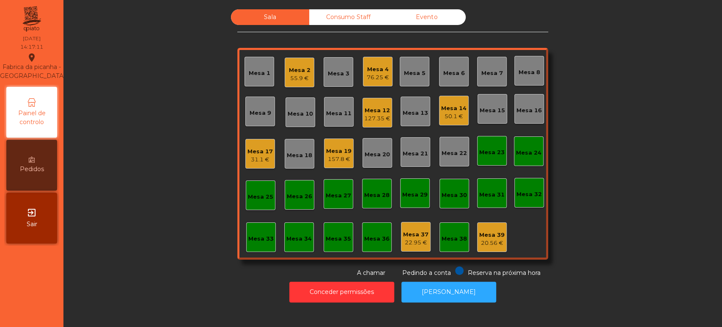
click at [420, 249] on div "Mesa 37 22.95 €" at bounding box center [416, 237] width 30 height 30
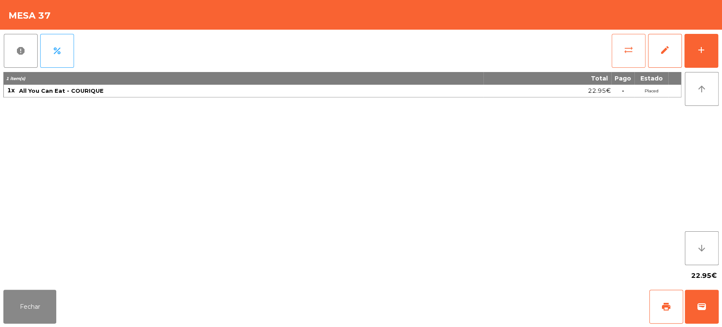
click at [630, 58] on button "sync_alt" at bounding box center [629, 51] width 34 height 34
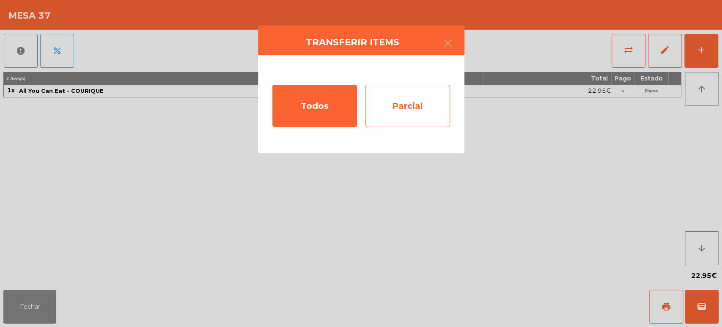
click at [414, 116] on div "Parcial" at bounding box center [408, 106] width 85 height 42
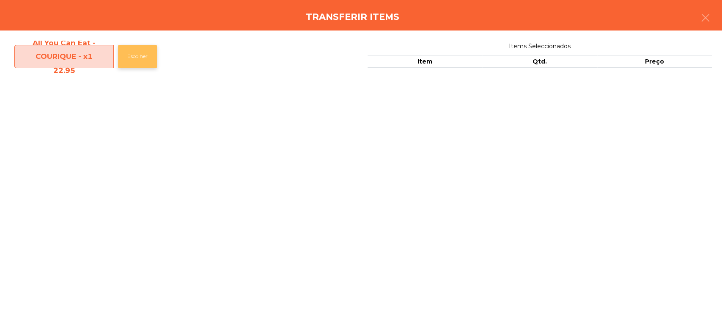
click at [146, 57] on button "Escolher" at bounding box center [137, 56] width 39 height 23
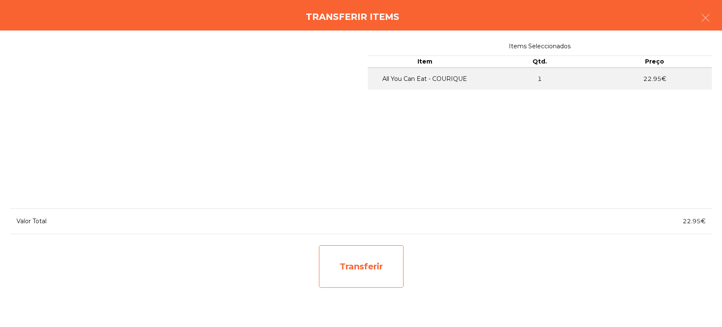
click at [391, 270] on div "Transferir" at bounding box center [361, 266] width 85 height 42
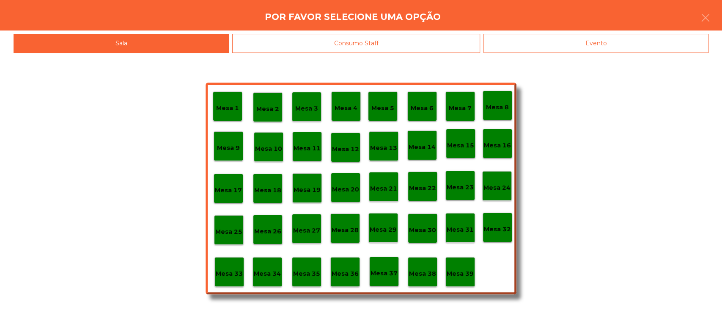
click at [227, 187] on p "Mesa 17" at bounding box center [228, 190] width 27 height 10
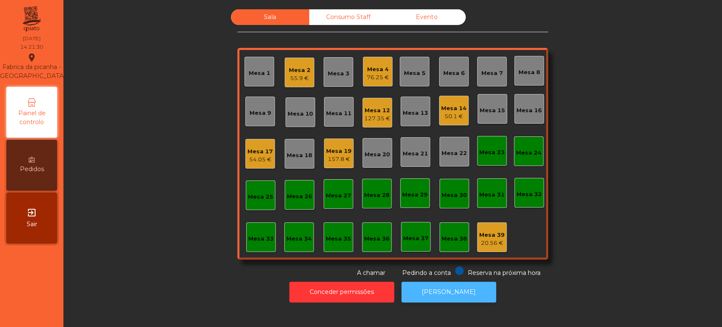
click at [448, 291] on button "[PERSON_NAME]" at bounding box center [449, 291] width 95 height 21
click at [432, 296] on button "[PERSON_NAME]" at bounding box center [449, 291] width 95 height 21
click at [536, 64] on div "Mesa 8" at bounding box center [529, 71] width 30 height 30
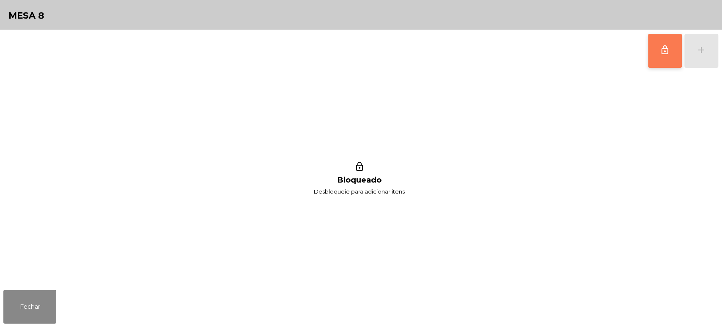
click at [676, 43] on button "lock_outline" at bounding box center [665, 51] width 34 height 34
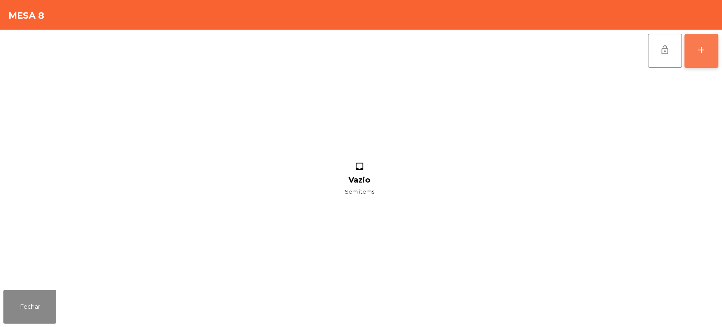
click at [697, 54] on div "add" at bounding box center [701, 50] width 10 height 10
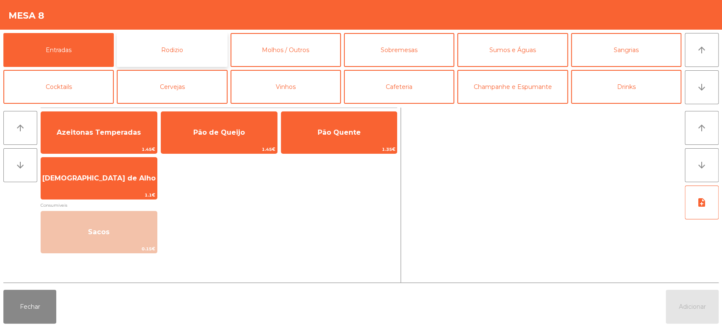
click at [167, 46] on button "Rodizio" at bounding box center [172, 50] width 110 height 34
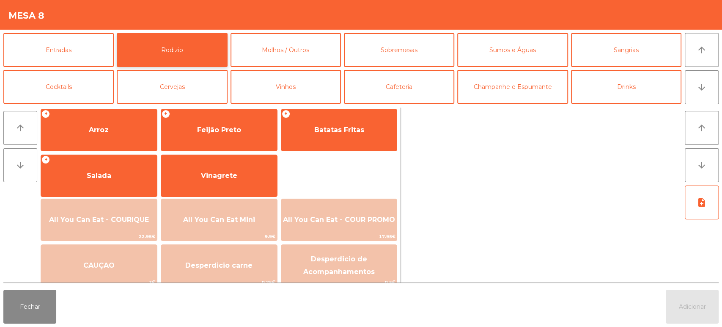
scroll to position [119, 0]
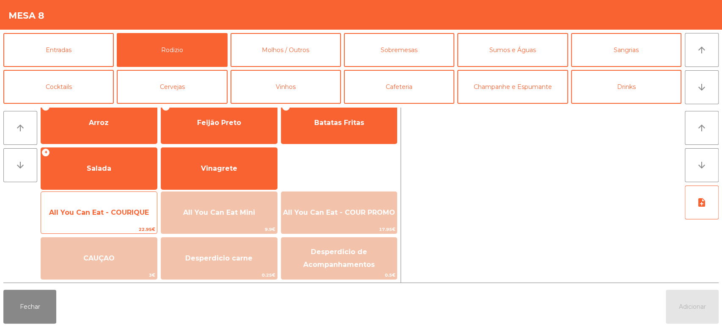
click at [123, 198] on div "All You Can Eat - COURIQUE 22.95€" at bounding box center [99, 212] width 117 height 42
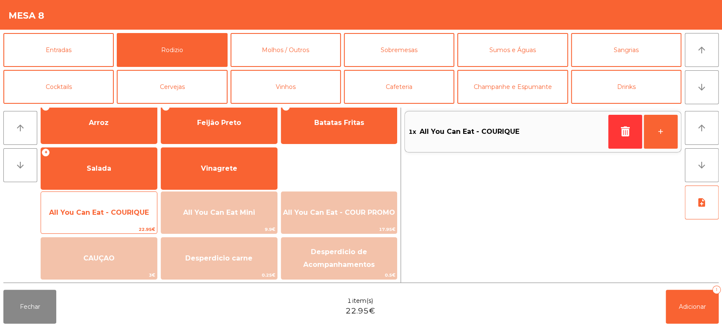
click at [120, 205] on span "All You Can Eat - COURIQUE" at bounding box center [99, 212] width 116 height 23
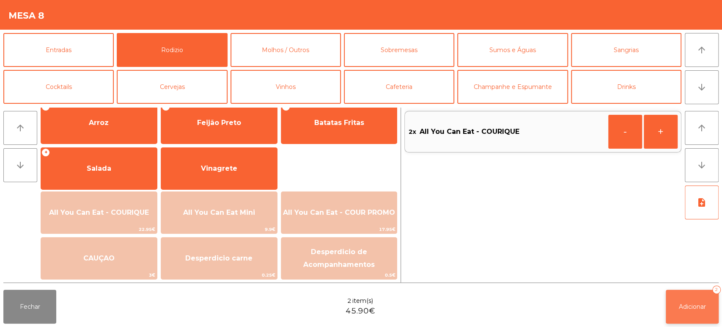
click at [685, 303] on span "Adicionar" at bounding box center [692, 307] width 27 height 8
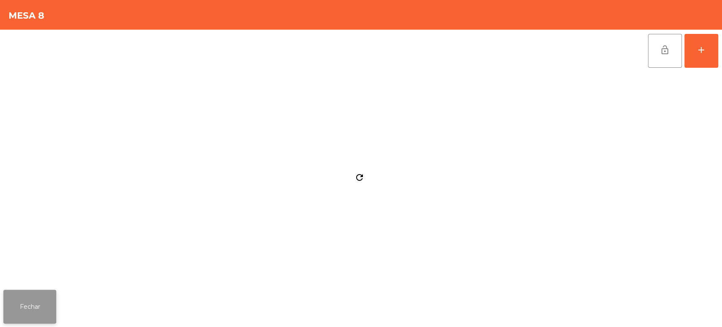
click at [50, 291] on button "Fechar" at bounding box center [29, 306] width 53 height 34
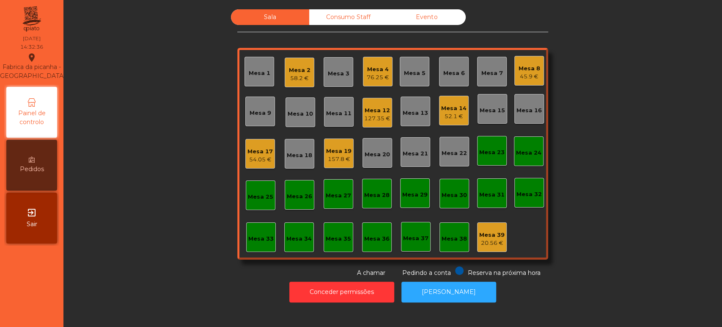
click at [324, 77] on div "Mesa 3" at bounding box center [339, 72] width 30 height 30
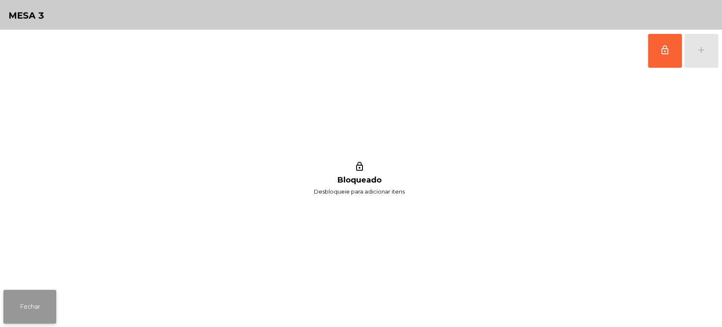
click at [54, 300] on button "Fechar" at bounding box center [29, 306] width 53 height 34
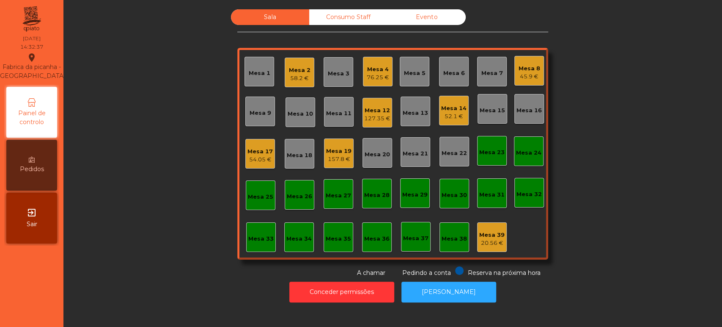
click at [289, 64] on div "Mesa 2 58.2 €" at bounding box center [300, 73] width 22 height 20
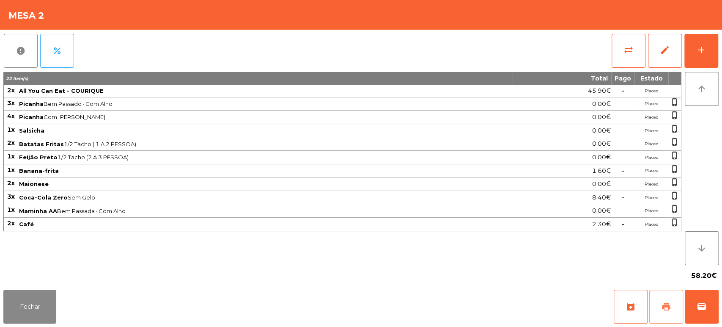
click at [666, 323] on button "print" at bounding box center [666, 306] width 34 height 34
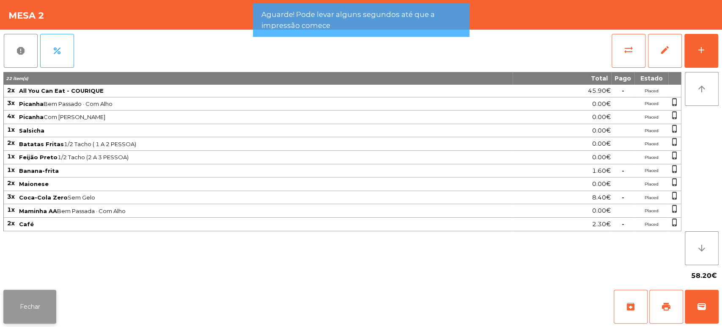
click at [18, 301] on button "Fechar" at bounding box center [29, 306] width 53 height 34
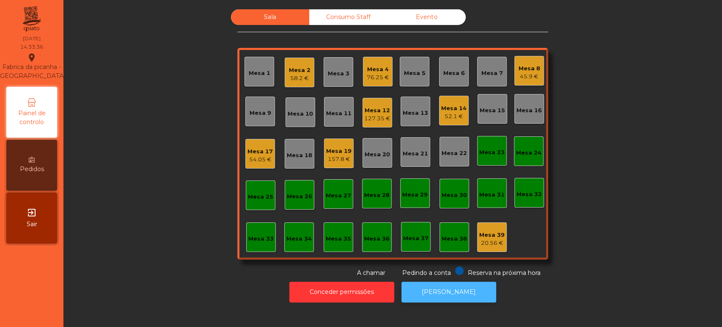
click at [429, 298] on button "[PERSON_NAME]" at bounding box center [449, 291] width 95 height 21
click at [292, 78] on div "58.2 €" at bounding box center [300, 78] width 22 height 8
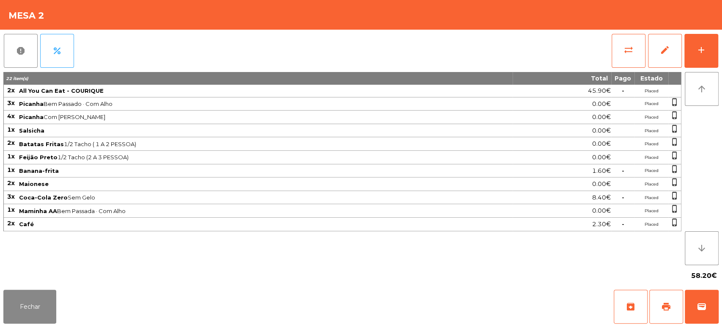
click at [721, 311] on div "Fechar archive print wallet" at bounding box center [361, 306] width 722 height 41
click at [690, 313] on button "wallet" at bounding box center [702, 306] width 34 height 34
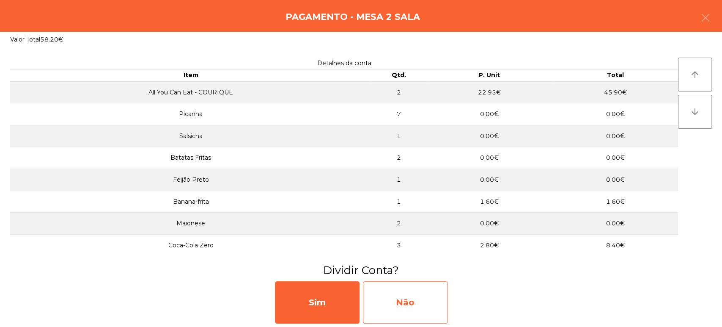
click at [396, 300] on div "Não" at bounding box center [405, 302] width 85 height 42
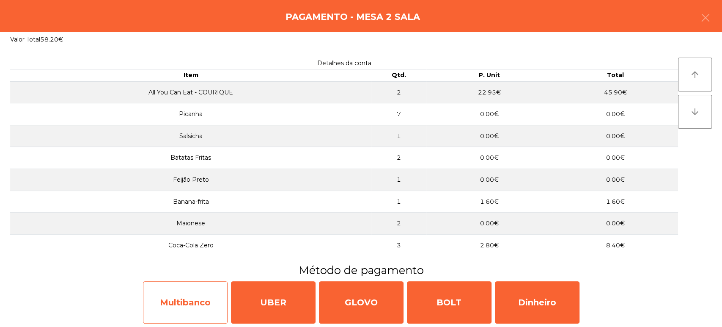
click at [217, 294] on div "Multibanco" at bounding box center [185, 302] width 85 height 42
select select "**"
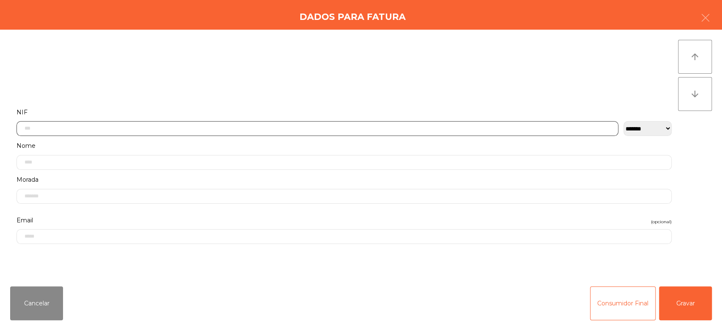
click at [361, 126] on input "text" at bounding box center [318, 128] width 602 height 15
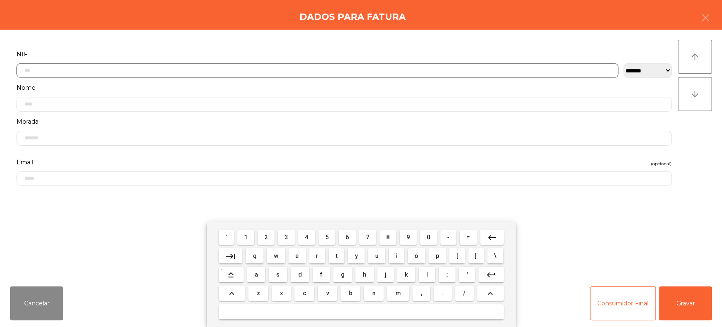
scroll to position [66, 0]
type input "*********"
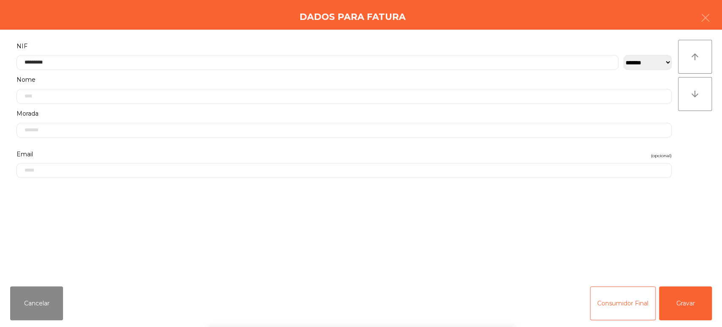
click at [695, 303] on div "` 1 2 3 4 5 6 7 8 9 0 - = keyboard_backspace keyboard_tab q w e r t y u i o p […" at bounding box center [361, 274] width 722 height 105
click at [687, 304] on button "Gravar" at bounding box center [685, 303] width 53 height 34
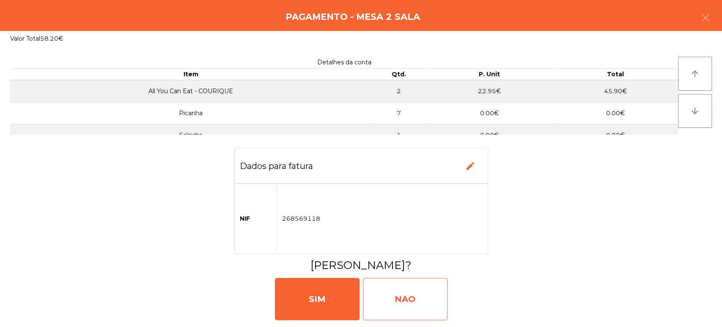
click at [415, 289] on div "NAO" at bounding box center [405, 299] width 85 height 42
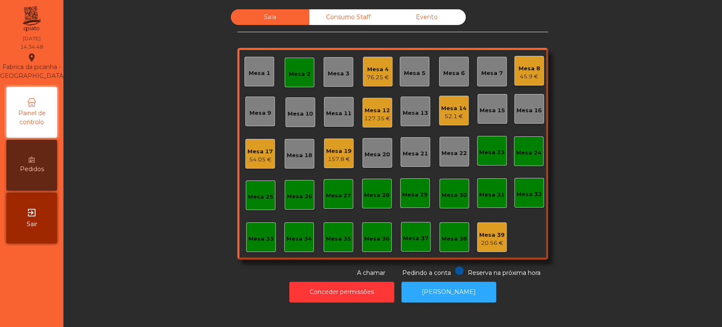
click at [292, 77] on div "Mesa 2" at bounding box center [300, 74] width 22 height 8
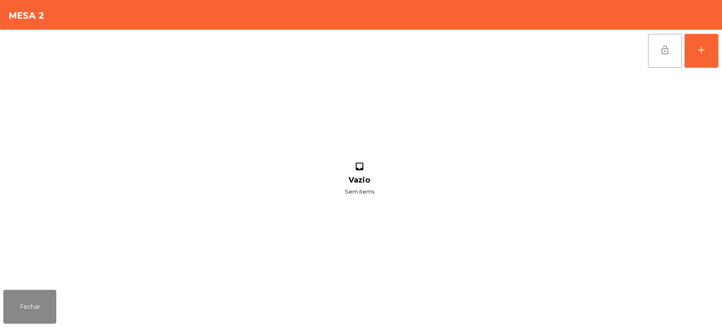
click at [663, 61] on button "lock_open" at bounding box center [665, 51] width 34 height 34
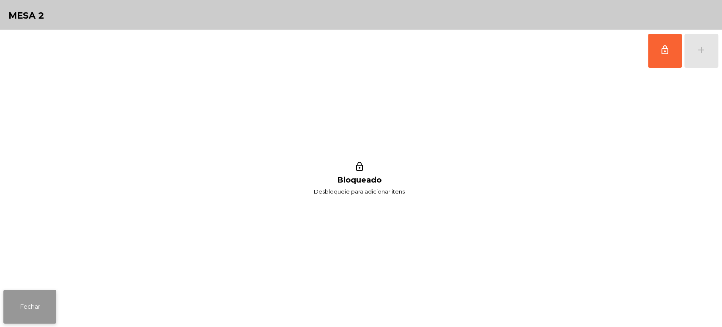
click at [39, 291] on button "Fechar" at bounding box center [29, 306] width 53 height 34
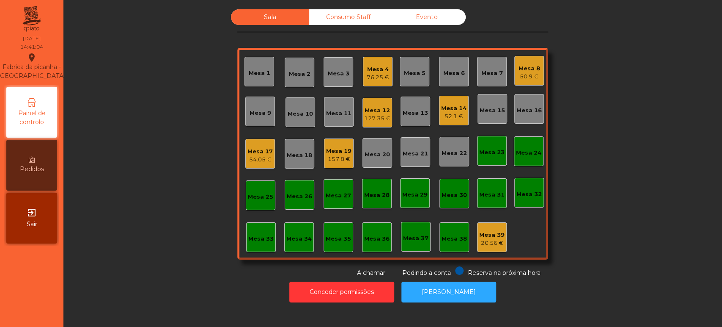
click at [580, 158] on div "Sala Consumo Staff Evento Mesa 1 Mesa 2 Mesa 3 Mesa 4 76.25 € Mesa 5 Mesa 6 Mes…" at bounding box center [393, 143] width 636 height 268
click at [621, 145] on div "Sala Consumo Staff Evento Mesa 1 Mesa 2 Mesa 3 Mesa 4 76.25 € Mesa 5 Mesa 6 Mes…" at bounding box center [393, 143] width 636 height 268
click at [364, 113] on div "Mesa 12" at bounding box center [377, 110] width 26 height 8
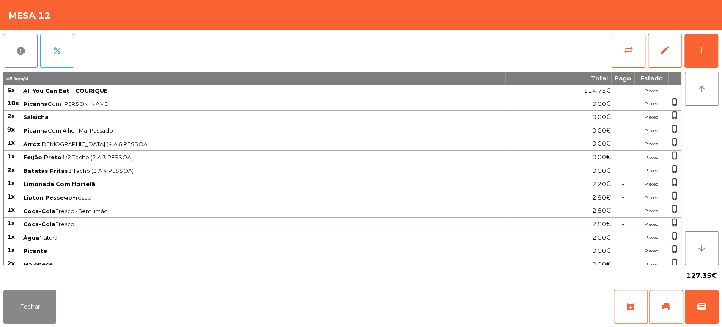
click at [18, 272] on div "127.35€" at bounding box center [360, 275] width 715 height 21
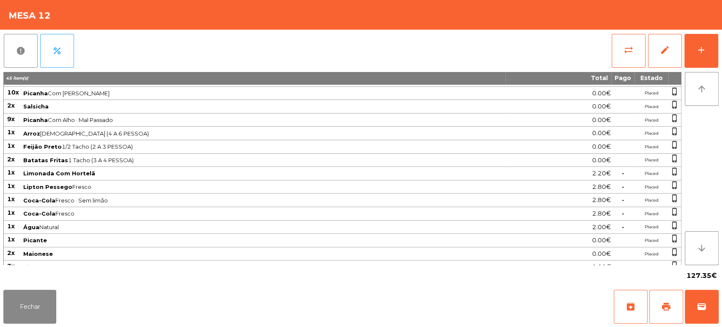
scroll to position [0, 0]
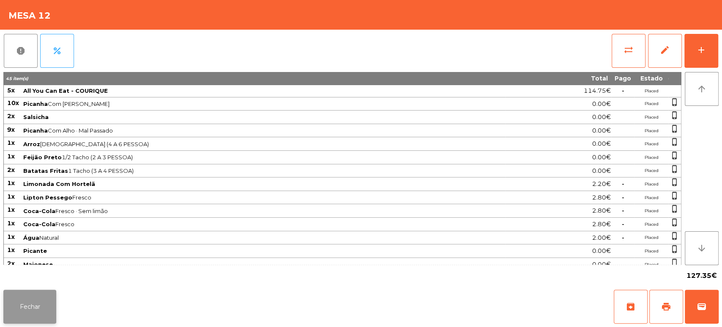
click at [41, 301] on button "Fechar" at bounding box center [29, 306] width 53 height 34
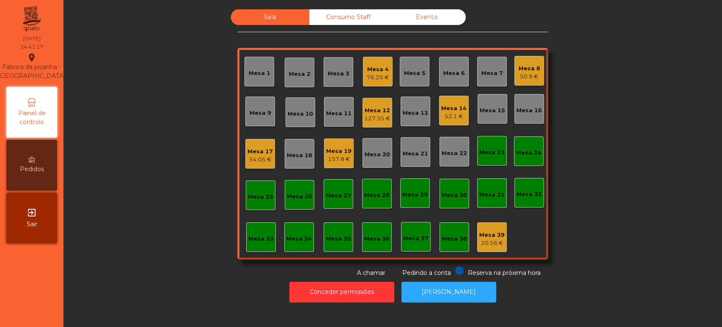
click at [619, 131] on div "Sala Consumo Staff Evento Mesa 1 Mesa 2 Mesa 3 Mesa 4 76.25 € Mesa 5 Mesa 6 Mes…" at bounding box center [393, 143] width 636 height 268
click at [142, 99] on div "Sala Consumo Staff Evento Mesa 1 Mesa 2 Mesa 3 Mesa 4 76.25 € Mesa 5 Mesa 6 Mes…" at bounding box center [393, 143] width 636 height 268
click at [377, 109] on div "Mesa 12" at bounding box center [377, 110] width 26 height 8
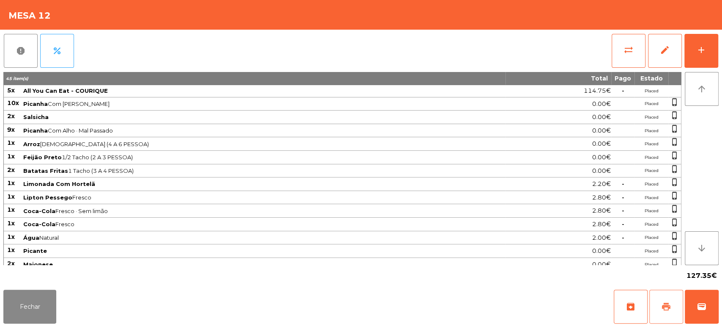
click at [660, 297] on button "print" at bounding box center [666, 306] width 34 height 34
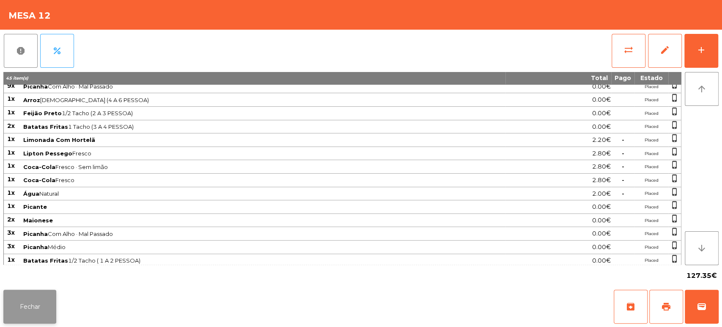
click at [19, 299] on button "Fechar" at bounding box center [29, 306] width 53 height 34
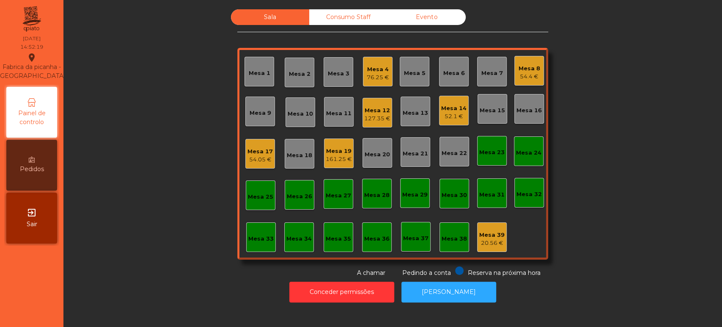
click at [364, 107] on div "Mesa 12" at bounding box center [377, 110] width 26 height 8
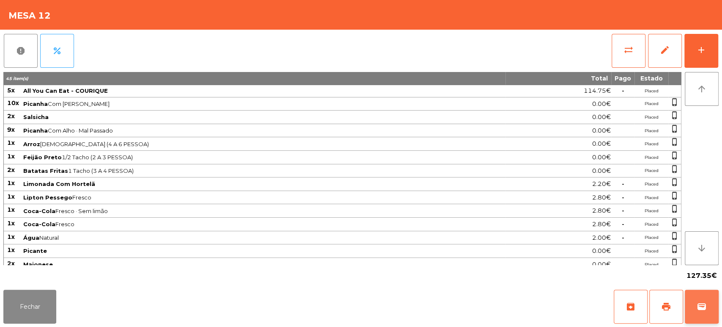
click at [714, 300] on button "wallet" at bounding box center [702, 306] width 34 height 34
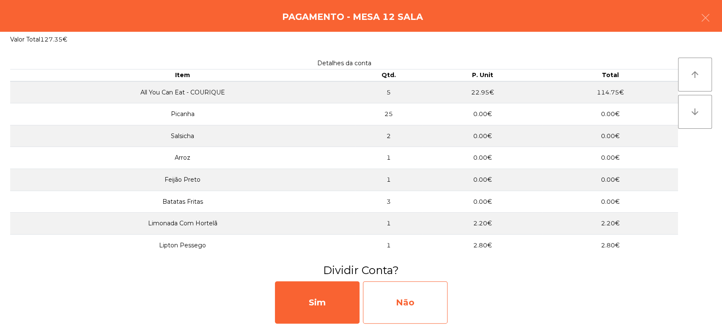
click at [412, 290] on div "Não" at bounding box center [405, 302] width 85 height 42
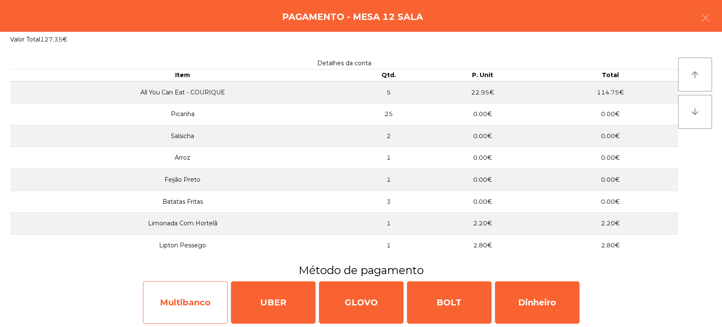
click at [182, 302] on div "Multibanco" at bounding box center [185, 302] width 85 height 42
select select "**"
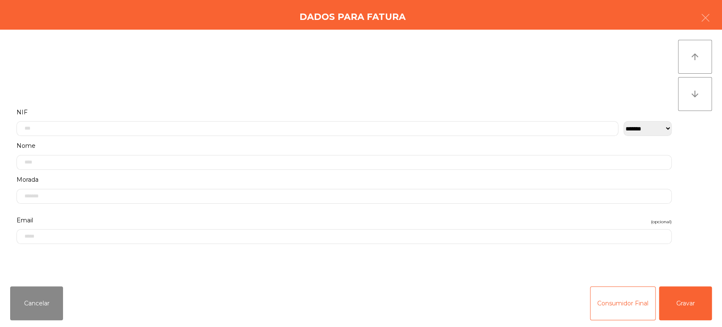
click at [333, 112] on label "NIF" at bounding box center [344, 112] width 655 height 11
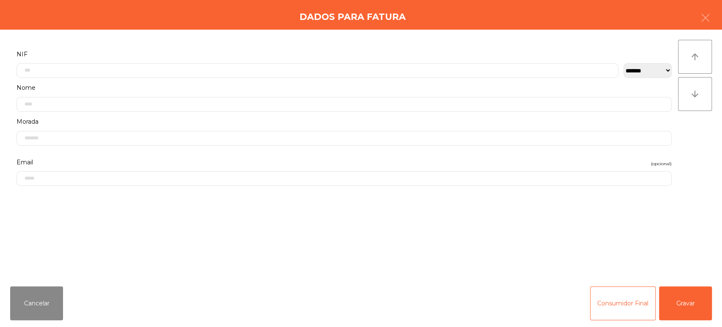
scroll to position [66, 0]
click at [453, 47] on label "NIF" at bounding box center [344, 46] width 655 height 11
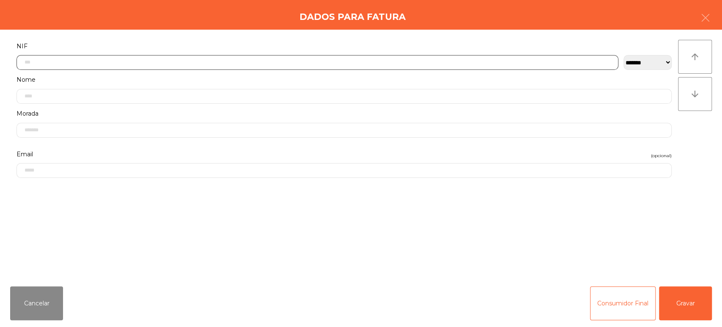
click at [452, 59] on input "text" at bounding box center [318, 62] width 602 height 15
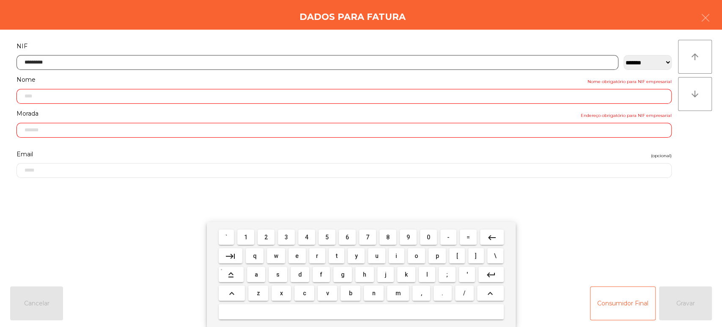
type input "*********"
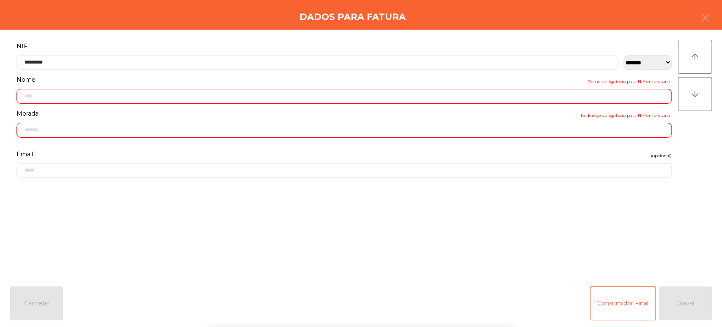
click at [684, 310] on div "` 1 2 3 4 5 6 7 8 9 0 - = keyboard_backspace keyboard_tab q w e r t y u i o p […" at bounding box center [361, 274] width 722 height 105
type input "**********"
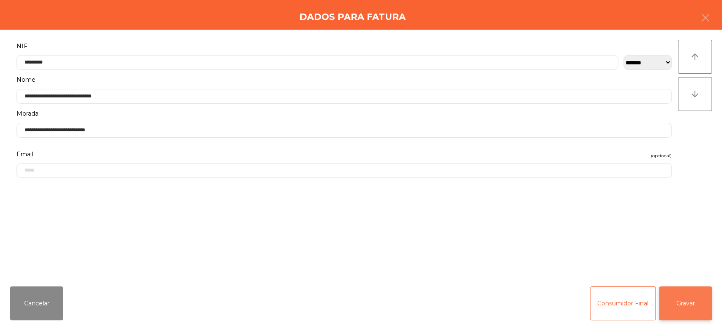
click at [694, 298] on button "Gravar" at bounding box center [685, 303] width 53 height 34
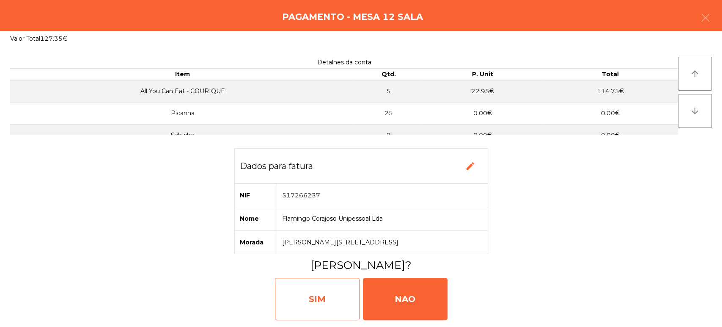
click at [325, 299] on div "SIM" at bounding box center [317, 299] width 85 height 42
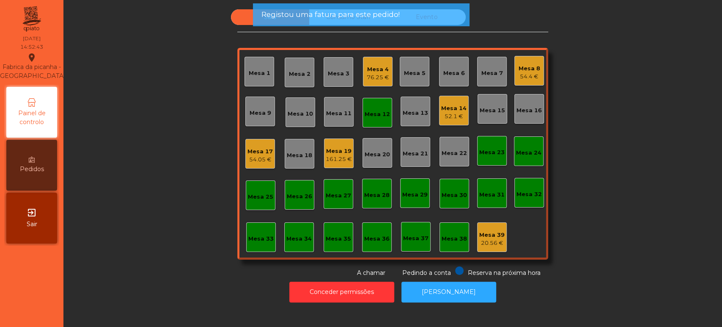
click at [376, 123] on div "Mesa 12" at bounding box center [378, 113] width 30 height 30
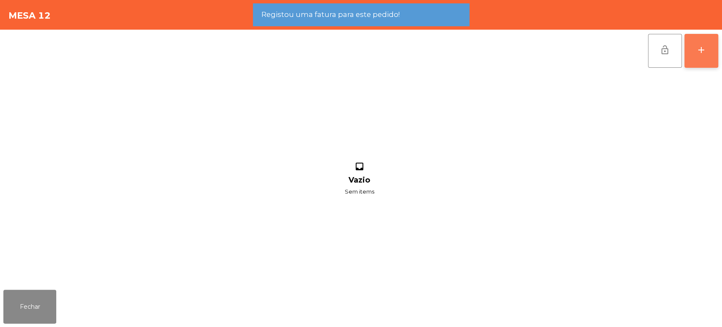
click at [685, 52] on button "add" at bounding box center [702, 51] width 34 height 34
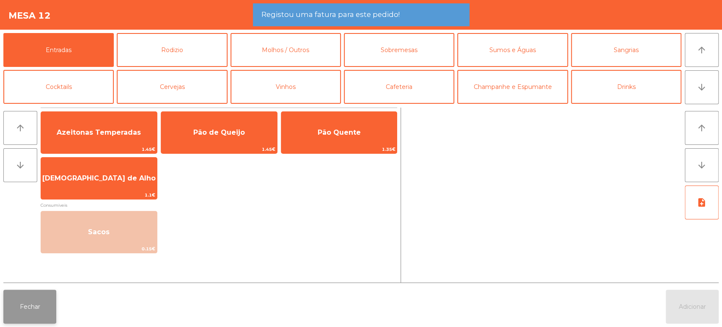
click at [37, 308] on button "Fechar" at bounding box center [29, 306] width 53 height 34
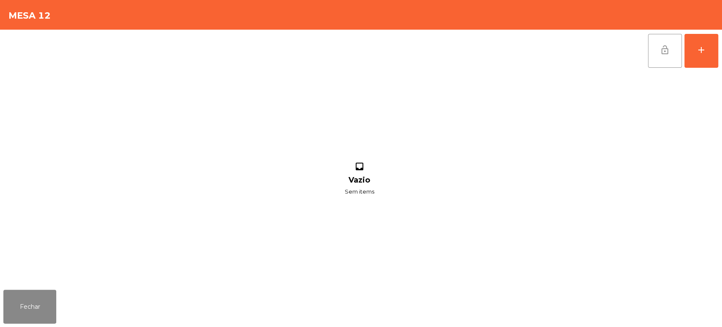
click at [677, 38] on button "lock_open" at bounding box center [665, 51] width 34 height 34
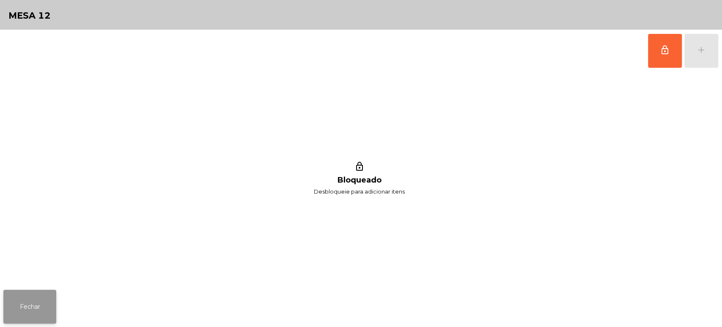
click at [55, 311] on button "Fechar" at bounding box center [29, 306] width 53 height 34
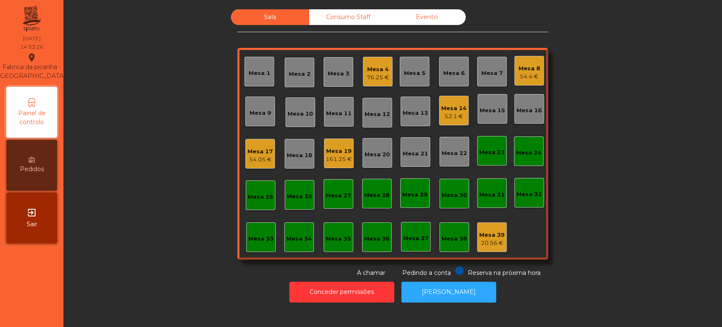
click at [409, 72] on div "Mesa 5" at bounding box center [415, 73] width 22 height 8
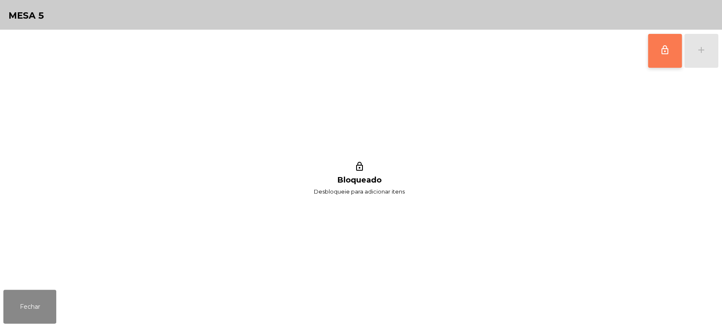
click at [661, 61] on button "lock_outline" at bounding box center [665, 51] width 34 height 34
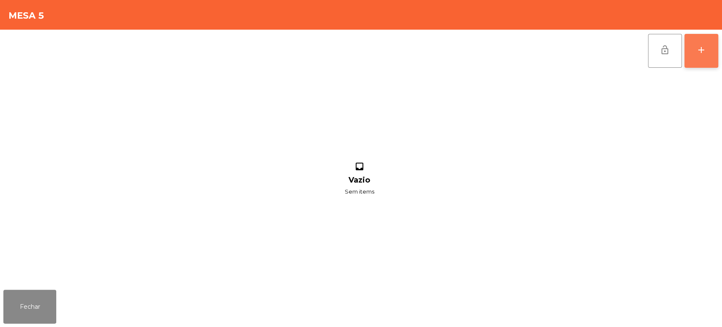
click at [703, 58] on button "add" at bounding box center [702, 51] width 34 height 34
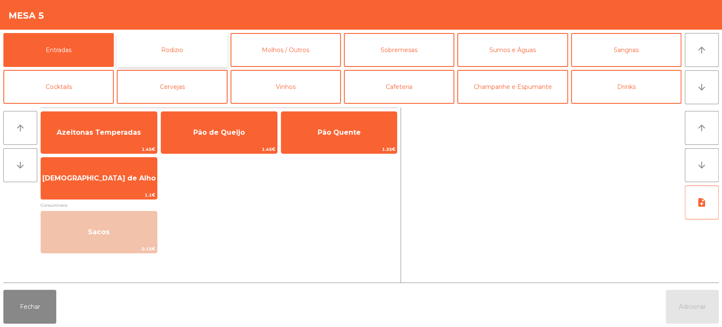
click at [167, 56] on button "Rodizio" at bounding box center [172, 50] width 110 height 34
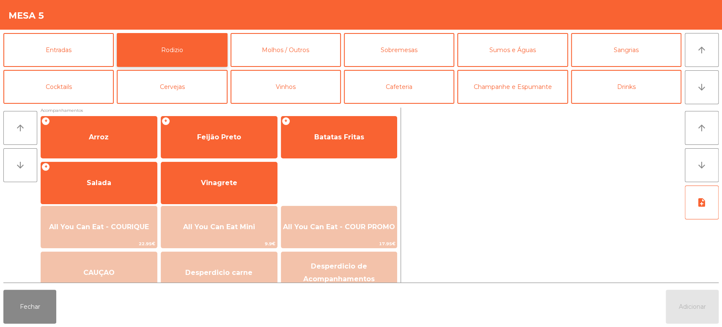
scroll to position [114, 0]
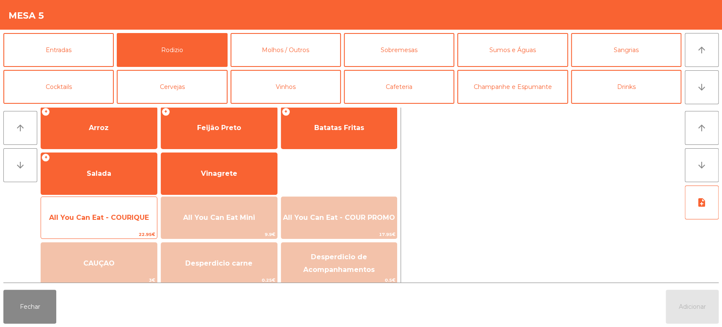
click at [119, 218] on span "All You Can Eat - COURIQUE" at bounding box center [99, 217] width 100 height 8
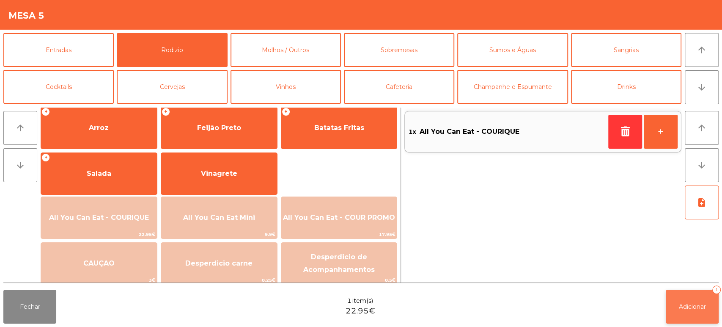
click at [684, 298] on button "Adicionar 1" at bounding box center [692, 306] width 53 height 34
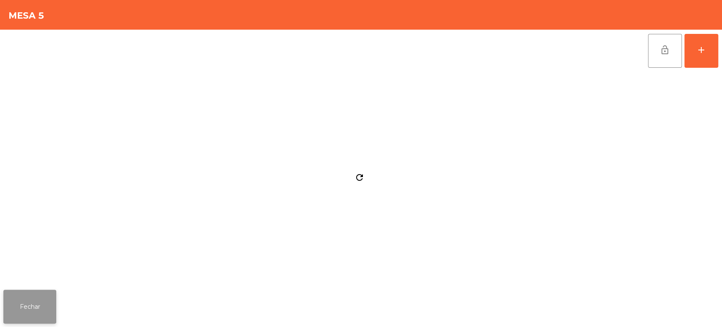
click at [48, 299] on button "Fechar" at bounding box center [29, 306] width 53 height 34
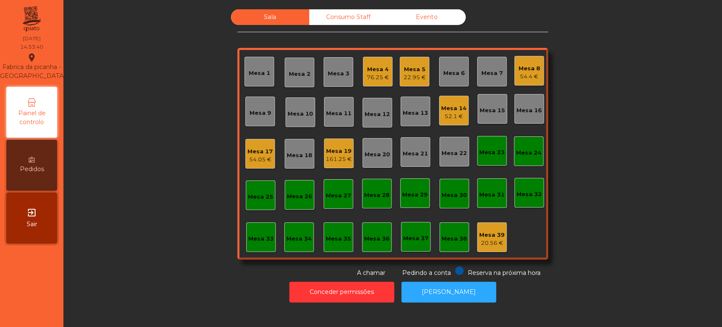
click at [413, 77] on div "22.95 €" at bounding box center [415, 77] width 22 height 8
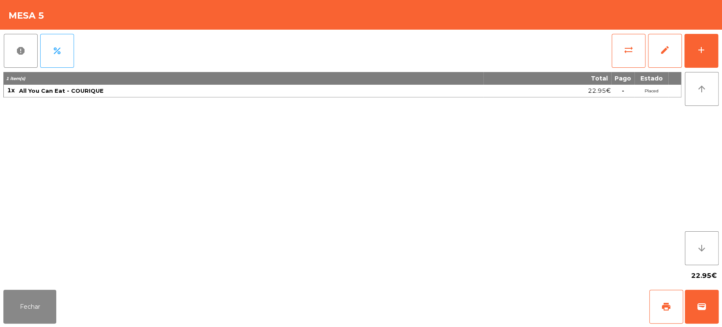
click at [322, 160] on div "1 item(s) Total Pago Estado 1x All You Can Eat - COURIQUE 22.95€ - Placed" at bounding box center [342, 168] width 678 height 193
click at [54, 274] on div "22.95€" at bounding box center [360, 275] width 715 height 21
click at [17, 308] on button "Fechar" at bounding box center [29, 306] width 53 height 34
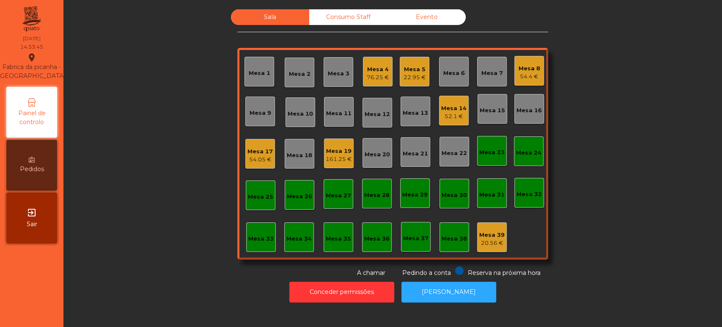
click at [372, 74] on div "76.25 €" at bounding box center [378, 77] width 22 height 8
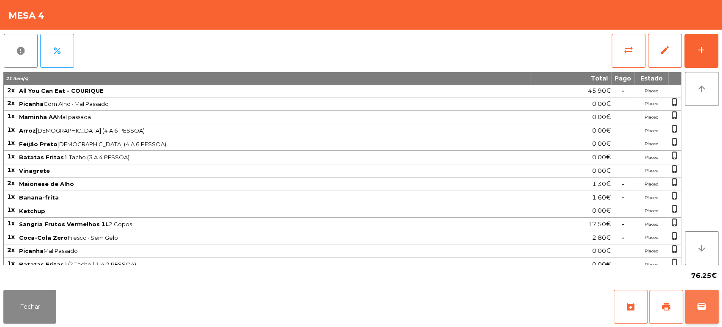
click at [698, 302] on span "wallet" at bounding box center [702, 306] width 10 height 10
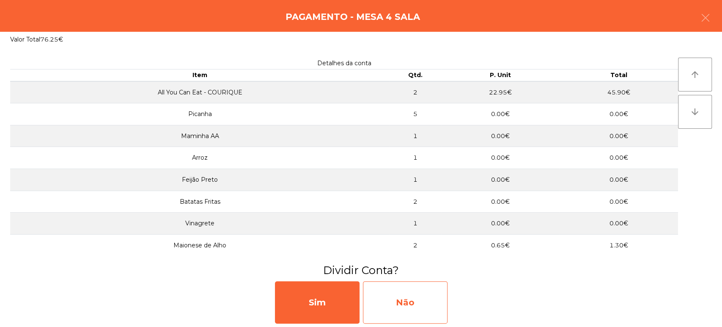
click at [430, 284] on div "Não" at bounding box center [405, 302] width 85 height 42
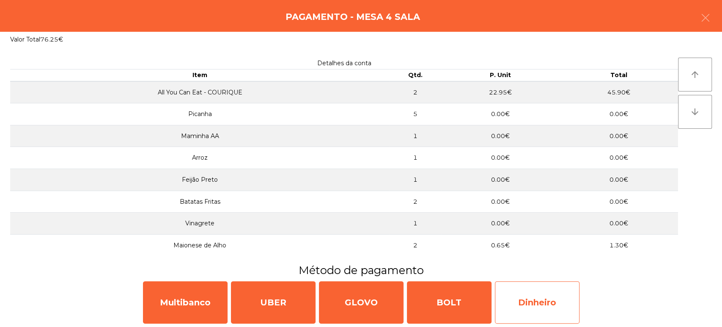
click at [545, 303] on div "Dinheiro" at bounding box center [537, 302] width 85 height 42
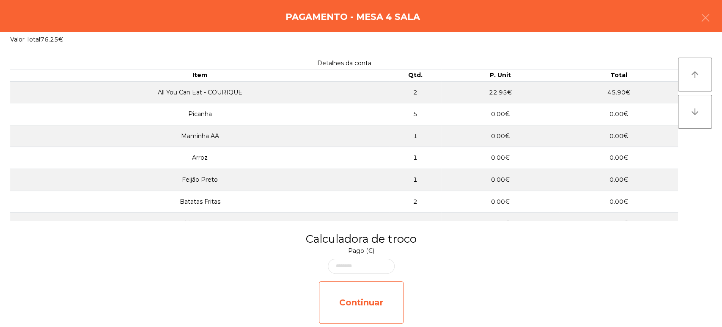
click at [375, 292] on div "Continuar" at bounding box center [361, 302] width 85 height 42
select select "**"
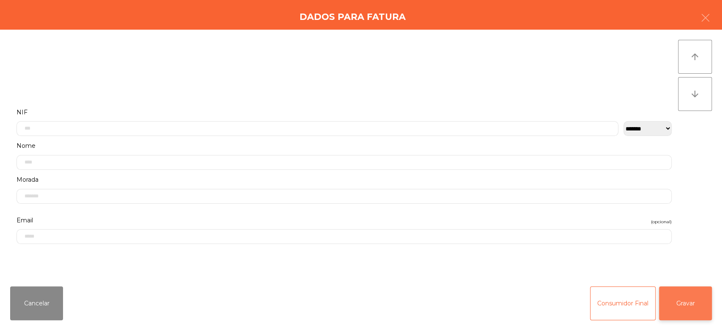
click at [670, 302] on button "Gravar" at bounding box center [685, 303] width 53 height 34
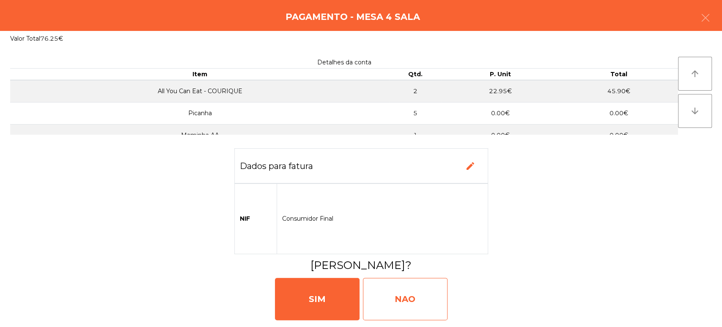
click at [400, 289] on div "NAO" at bounding box center [405, 299] width 85 height 42
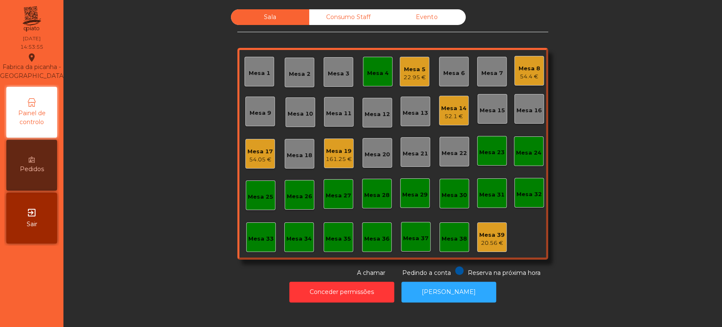
click at [412, 77] on div "22.95 €" at bounding box center [415, 77] width 22 height 8
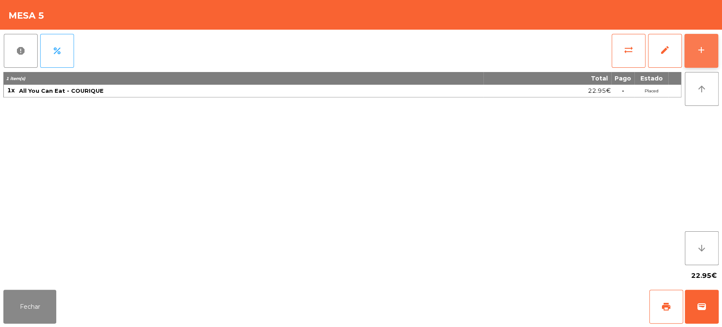
click at [705, 54] on div "add" at bounding box center [701, 50] width 10 height 10
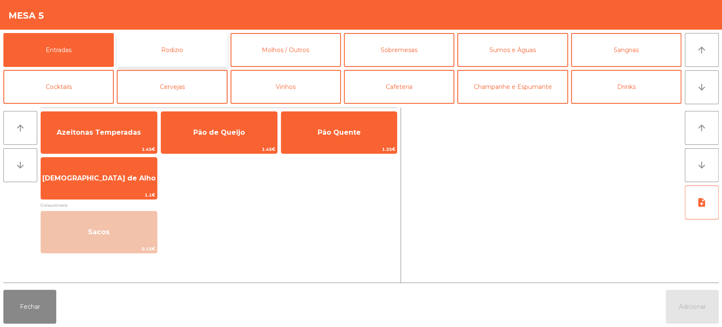
click at [152, 49] on button "Rodizio" at bounding box center [172, 50] width 110 height 34
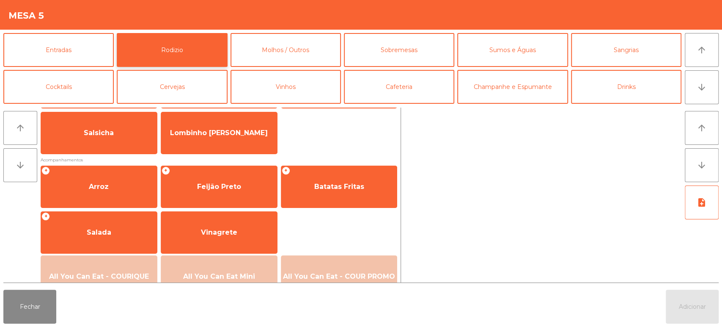
scroll to position [55, 0]
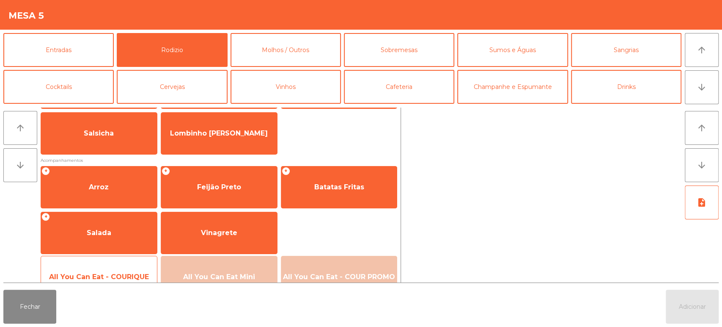
click at [115, 273] on span "All You Can Eat - COURIQUE" at bounding box center [99, 276] width 100 height 8
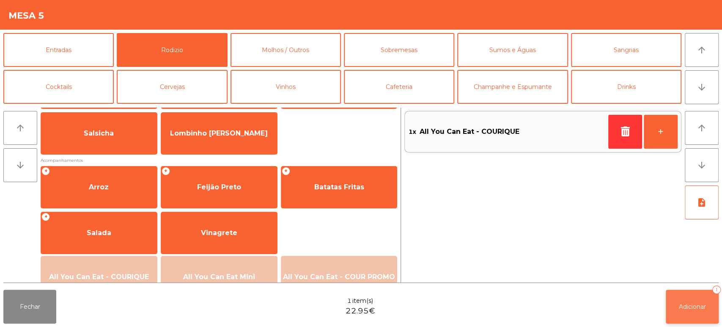
click at [675, 292] on button "Adicionar 1" at bounding box center [692, 306] width 53 height 34
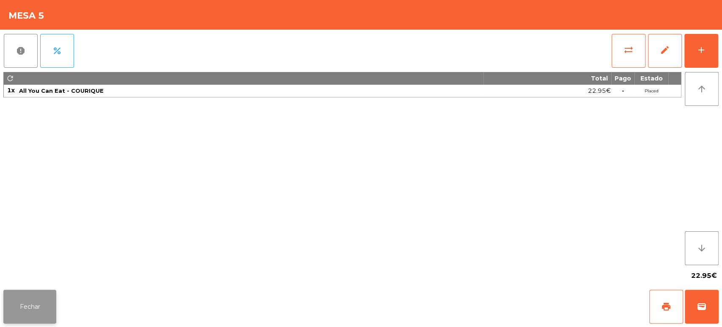
click at [41, 298] on button "Fechar" at bounding box center [29, 306] width 53 height 34
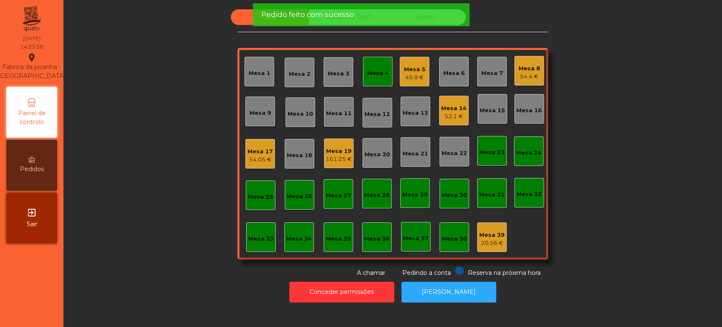
click at [368, 66] on div "Mesa 4" at bounding box center [378, 72] width 22 height 12
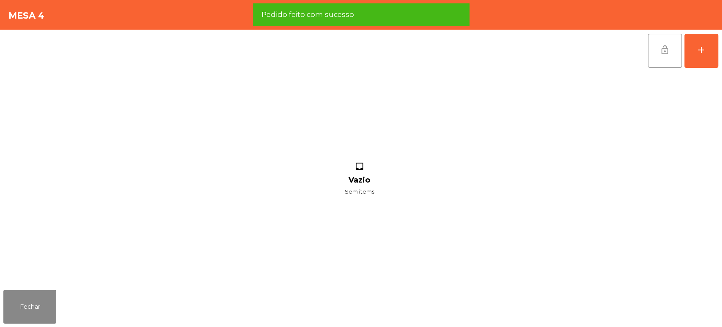
click at [661, 52] on span "lock_open" at bounding box center [665, 50] width 10 height 10
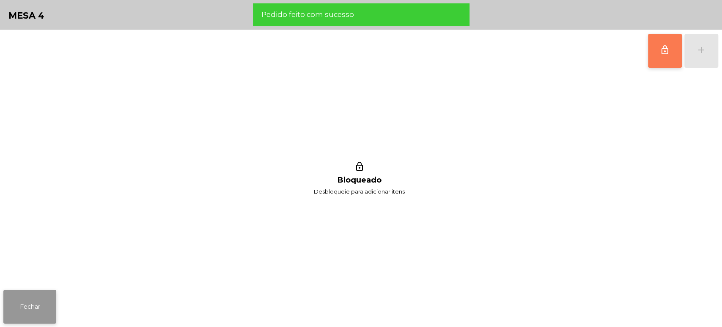
click at [28, 305] on button "Fechar" at bounding box center [29, 306] width 53 height 34
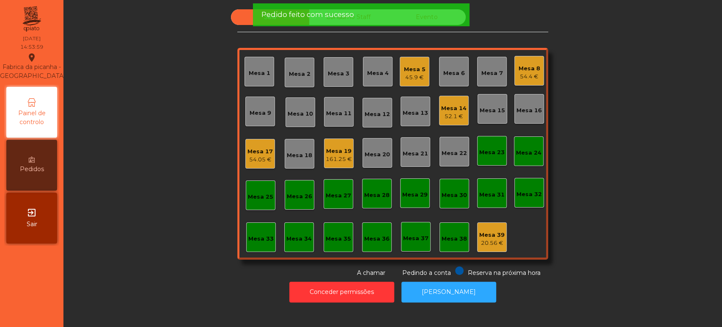
click at [628, 166] on div "Sala Consumo Staff Evento Mesa 1 [GEOGRAPHIC_DATA] 3 Mesa 4 Mesa 5 45.9 € Mesa …" at bounding box center [393, 143] width 636 height 268
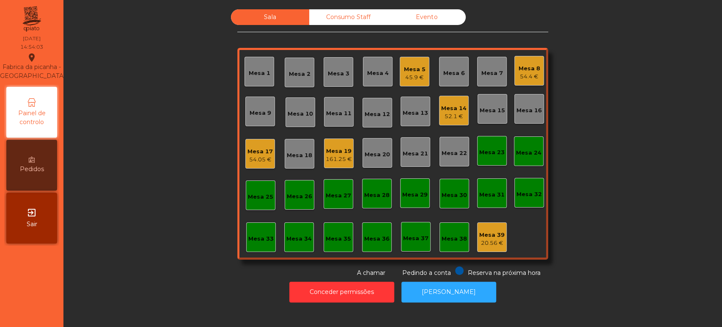
click at [662, 170] on div "Sala Consumo Staff Evento Mesa 1 [GEOGRAPHIC_DATA] 3 Mesa 4 Mesa 5 45.9 € Mesa …" at bounding box center [393, 143] width 636 height 268
click at [456, 109] on div "Mesa 14" at bounding box center [453, 108] width 25 height 8
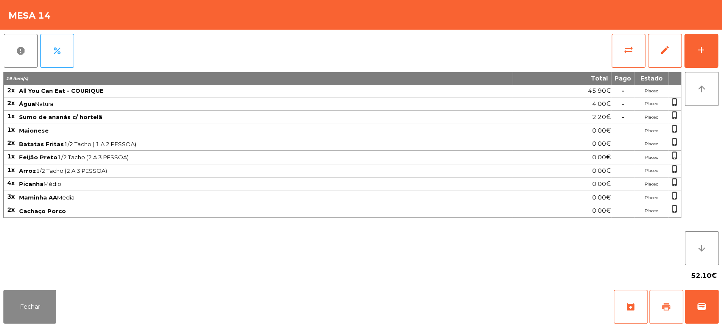
click at [650, 308] on button "print" at bounding box center [666, 306] width 34 height 34
click at [657, 307] on button "print" at bounding box center [666, 306] width 34 height 34
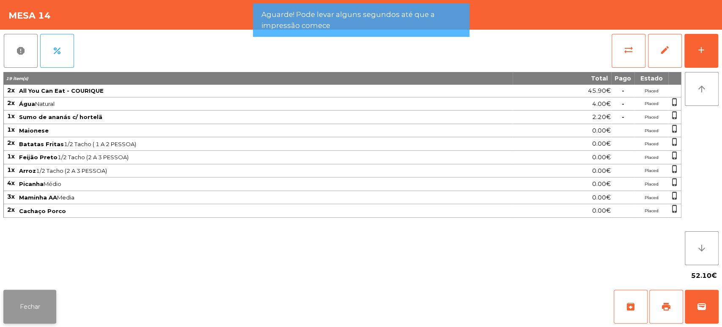
click at [39, 301] on button "Fechar" at bounding box center [29, 306] width 53 height 34
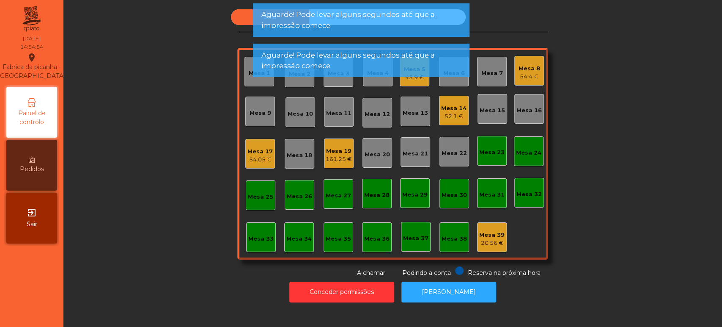
click at [638, 237] on div "Sala Consumo Staff Evento Mesa 1 [GEOGRAPHIC_DATA] 3 Mesa 4 Mesa 5 45.9 € Mesa …" at bounding box center [393, 143] width 636 height 268
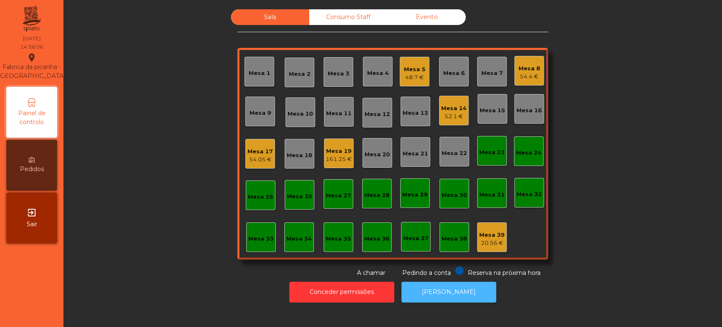
click at [451, 298] on button "[PERSON_NAME]" at bounding box center [449, 291] width 95 height 21
click at [448, 107] on div "Mesa 14" at bounding box center [453, 108] width 25 height 8
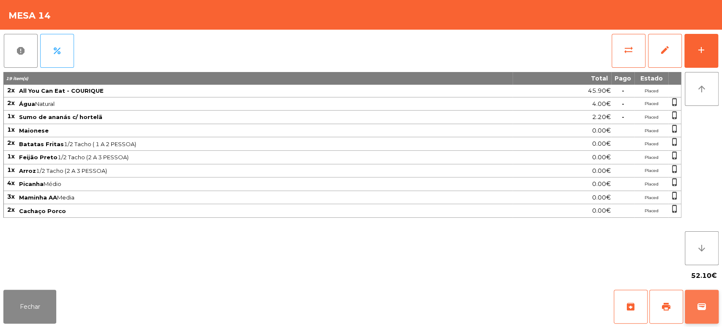
click at [695, 315] on button "wallet" at bounding box center [702, 306] width 34 height 34
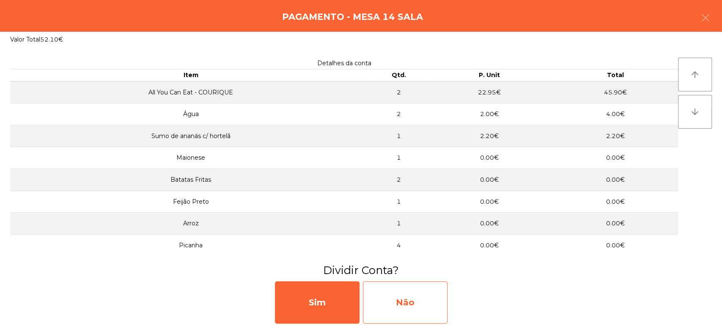
click at [432, 299] on div "Não" at bounding box center [405, 302] width 85 height 42
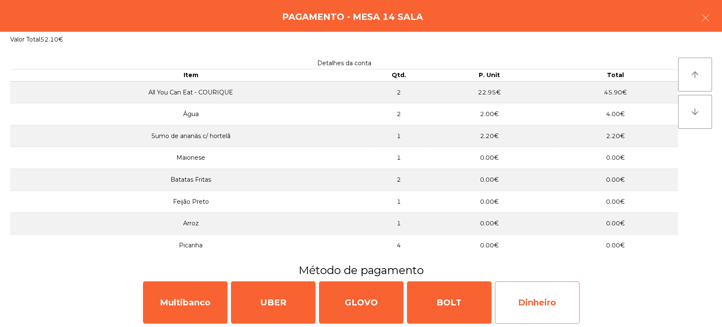
click at [541, 297] on div "Dinheiro" at bounding box center [537, 302] width 85 height 42
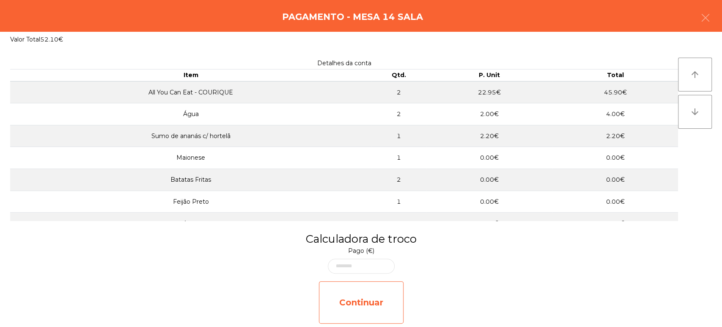
click at [337, 298] on div "Continuar" at bounding box center [361, 302] width 85 height 42
select select "**"
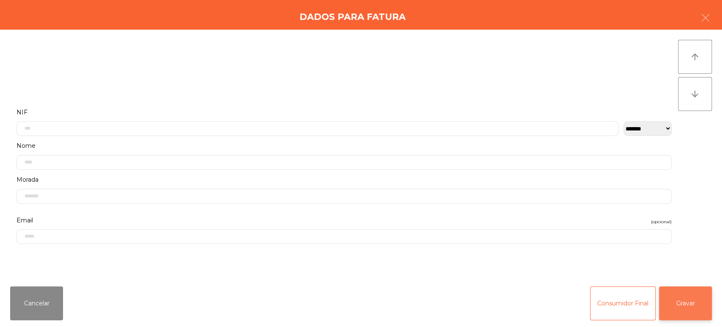
click at [695, 291] on button "Gravar" at bounding box center [685, 303] width 53 height 34
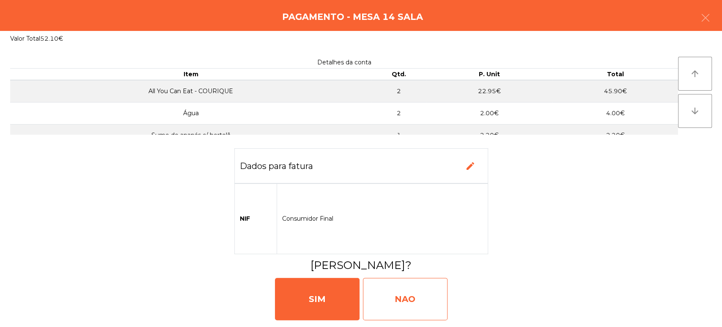
click at [396, 304] on div "NAO" at bounding box center [405, 299] width 85 height 42
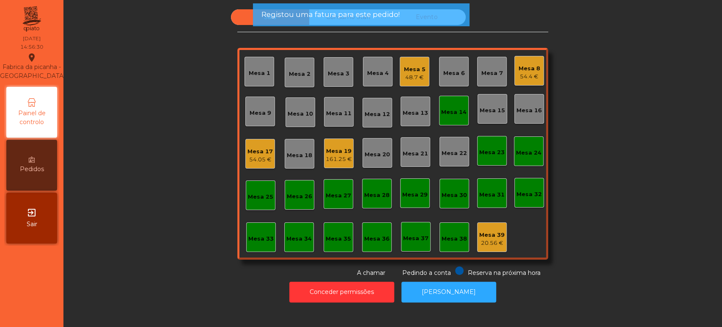
click at [453, 111] on div "Mesa 14" at bounding box center [453, 112] width 25 height 8
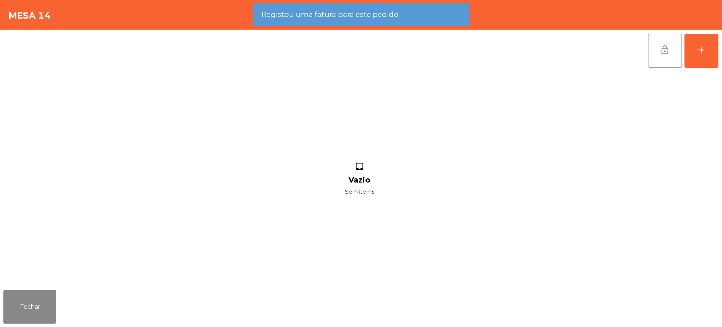
click at [660, 51] on span "lock_open" at bounding box center [665, 50] width 10 height 10
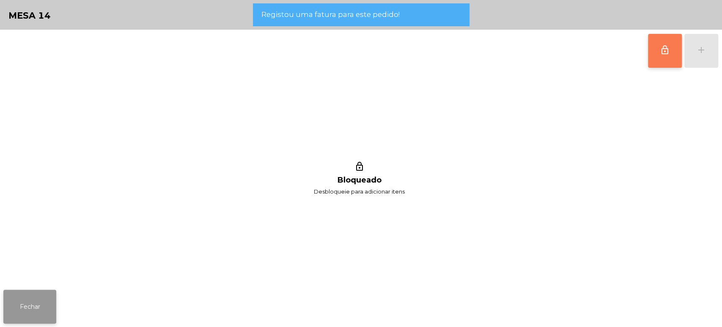
click at [43, 306] on button "Fechar" at bounding box center [29, 306] width 53 height 34
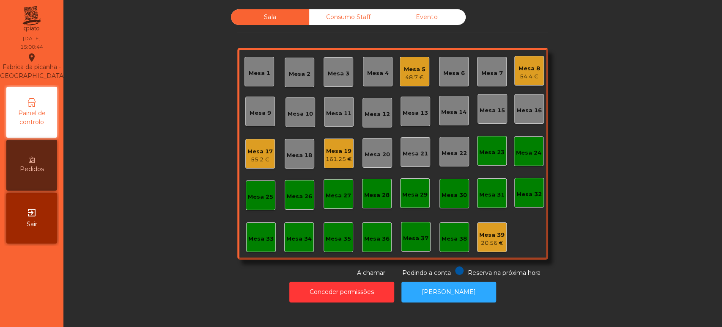
click at [362, 21] on div "Consumo Staff" at bounding box center [348, 17] width 78 height 16
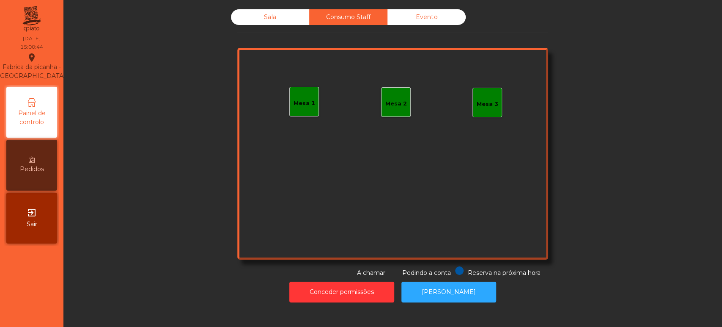
click at [289, 87] on div "Mesa 1" at bounding box center [304, 102] width 30 height 30
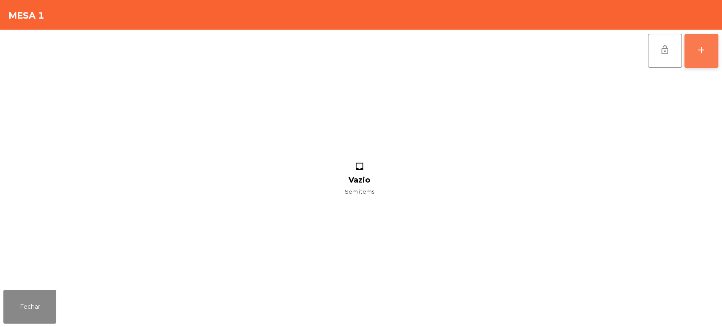
click at [699, 48] on div "add" at bounding box center [701, 50] width 10 height 10
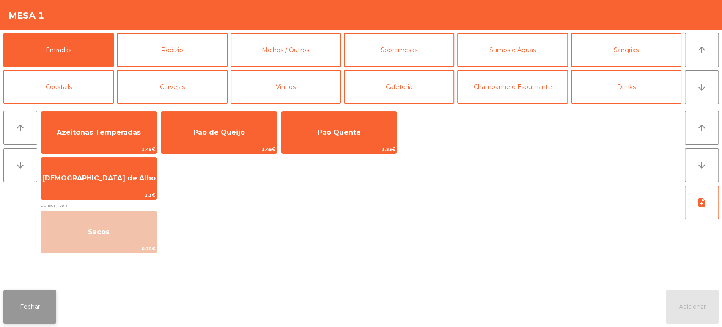
click at [41, 305] on button "Fechar" at bounding box center [29, 306] width 53 height 34
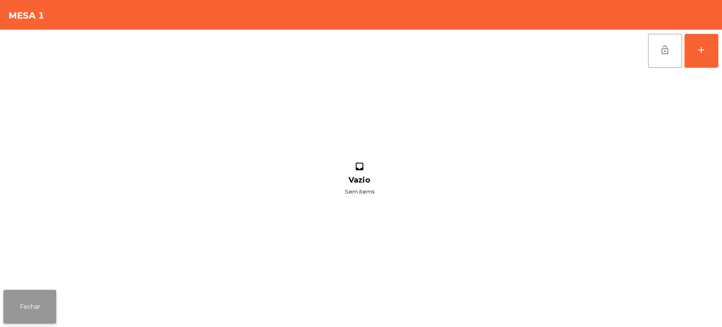
click at [36, 297] on button "Fechar" at bounding box center [29, 306] width 53 height 34
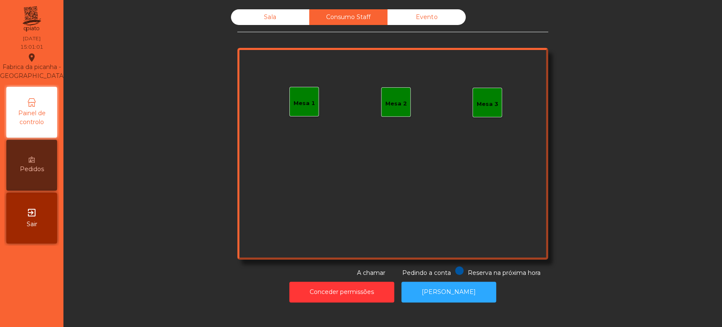
click at [277, 13] on div "Sala" at bounding box center [270, 17] width 78 height 16
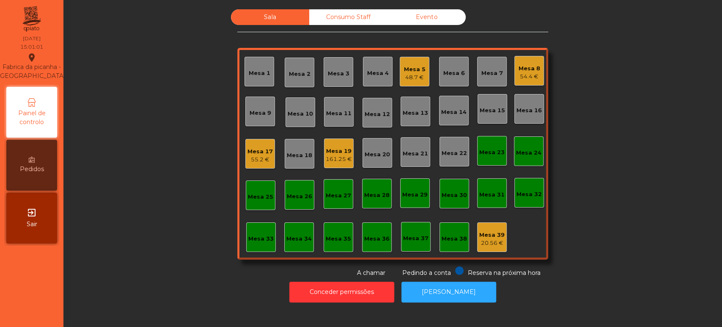
click at [259, 24] on div "Sala" at bounding box center [270, 17] width 78 height 16
click at [262, 146] on div "Mesa 17 55.2 €" at bounding box center [260, 154] width 25 height 20
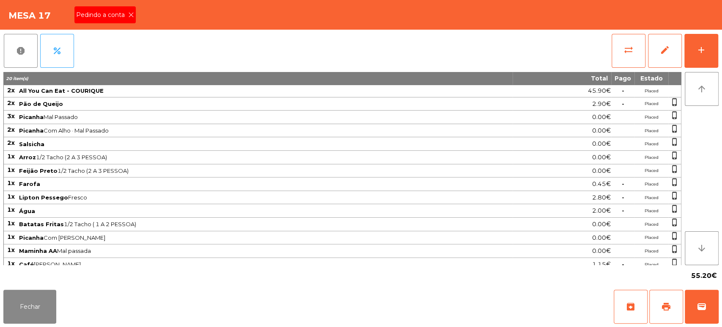
click at [129, 17] on icon at bounding box center [131, 15] width 6 height 6
click at [667, 304] on span "print" at bounding box center [666, 306] width 10 height 10
click at [37, 315] on button "Fechar" at bounding box center [29, 306] width 53 height 34
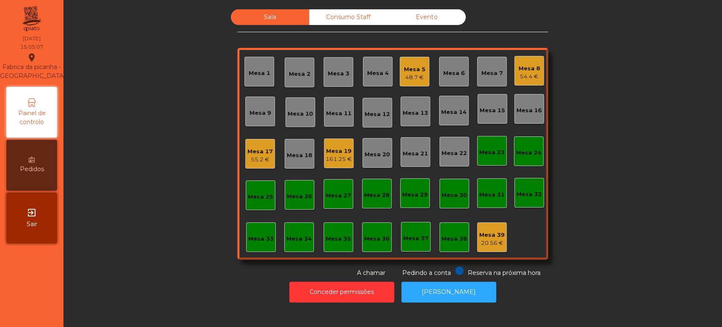
click at [256, 159] on div "55.2 €" at bounding box center [260, 159] width 25 height 8
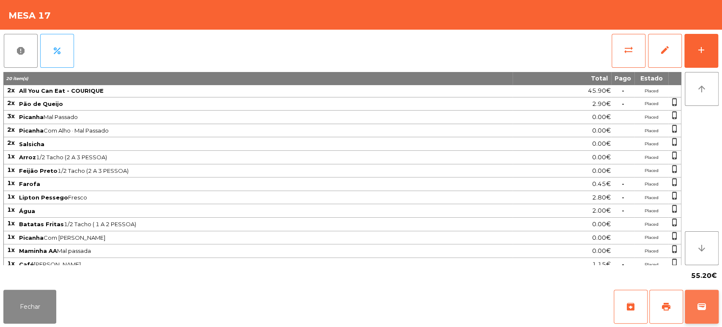
click at [711, 303] on button "wallet" at bounding box center [702, 306] width 34 height 34
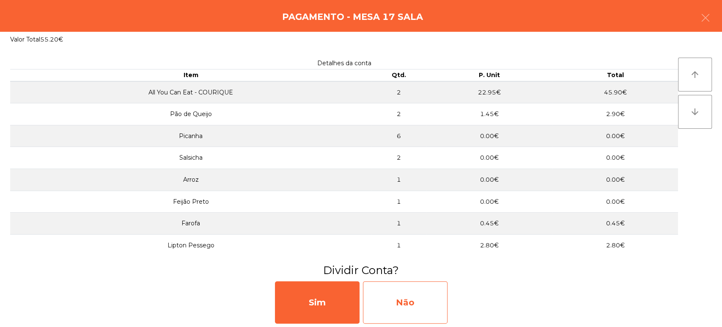
click at [397, 311] on div "Não" at bounding box center [405, 302] width 85 height 42
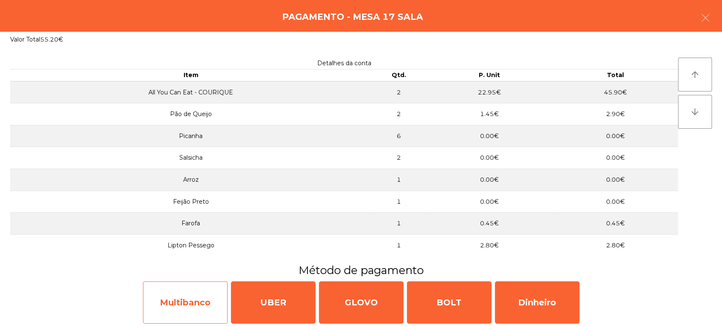
click at [205, 287] on div "Multibanco" at bounding box center [185, 302] width 85 height 42
select select "**"
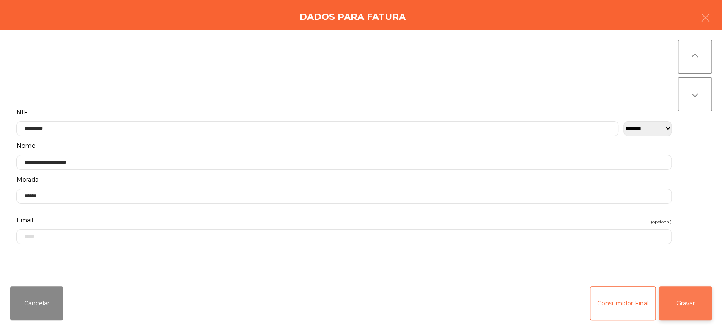
click at [684, 304] on button "Gravar" at bounding box center [685, 303] width 53 height 34
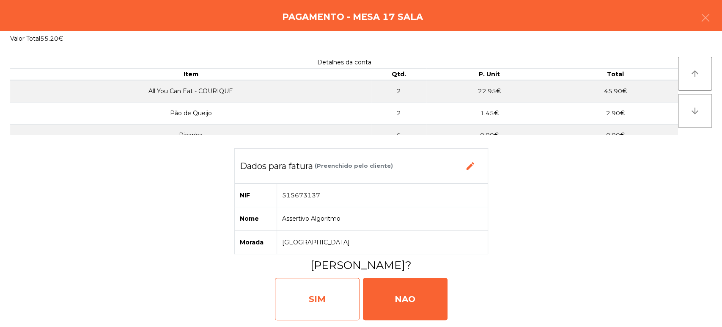
click at [314, 304] on div "SIM" at bounding box center [317, 299] width 85 height 42
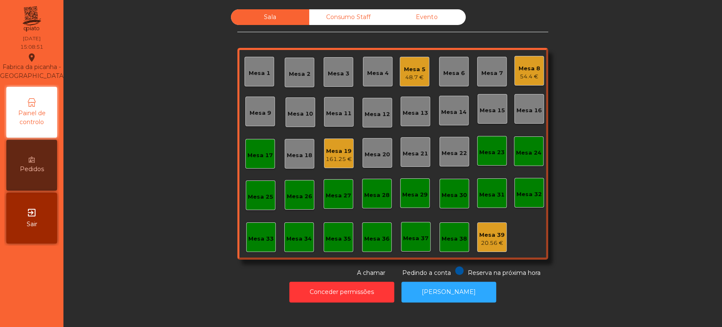
click at [262, 157] on div "Mesa 17" at bounding box center [260, 155] width 25 height 8
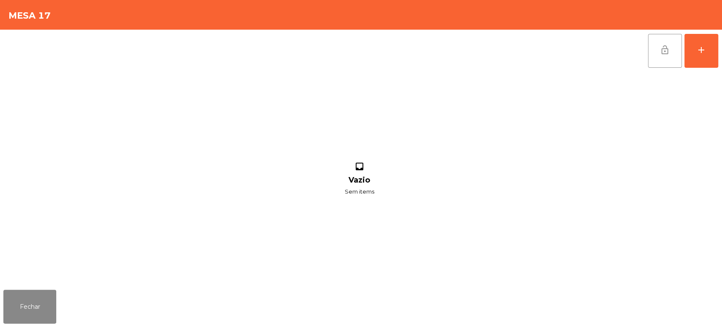
click at [652, 49] on button "lock_open" at bounding box center [665, 51] width 34 height 34
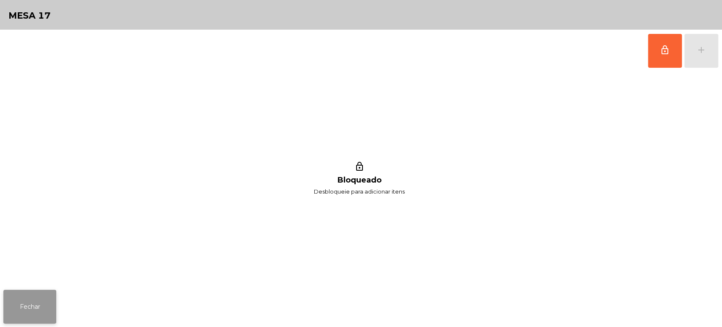
click at [47, 305] on button "Fechar" at bounding box center [29, 306] width 53 height 34
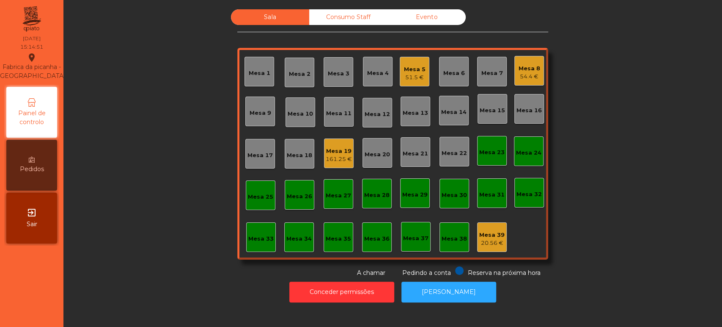
click at [355, 24] on div "Consumo Staff" at bounding box center [348, 17] width 78 height 16
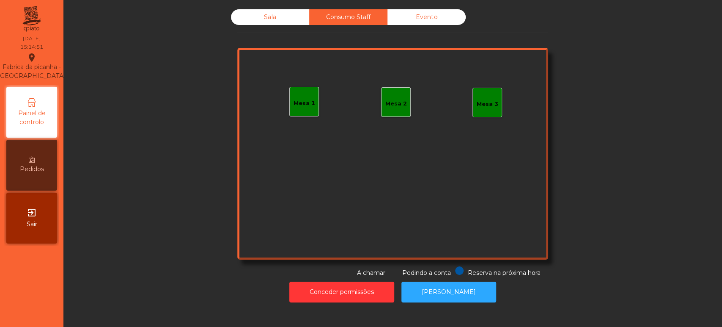
click at [270, 23] on div "Sala" at bounding box center [270, 17] width 78 height 16
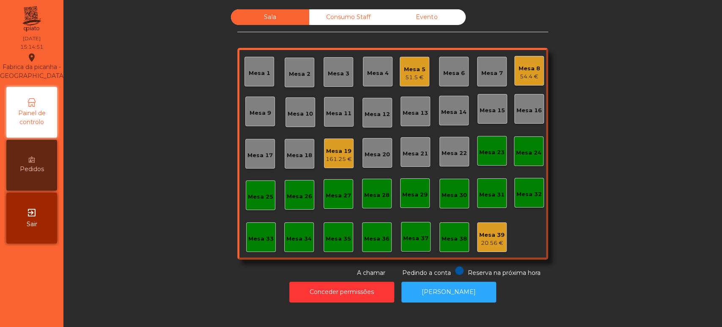
click at [432, 12] on div "Evento" at bounding box center [427, 17] width 78 height 16
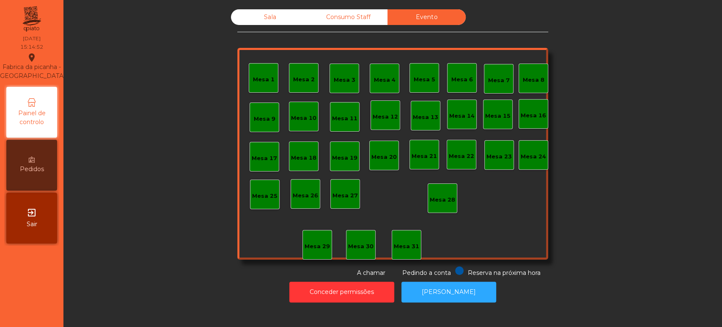
click at [289, 12] on div "Sala" at bounding box center [270, 17] width 78 height 16
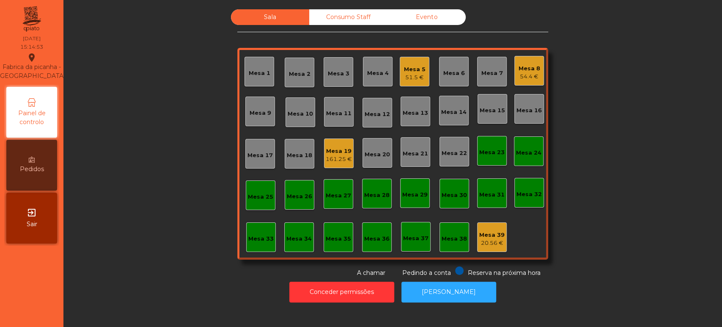
click at [424, 66] on div "Mesa 5 51.5 €" at bounding box center [415, 72] width 30 height 30
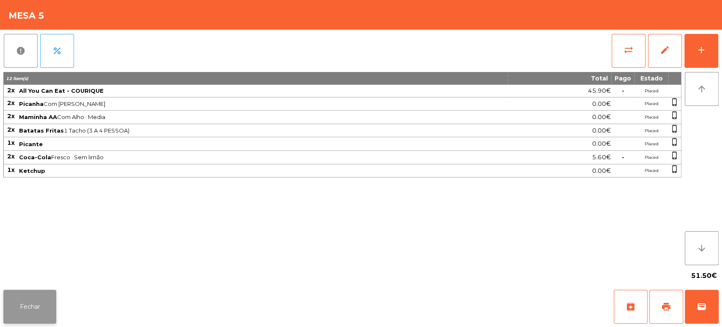
click at [41, 296] on button "Fechar" at bounding box center [29, 306] width 53 height 34
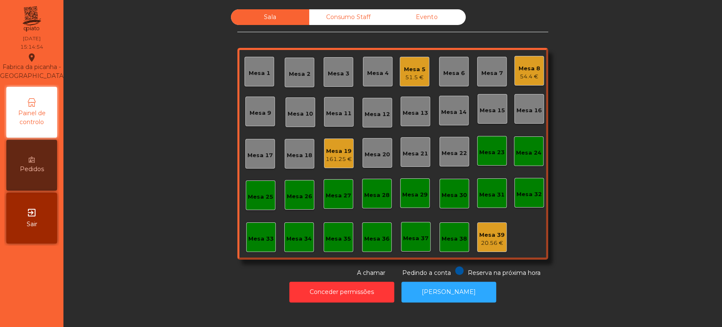
click at [514, 80] on div "Mesa 8 54.4 €" at bounding box center [529, 71] width 30 height 30
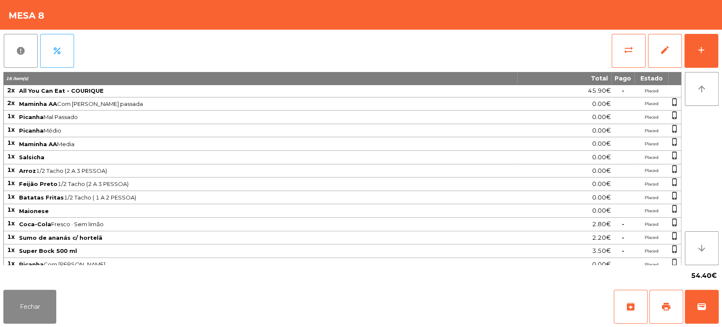
scroll to position [3, 0]
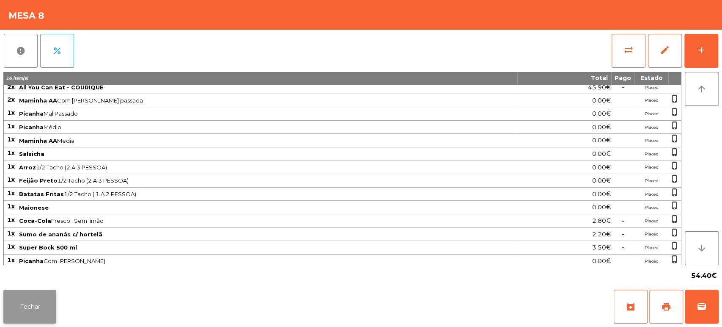
click at [44, 301] on button "Fechar" at bounding box center [29, 306] width 53 height 34
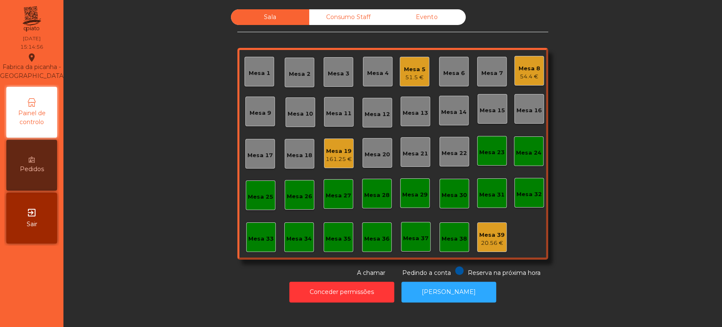
click at [339, 159] on div "161.25 €" at bounding box center [339, 159] width 26 height 8
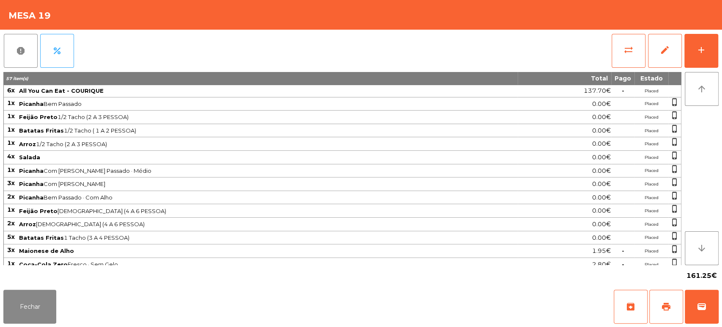
scroll to position [149, 0]
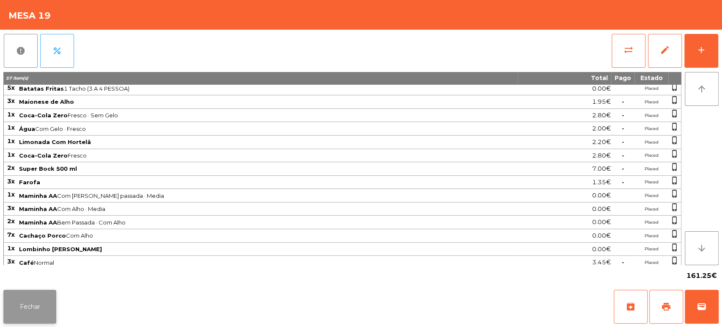
click at [51, 292] on button "Fechar" at bounding box center [29, 306] width 53 height 34
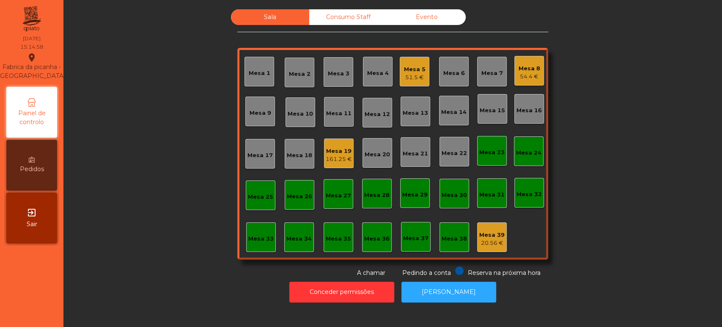
click at [342, 159] on div "161.25 €" at bounding box center [339, 159] width 26 height 8
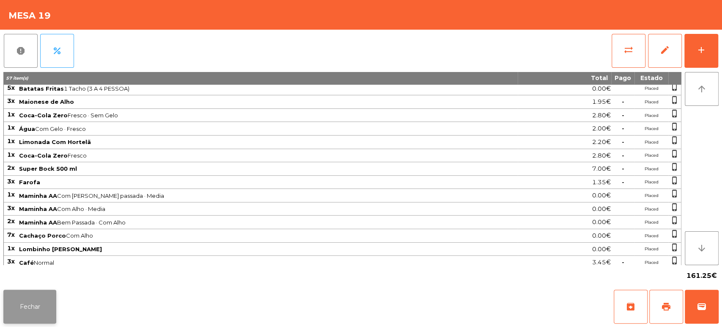
click at [6, 304] on button "Fechar" at bounding box center [29, 306] width 53 height 34
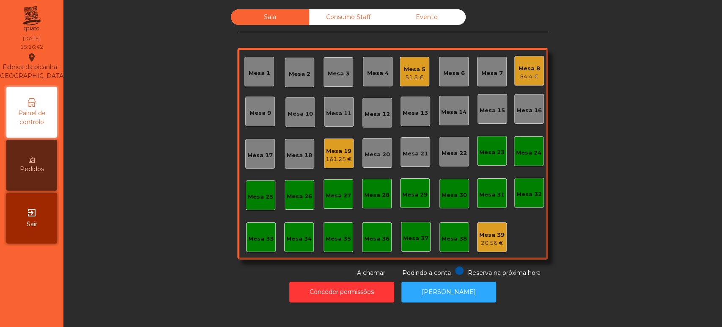
click at [522, 64] on div "Mesa 8" at bounding box center [530, 68] width 22 height 8
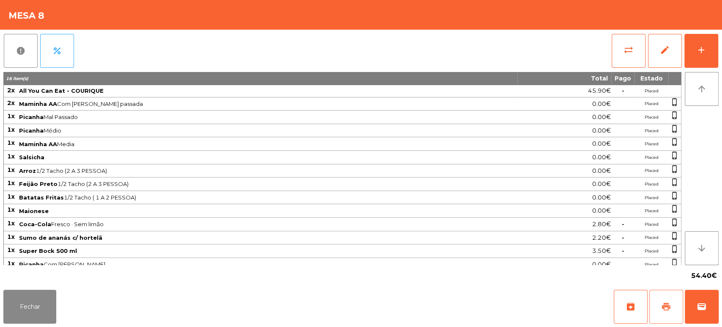
click at [666, 309] on span "print" at bounding box center [666, 306] width 10 height 10
click at [42, 290] on button "Fechar" at bounding box center [29, 306] width 53 height 34
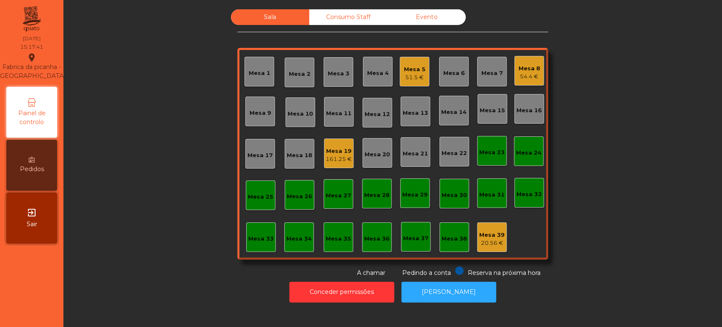
click at [538, 74] on div "Mesa 8 54.4 €" at bounding box center [529, 71] width 30 height 30
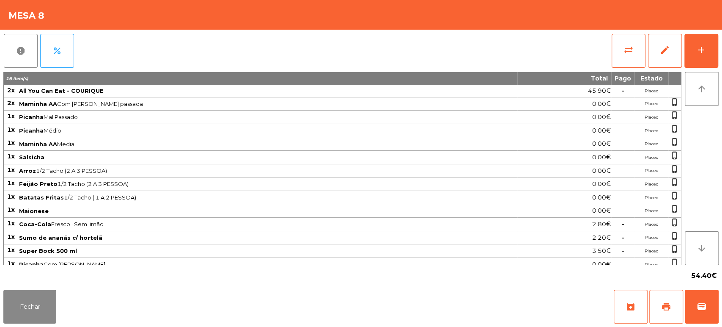
click at [699, 324] on div "Fechar archive print wallet" at bounding box center [361, 306] width 722 height 41
click at [698, 292] on button "wallet" at bounding box center [702, 306] width 34 height 34
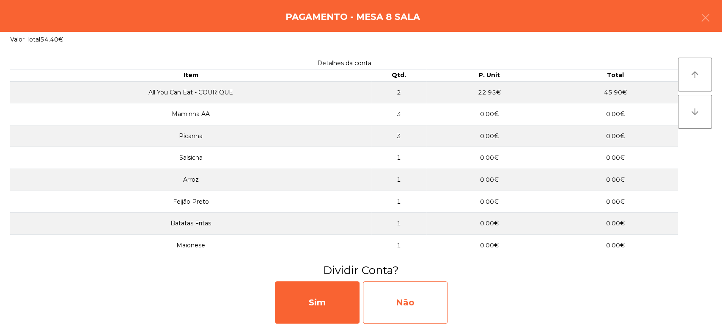
click at [380, 296] on div "Não" at bounding box center [405, 302] width 85 height 42
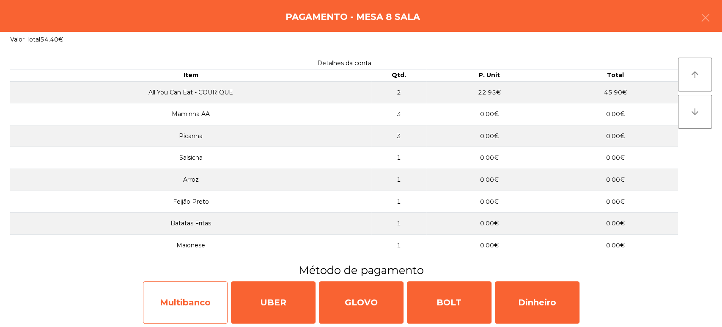
click at [184, 289] on div "Multibanco" at bounding box center [185, 302] width 85 height 42
select select "**"
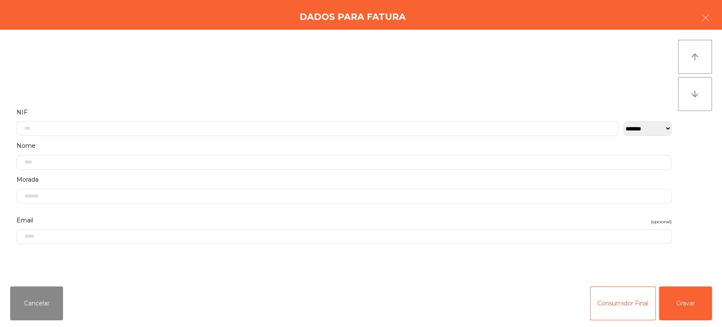
click at [362, 112] on label "NIF" at bounding box center [344, 112] width 655 height 11
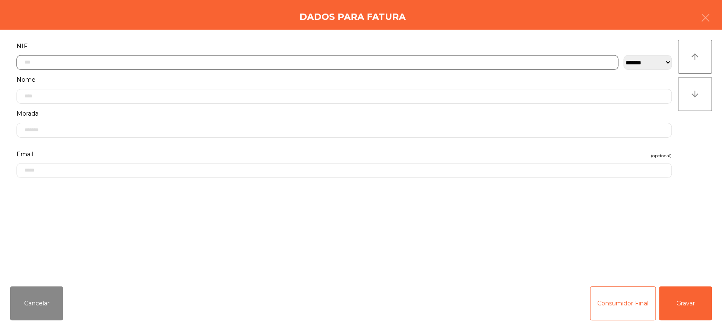
click at [520, 61] on input "text" at bounding box center [318, 62] width 602 height 15
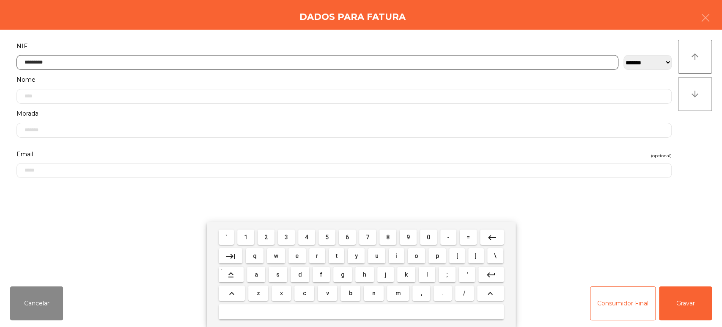
type input "*********"
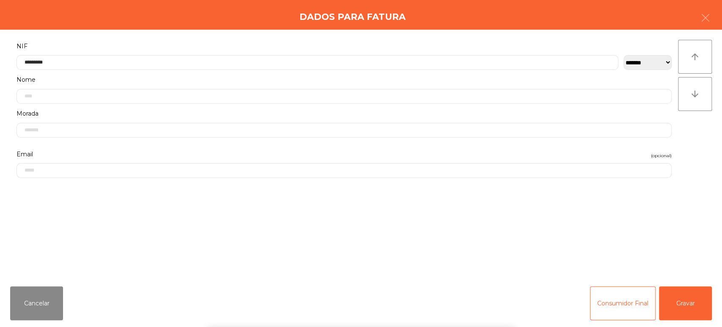
click at [690, 306] on div "` 1 2 3 4 5 6 7 8 9 0 - = keyboard_backspace keyboard_tab q w e r t y u i o p […" at bounding box center [361, 274] width 722 height 105
click at [700, 311] on button "Gravar" at bounding box center [685, 303] width 53 height 34
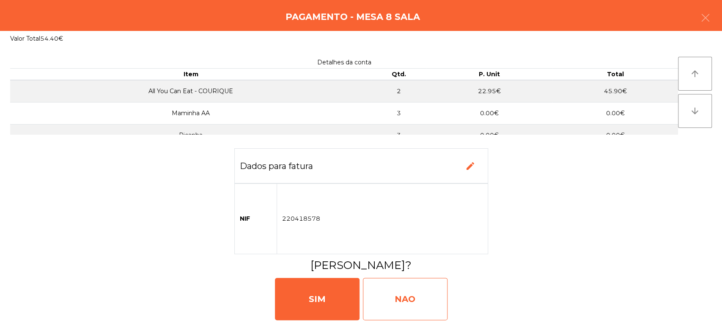
click at [380, 306] on div "NAO" at bounding box center [405, 299] width 85 height 42
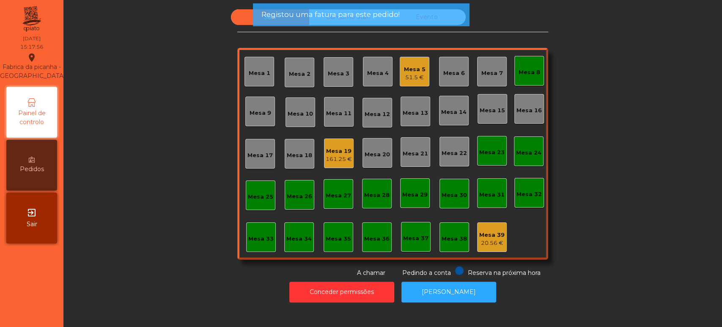
click at [349, 18] on span "Registou uma fatura para este pedido!" at bounding box center [330, 14] width 138 height 11
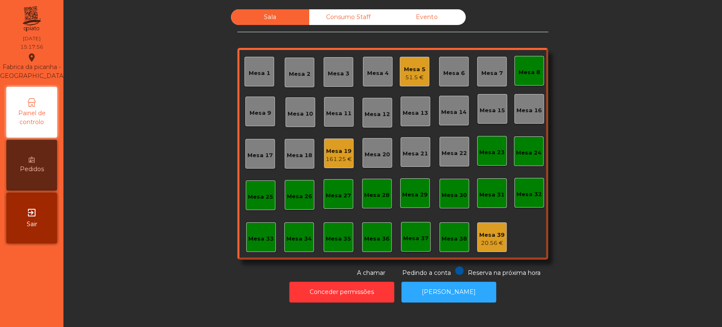
click at [360, 17] on div "Consumo Staff" at bounding box center [348, 17] width 78 height 16
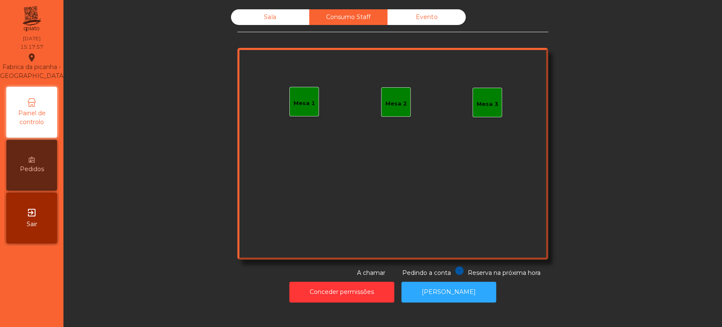
click at [302, 105] on div "Mesa 1" at bounding box center [305, 103] width 22 height 8
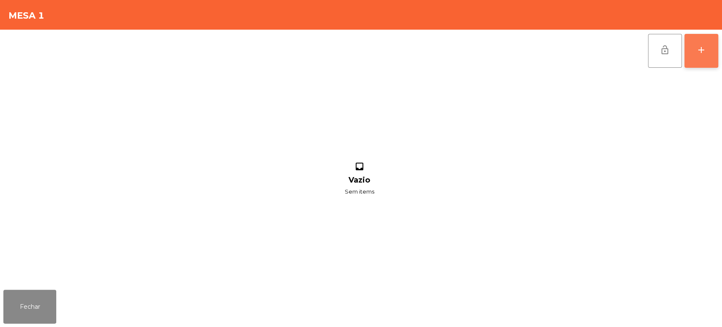
click at [704, 45] on div "add" at bounding box center [701, 50] width 10 height 10
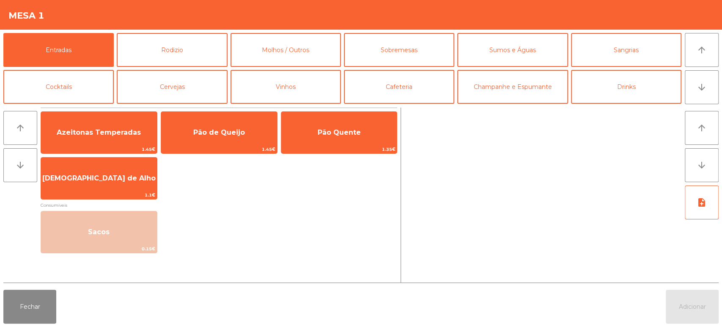
scroll to position [52, 0]
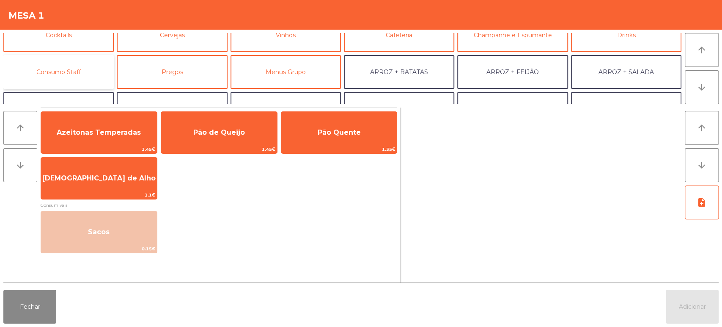
click at [96, 72] on button "Consumo Staff" at bounding box center [58, 72] width 110 height 34
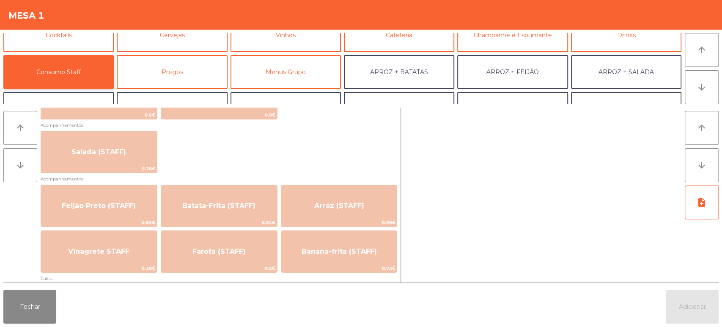
scroll to position [344, 0]
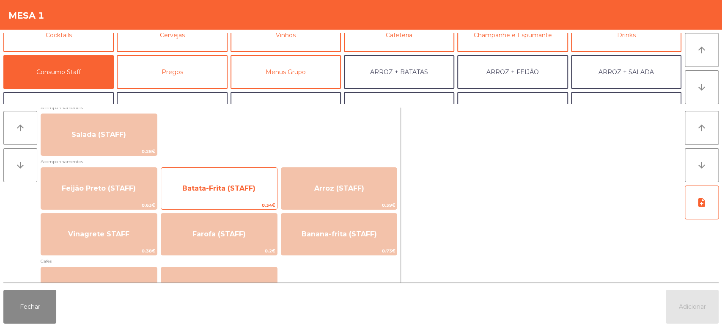
click at [223, 183] on span "Batata-Frita (STAFF)" at bounding box center [219, 188] width 116 height 23
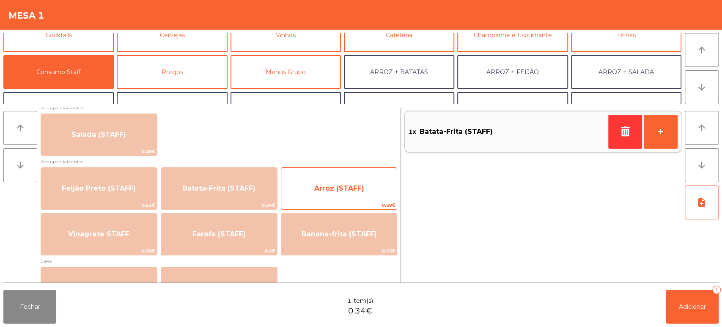
click at [327, 187] on span "Arroz (STAFF)" at bounding box center [339, 188] width 50 height 8
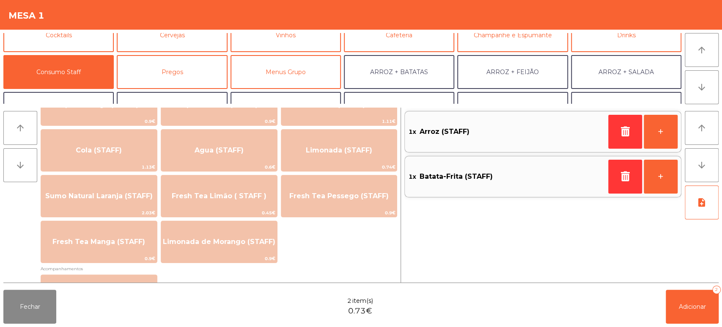
scroll to position [0, 0]
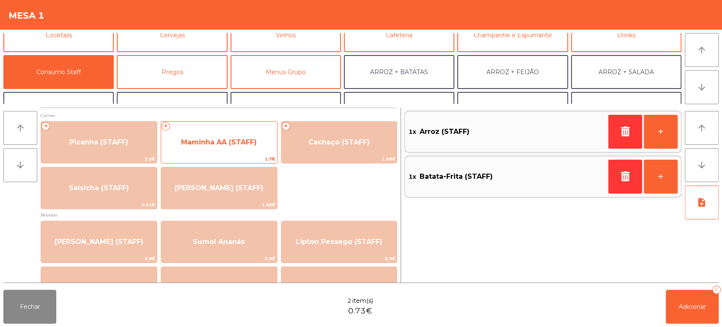
click at [232, 144] on span "Maminha AA (STAFF)" at bounding box center [219, 142] width 76 height 8
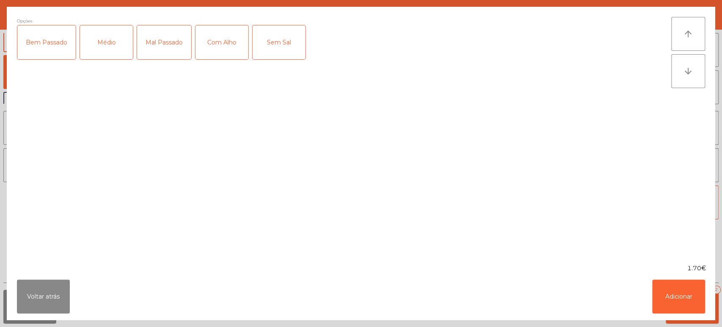
click at [103, 39] on div "Médio" at bounding box center [106, 42] width 53 height 34
click at [164, 39] on div "Mal Passado" at bounding box center [164, 42] width 54 height 34
click at [227, 41] on div "Com Alho" at bounding box center [221, 42] width 53 height 34
click at [228, 41] on div "Com Alho" at bounding box center [221, 42] width 53 height 34
click at [682, 294] on button "Adicionar" at bounding box center [678, 296] width 53 height 34
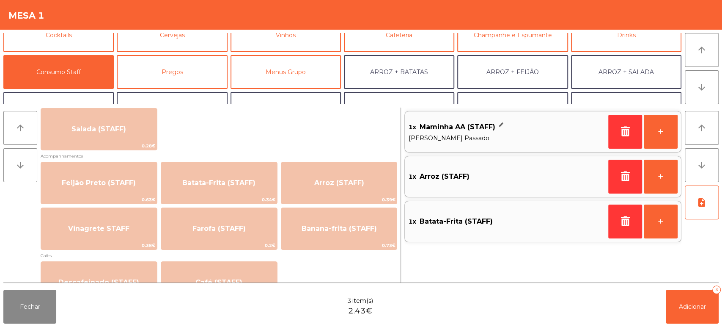
scroll to position [349, 0]
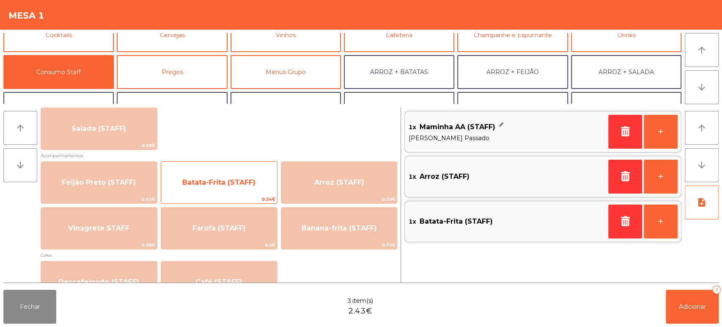
click at [237, 182] on span "Batata-Frita (STAFF)" at bounding box center [218, 182] width 73 height 8
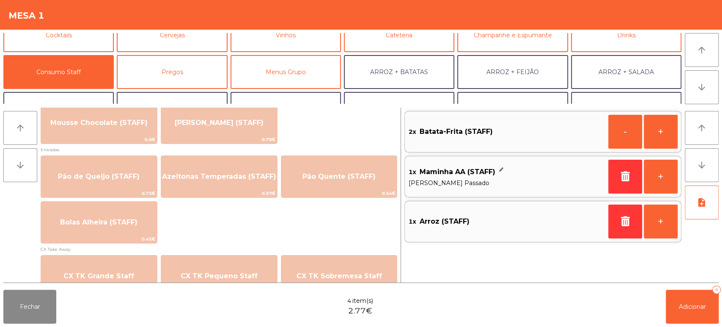
scroll to position [679, 0]
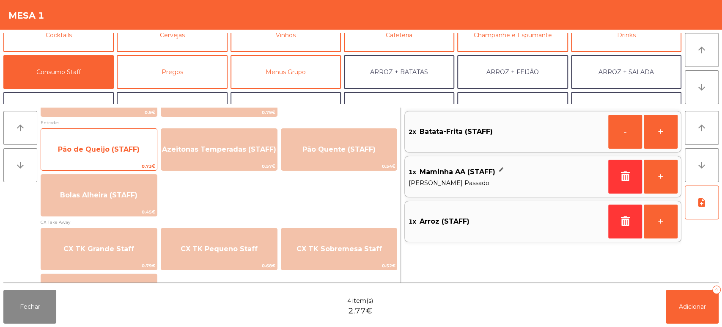
click at [116, 152] on span "Pão de Queijo (STAFF)" at bounding box center [99, 149] width 82 height 8
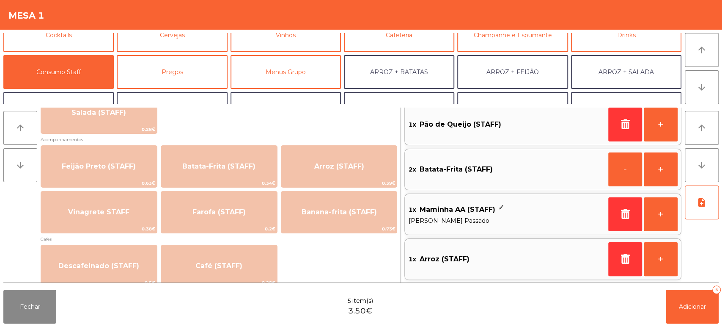
scroll to position [0, 0]
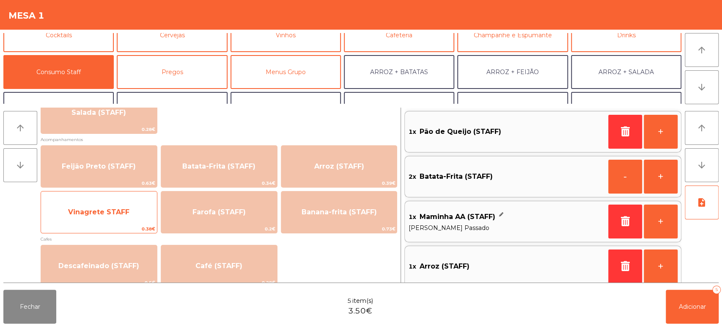
click at [132, 202] on span "Vinagrete STAFF" at bounding box center [99, 212] width 116 height 23
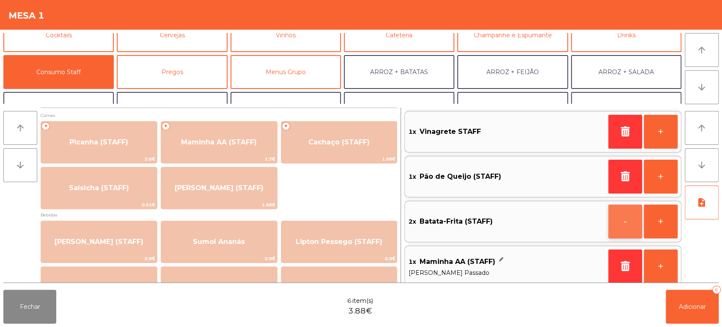
click at [615, 225] on button "-" at bounding box center [625, 221] width 34 height 34
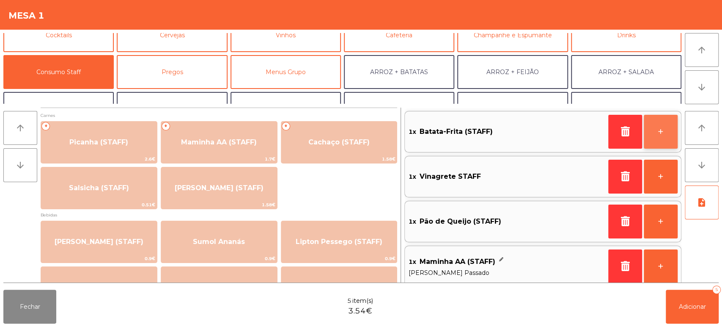
click at [663, 140] on button "+" at bounding box center [661, 132] width 34 height 34
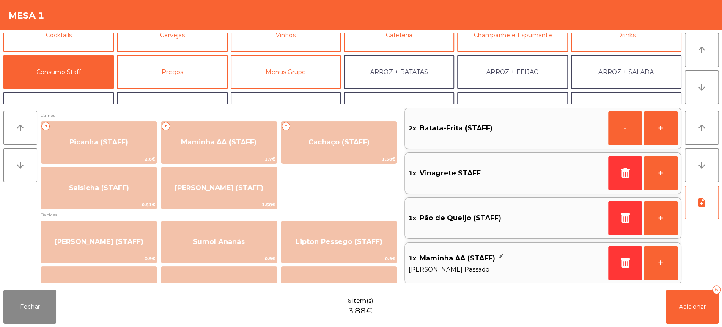
scroll to position [52, 0]
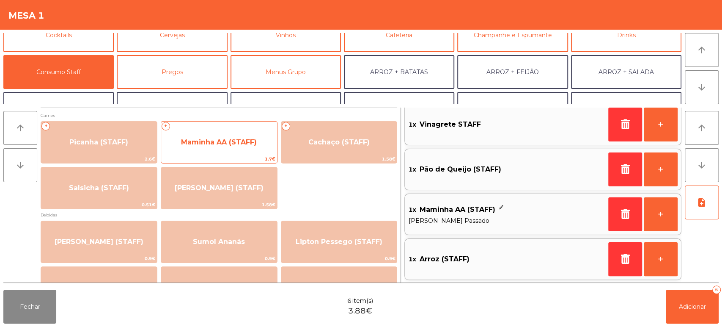
click at [236, 157] on span "1.7€" at bounding box center [219, 159] width 116 height 8
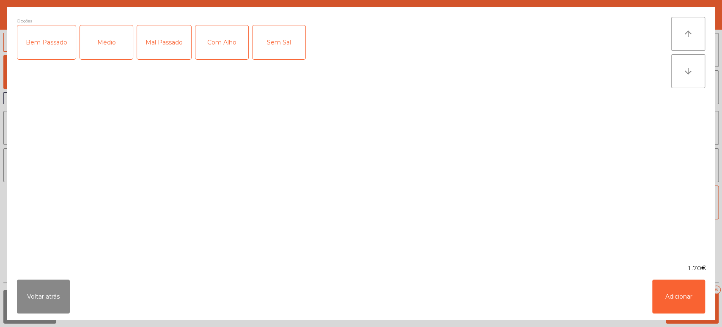
click at [115, 58] on div "Médio" at bounding box center [106, 42] width 53 height 34
click at [691, 302] on button "Adicionar" at bounding box center [678, 296] width 53 height 34
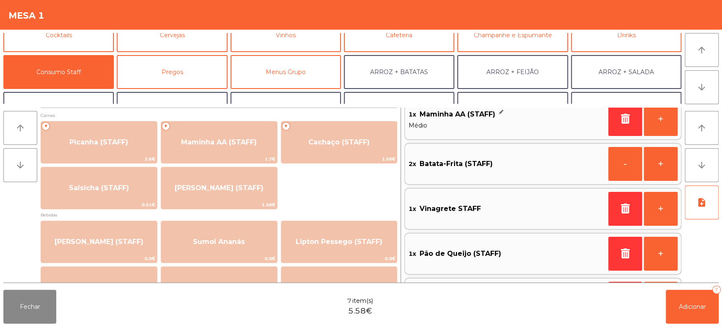
scroll to position [3, 0]
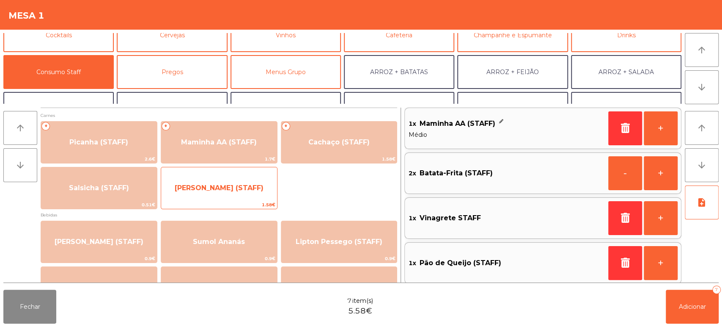
click at [239, 186] on span "[PERSON_NAME] (STAFF)" at bounding box center [219, 188] width 89 height 8
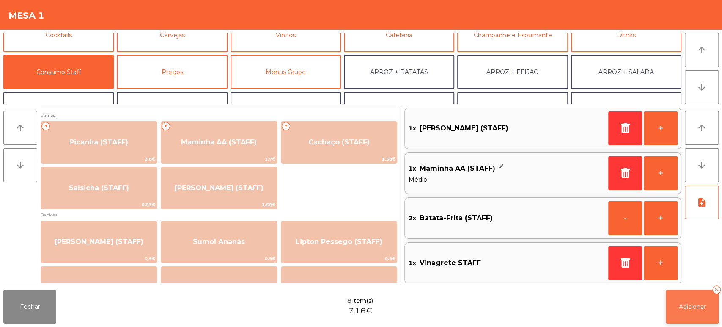
click at [694, 306] on span "Adicionar" at bounding box center [692, 307] width 27 height 8
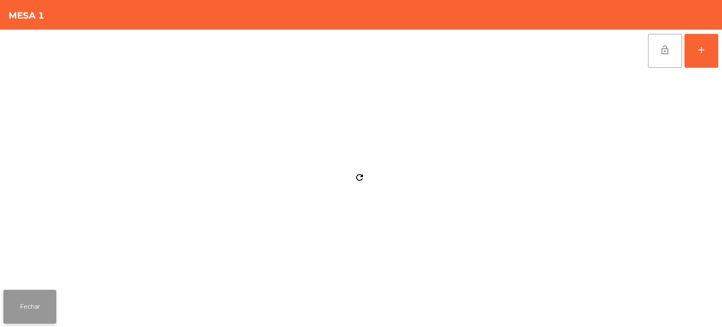
click at [50, 306] on button "Fechar" at bounding box center [29, 306] width 53 height 34
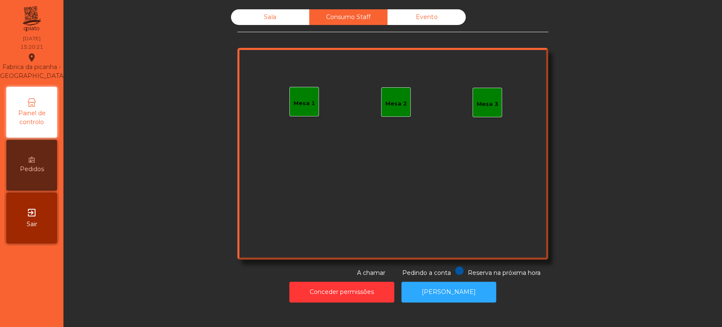
click at [260, 20] on div "Sala" at bounding box center [270, 17] width 78 height 16
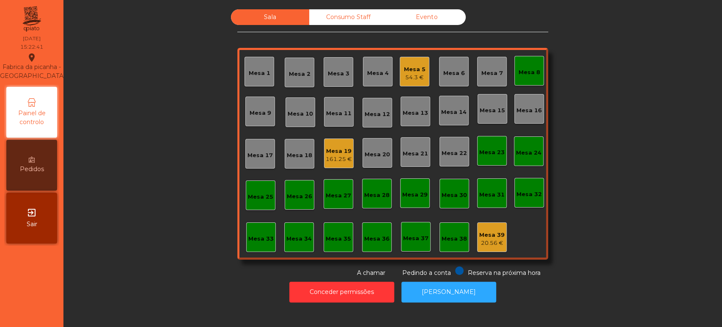
click at [521, 58] on div "Mesa 8" at bounding box center [529, 71] width 30 height 30
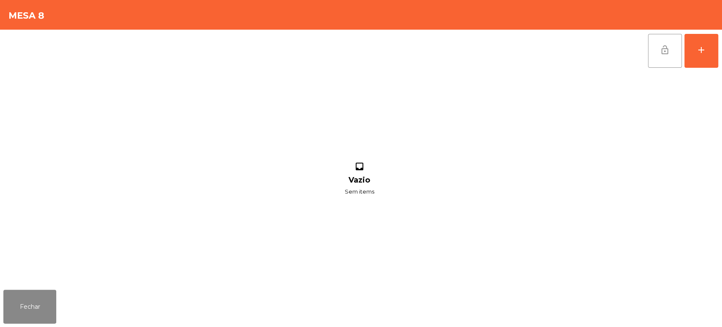
click at [664, 63] on button "lock_open" at bounding box center [665, 51] width 34 height 34
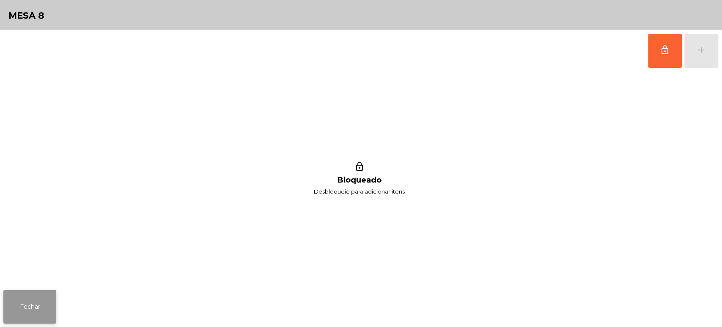
click at [27, 308] on button "Fechar" at bounding box center [29, 306] width 53 height 34
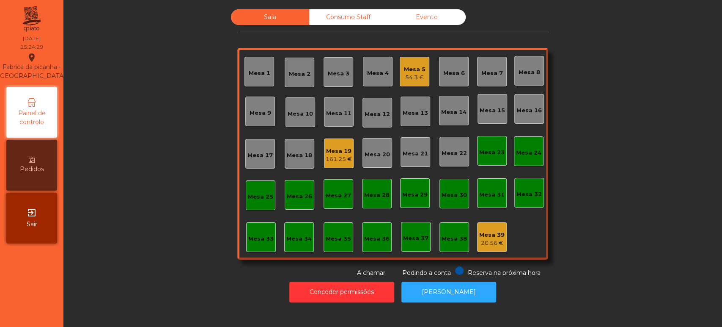
click at [329, 166] on div "Mesa 19 161.25 €" at bounding box center [339, 153] width 30 height 30
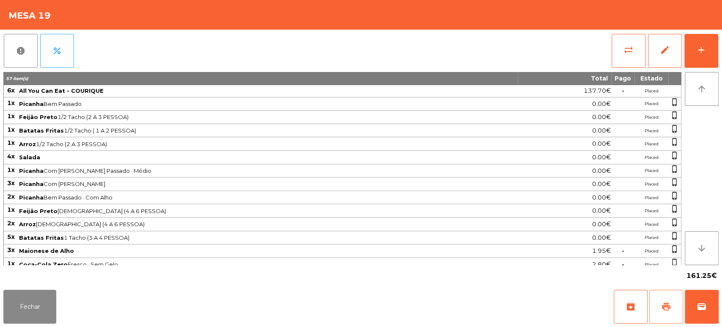
click at [660, 304] on button "print" at bounding box center [666, 306] width 34 height 34
click at [43, 313] on button "Fechar" at bounding box center [29, 306] width 53 height 34
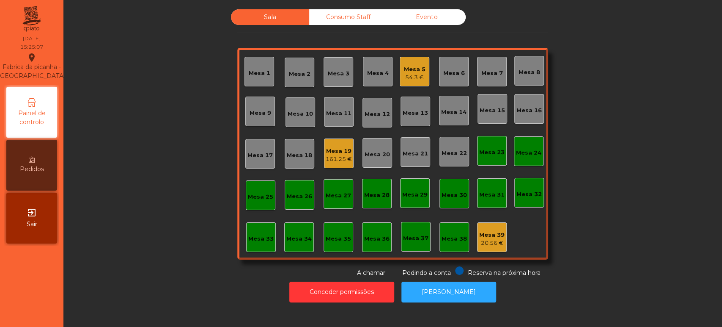
click at [363, 144] on div "Mesa 20" at bounding box center [378, 153] width 30 height 30
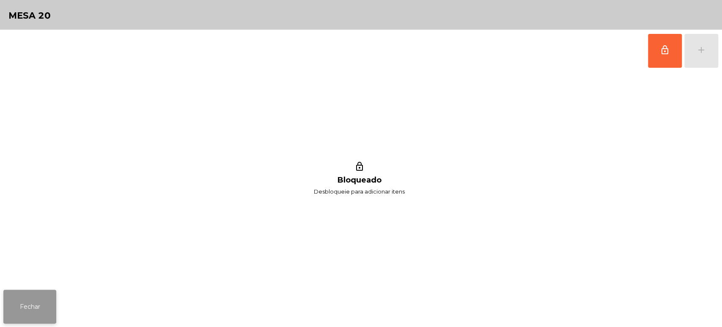
click at [36, 290] on button "Fechar" at bounding box center [29, 306] width 53 height 34
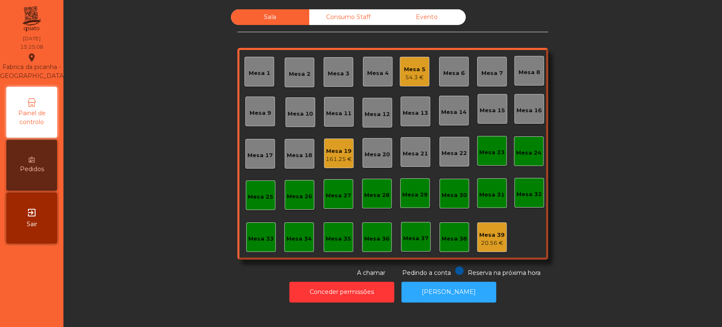
click at [347, 141] on div "Mesa 19 161.25 €" at bounding box center [339, 153] width 30 height 30
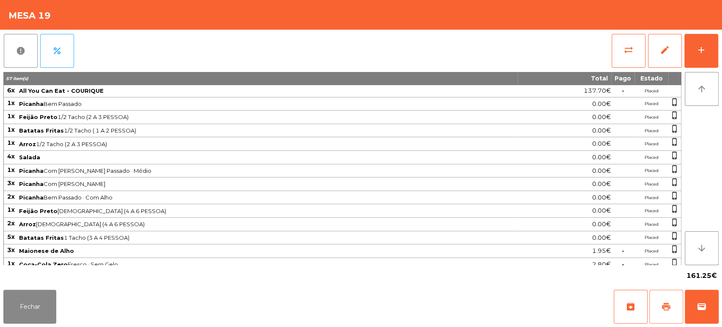
click at [665, 298] on button "print" at bounding box center [666, 306] width 34 height 34
click at [27, 304] on button "Fechar" at bounding box center [29, 306] width 53 height 34
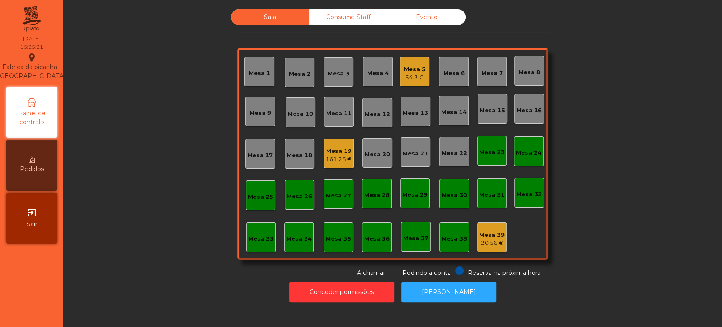
click at [402, 83] on div "Mesa 5 54.3 €" at bounding box center [415, 72] width 30 height 30
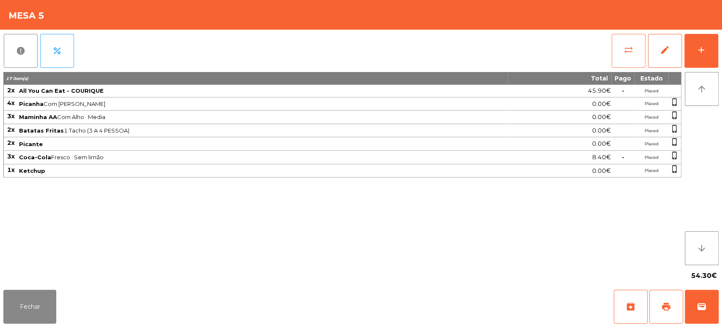
click at [618, 54] on button "sync_alt" at bounding box center [629, 51] width 34 height 34
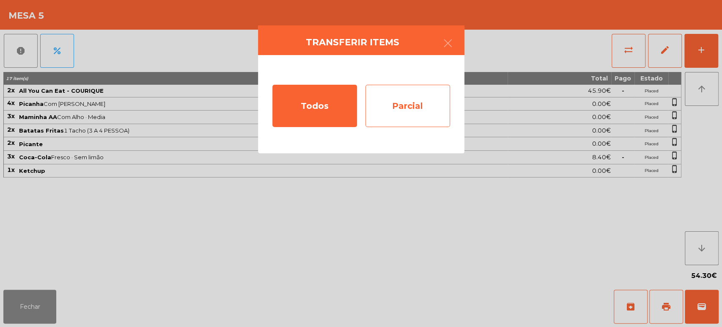
click at [421, 94] on div "Parcial" at bounding box center [408, 106] width 85 height 42
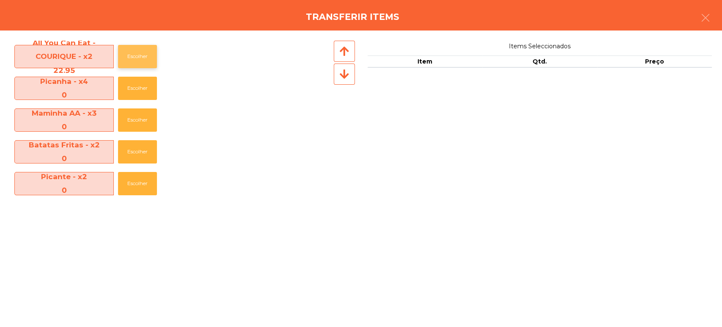
click at [129, 63] on button "Escolher" at bounding box center [137, 56] width 39 height 23
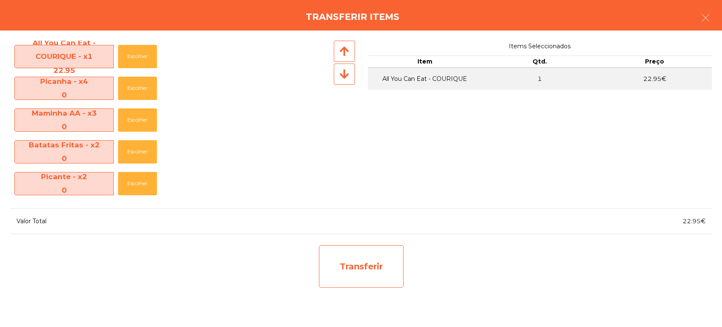
click at [337, 247] on div "Transferir" at bounding box center [361, 266] width 85 height 42
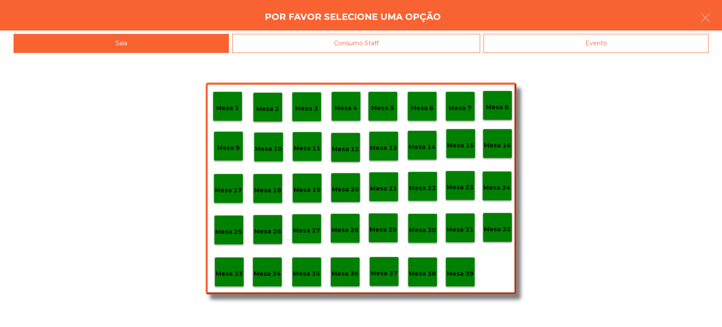
click at [380, 275] on p "Mesa 37" at bounding box center [384, 273] width 27 height 10
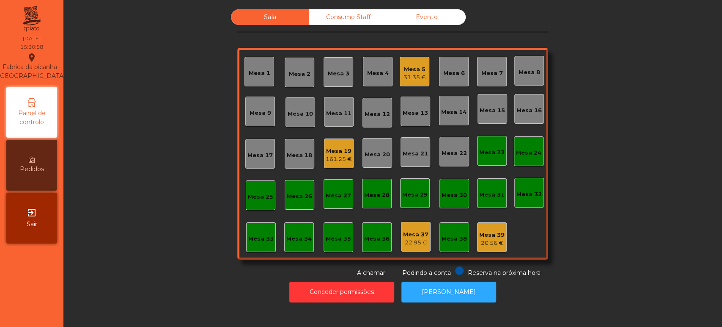
click at [343, 152] on div "Mesa 19" at bounding box center [339, 151] width 26 height 8
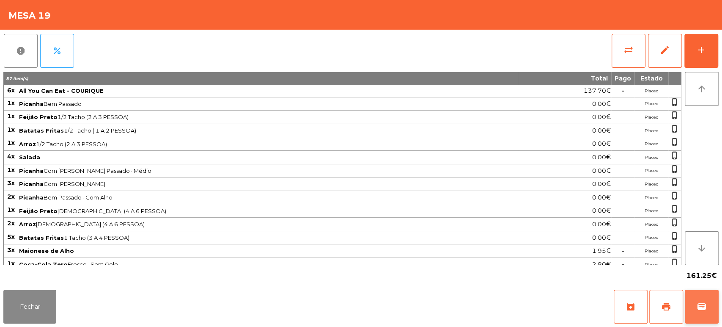
click at [701, 305] on span "wallet" at bounding box center [702, 306] width 10 height 10
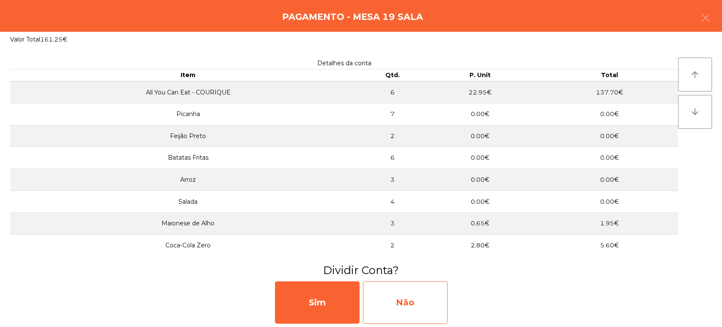
click at [420, 305] on div "Não" at bounding box center [405, 302] width 85 height 42
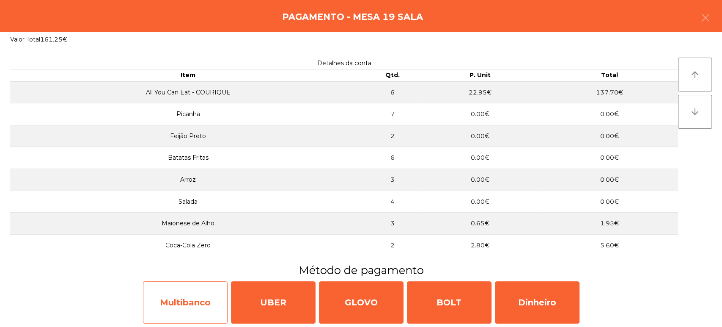
click at [211, 309] on div "Multibanco" at bounding box center [185, 302] width 85 height 42
select select "**"
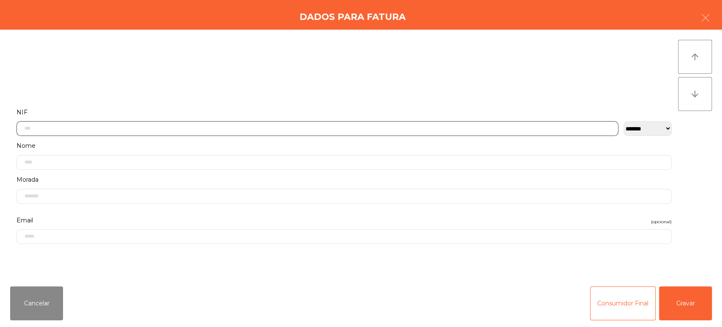
click at [396, 127] on input "text" at bounding box center [318, 128] width 602 height 15
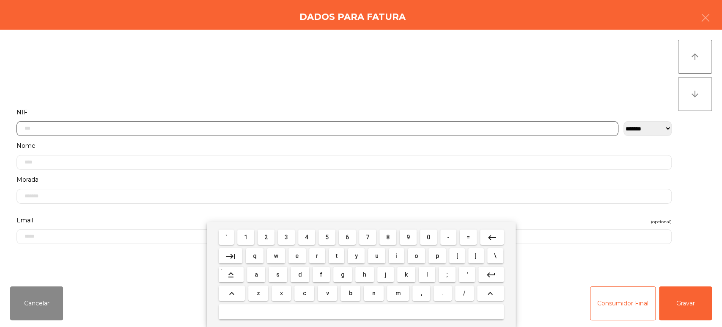
scroll to position [66, 0]
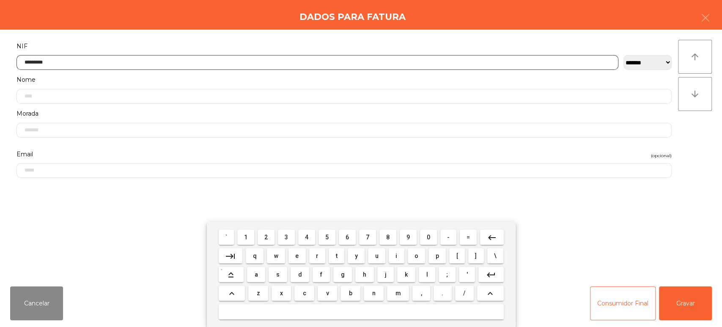
type input "*********"
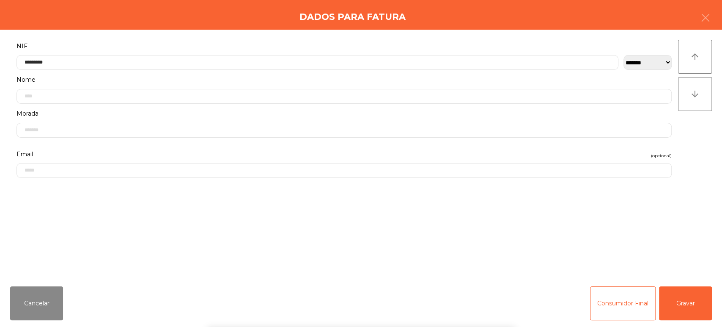
click at [680, 307] on div "` 1 2 3 4 5 6 7 8 9 0 - = keyboard_backspace keyboard_tab q w e r t y u i o p […" at bounding box center [361, 274] width 722 height 105
click at [680, 301] on button "Gravar" at bounding box center [685, 303] width 53 height 34
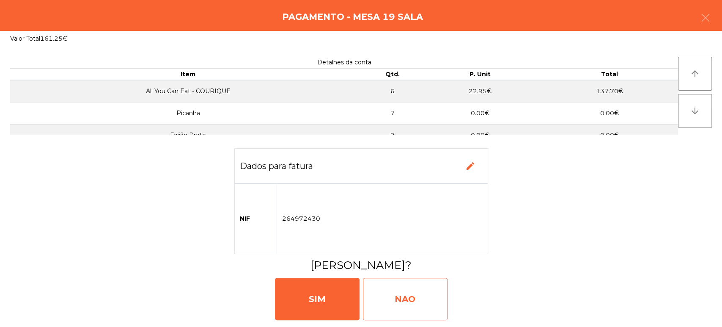
click at [386, 301] on div "NAO" at bounding box center [405, 299] width 85 height 42
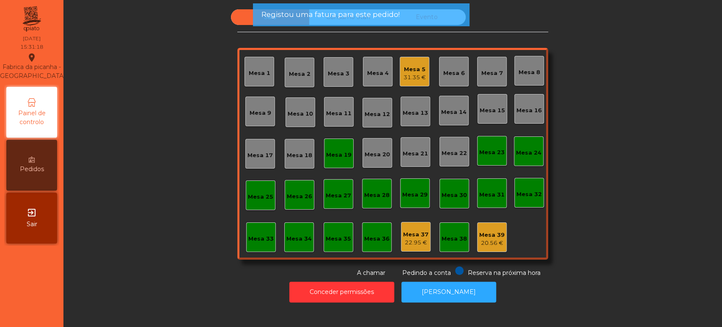
click at [329, 155] on div "Mesa 19" at bounding box center [338, 155] width 25 height 8
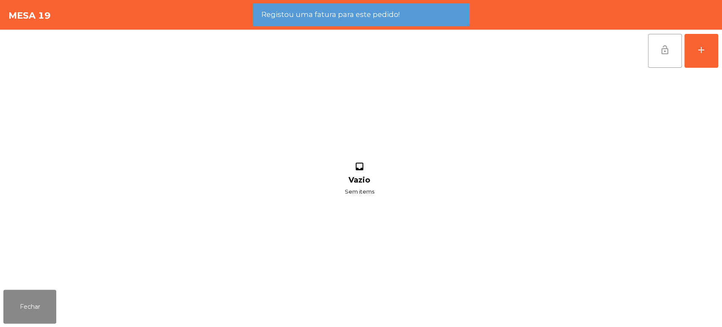
click at [664, 44] on button "lock_open" at bounding box center [665, 51] width 34 height 34
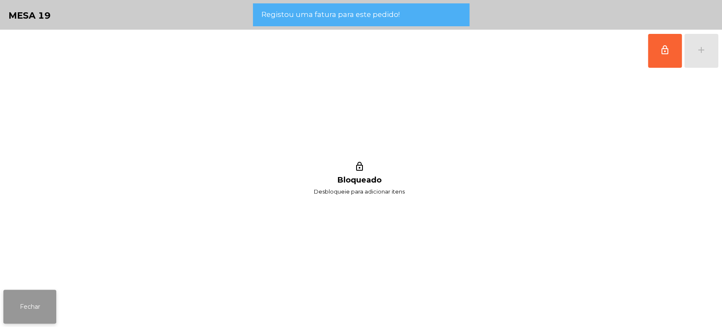
click at [46, 305] on button "Fechar" at bounding box center [29, 306] width 53 height 34
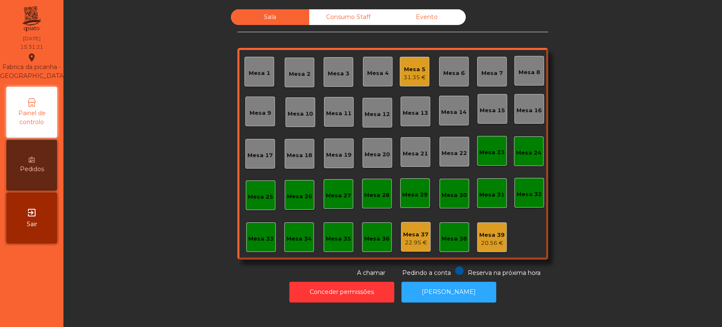
click at [606, 125] on div "Sala Consumo Staff Evento Mesa 1 [GEOGRAPHIC_DATA] 3 Mesa 4 Mesa 5 31.35 € [GEO…" at bounding box center [393, 143] width 636 height 268
click at [418, 295] on button "[PERSON_NAME]" at bounding box center [449, 291] width 95 height 21
click at [454, 301] on button "[PERSON_NAME]" at bounding box center [449, 291] width 95 height 21
click at [443, 300] on button "[PERSON_NAME]" at bounding box center [449, 291] width 95 height 21
click at [413, 78] on div "31.35 €" at bounding box center [415, 77] width 22 height 8
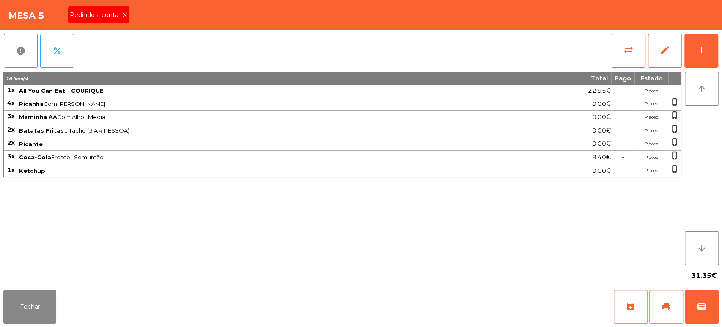
click at [123, 8] on div "Pedindo a conta" at bounding box center [98, 14] width 61 height 17
click at [702, 48] on div "add" at bounding box center [701, 50] width 10 height 10
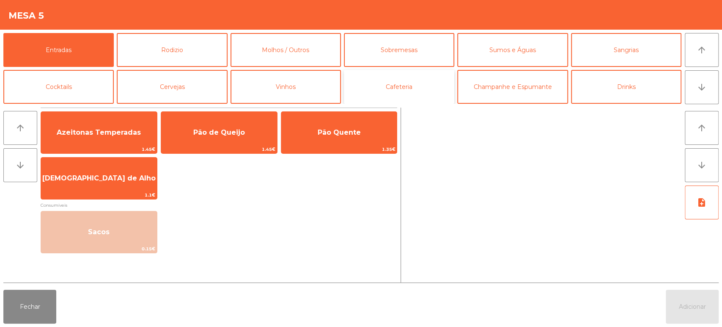
click at [386, 86] on button "Cafeteria" at bounding box center [399, 87] width 110 height 34
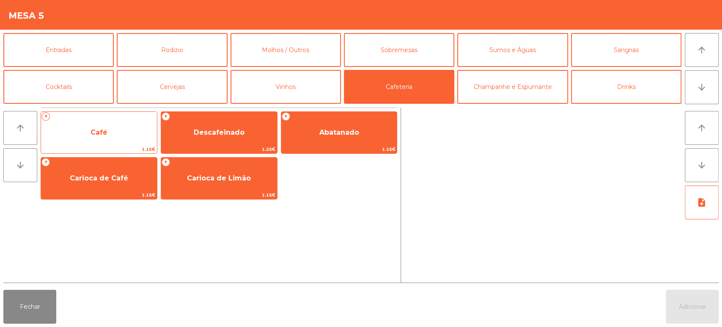
click at [134, 134] on span "Café" at bounding box center [99, 132] width 116 height 23
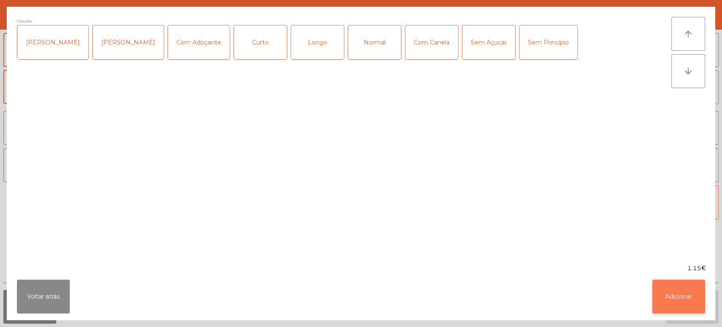
click at [682, 298] on button "Adicionar" at bounding box center [678, 296] width 53 height 34
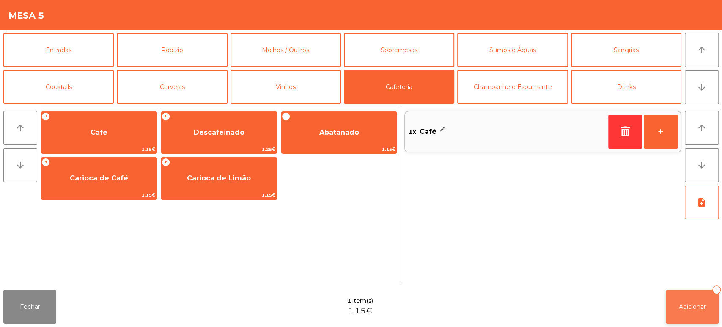
click at [682, 303] on span "Adicionar" at bounding box center [692, 307] width 27 height 8
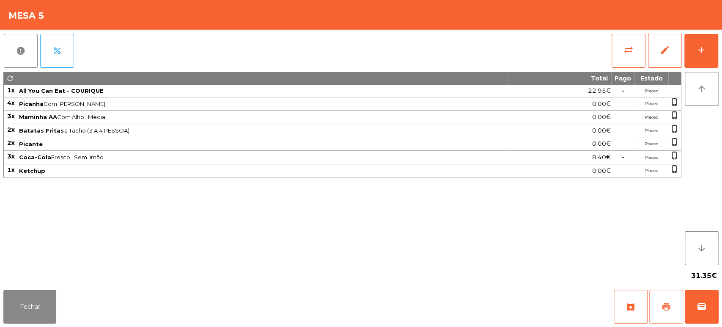
click at [674, 311] on button "print" at bounding box center [666, 306] width 34 height 34
click at [697, 303] on span "wallet" at bounding box center [702, 306] width 10 height 10
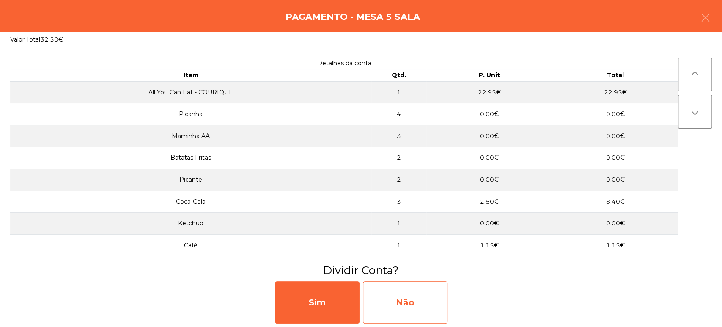
click at [408, 303] on div "Não" at bounding box center [405, 302] width 85 height 42
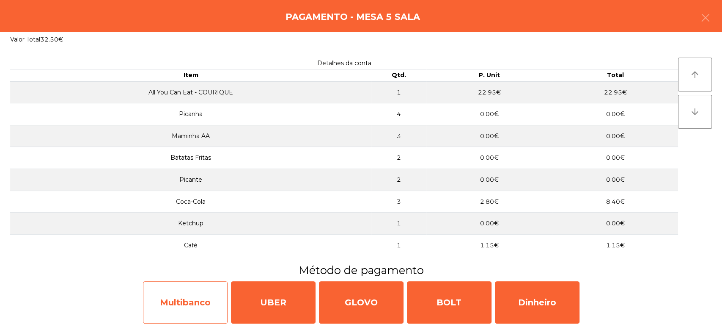
click at [183, 300] on div "Multibanco" at bounding box center [185, 302] width 85 height 42
select select "**"
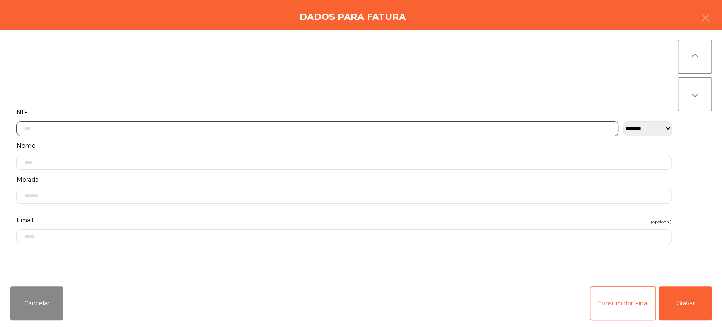
click at [429, 125] on input "text" at bounding box center [318, 128] width 602 height 15
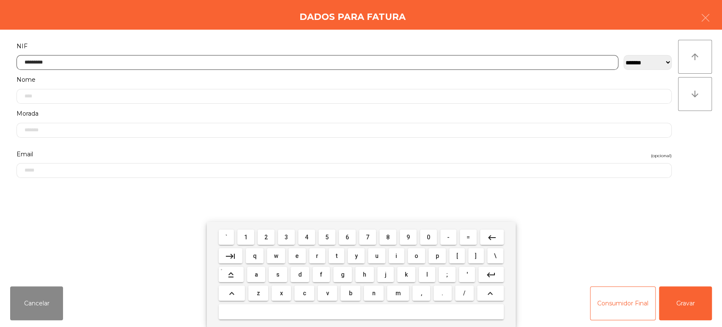
type input "*********"
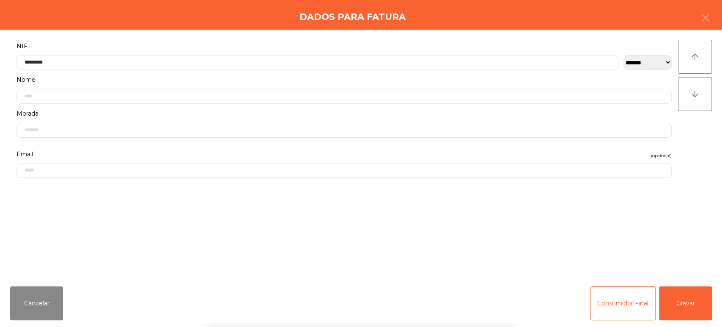
click at [709, 179] on div "**********" at bounding box center [361, 155] width 722 height 250
click at [721, 294] on div "Cancelar Consumidor Final Gravar" at bounding box center [361, 302] width 722 height 47
click at [690, 292] on button "Gravar" at bounding box center [685, 303] width 53 height 34
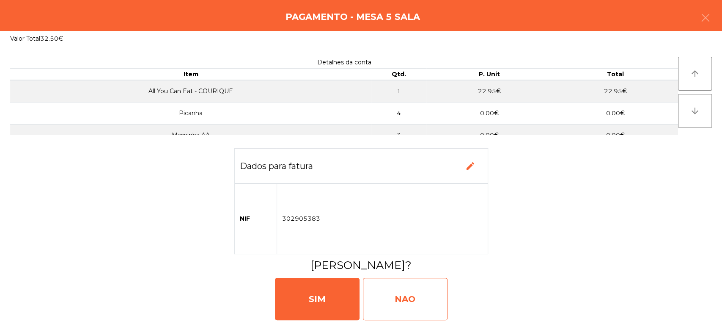
click at [430, 284] on div "NAO" at bounding box center [405, 299] width 85 height 42
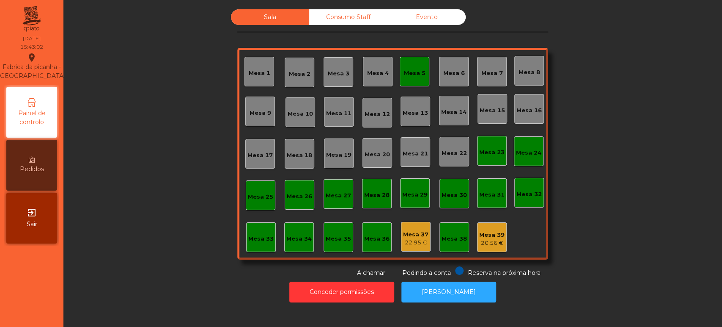
click at [416, 80] on div "Mesa 5" at bounding box center [415, 72] width 30 height 30
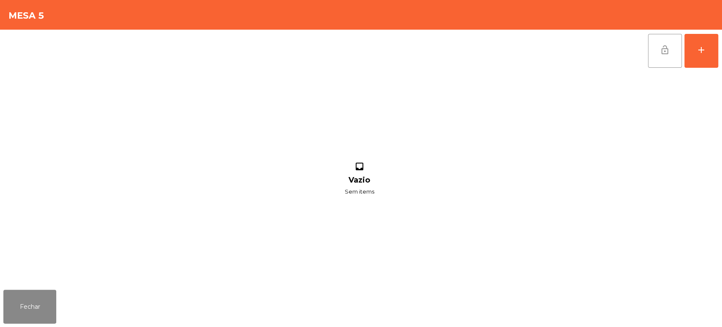
click at [678, 54] on button "lock_open" at bounding box center [665, 51] width 34 height 34
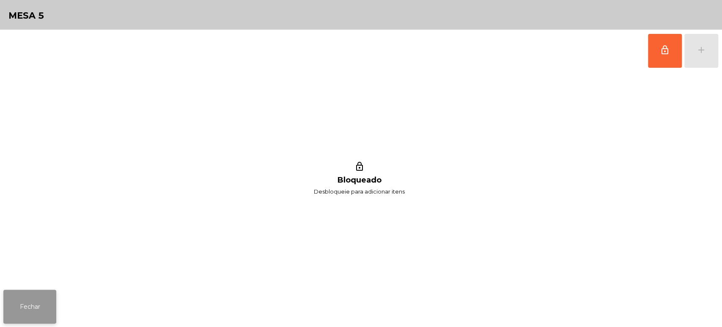
click at [39, 308] on button "Fechar" at bounding box center [29, 306] width 53 height 34
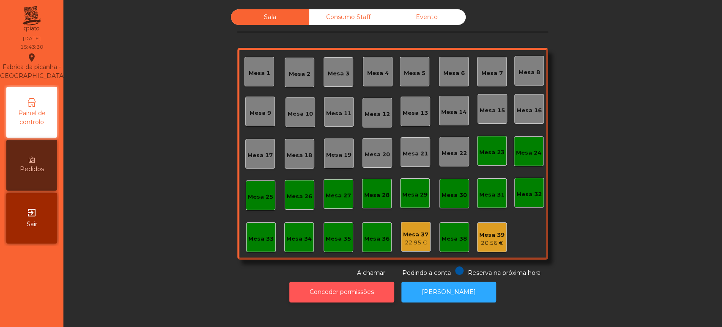
click at [311, 298] on button "Conceder permissões" at bounding box center [341, 291] width 105 height 21
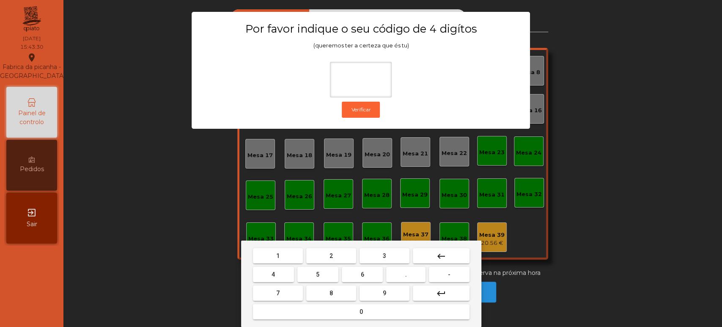
click at [278, 254] on span "1" at bounding box center [277, 255] width 3 height 7
click at [396, 249] on button "3" at bounding box center [385, 255] width 50 height 15
click at [319, 274] on span "5" at bounding box center [317, 274] width 3 height 7
click at [326, 308] on button "0" at bounding box center [361, 311] width 217 height 15
type input "****"
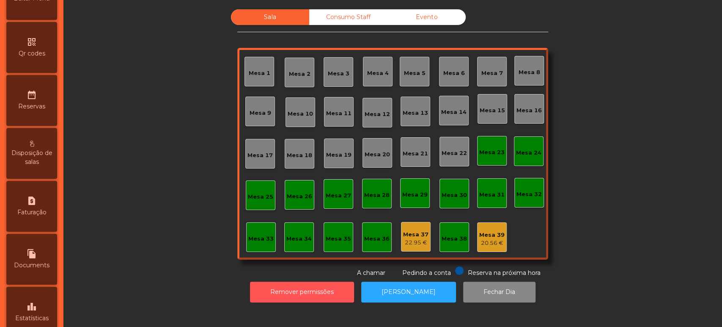
scroll to position [302, 0]
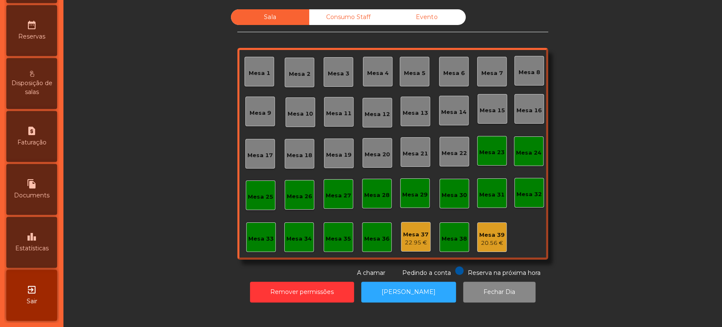
click at [41, 248] on span "Estatísticas" at bounding box center [31, 248] width 33 height 9
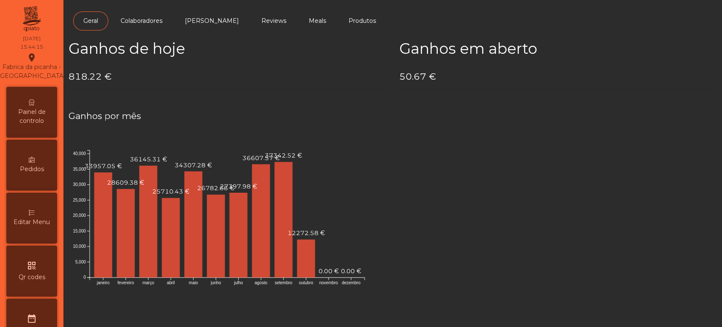
click at [48, 125] on span "Painel de controlo" at bounding box center [31, 116] width 47 height 18
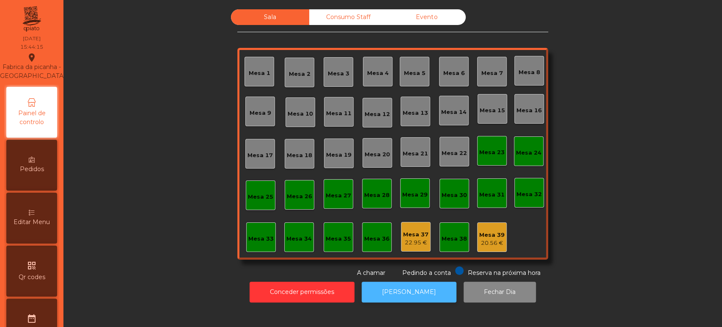
click at [419, 285] on button "[PERSON_NAME]" at bounding box center [409, 291] width 95 height 21
